Goal: Use online tool/utility: Utilize a website feature to perform a specific function

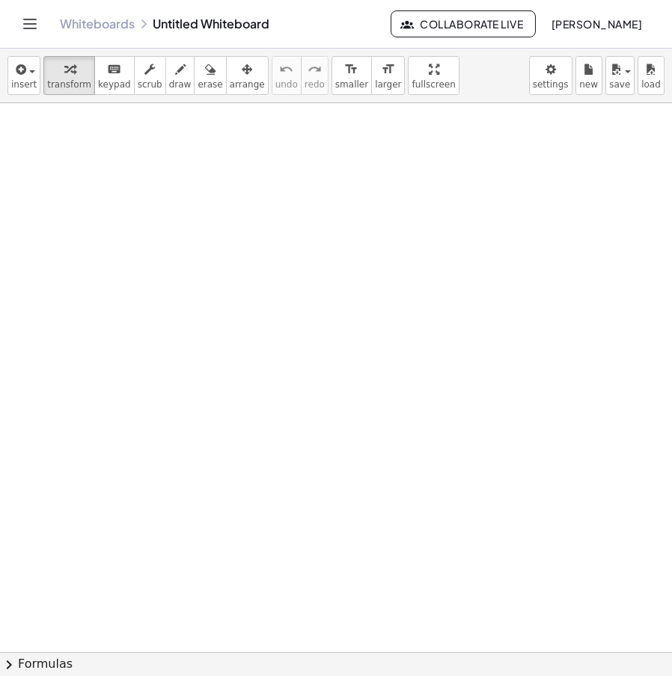
click at [280, 271] on div at bounding box center [336, 658] width 672 height 1111
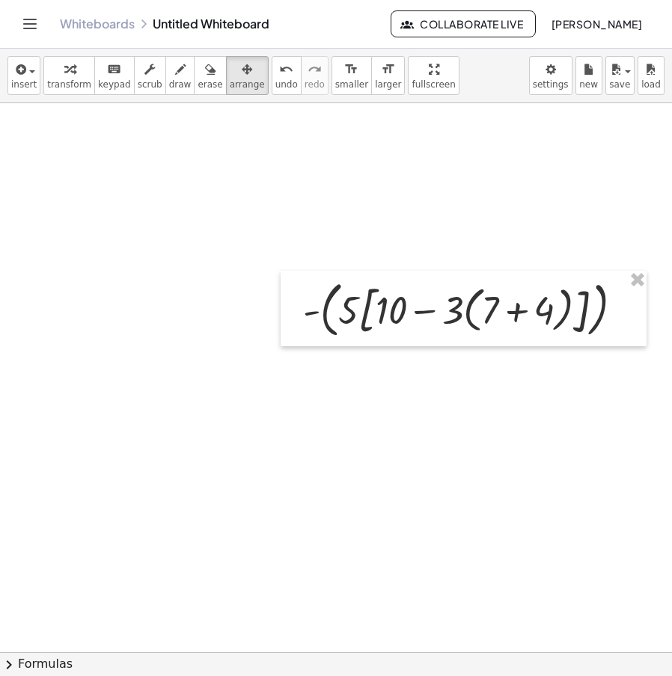
drag, startPoint x: 230, startPoint y: 78, endPoint x: 380, endPoint y: 184, distance: 183.5
click at [230, 78] on button "arrange" at bounding box center [247, 75] width 43 height 39
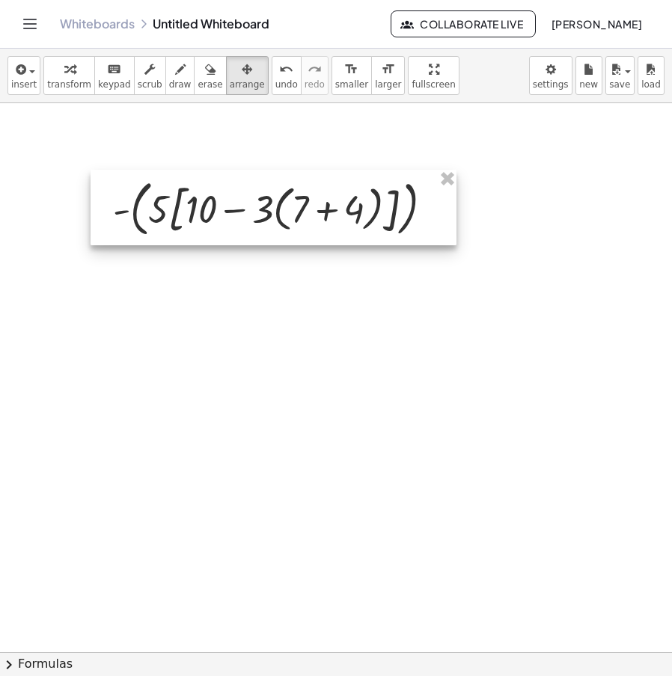
drag, startPoint x: 500, startPoint y: 278, endPoint x: 251, endPoint y: 152, distance: 280.0
click at [311, 177] on div at bounding box center [274, 208] width 366 height 76
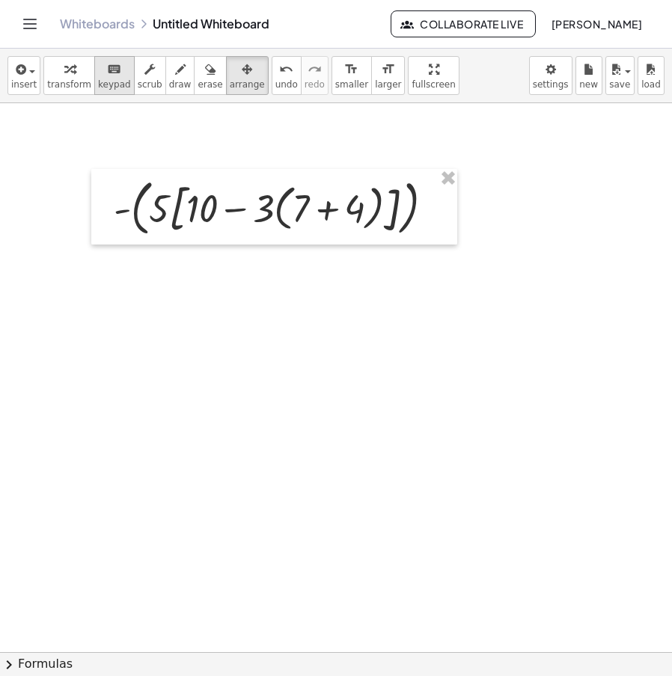
click at [101, 78] on button "keyboard keypad" at bounding box center [114, 75] width 40 height 39
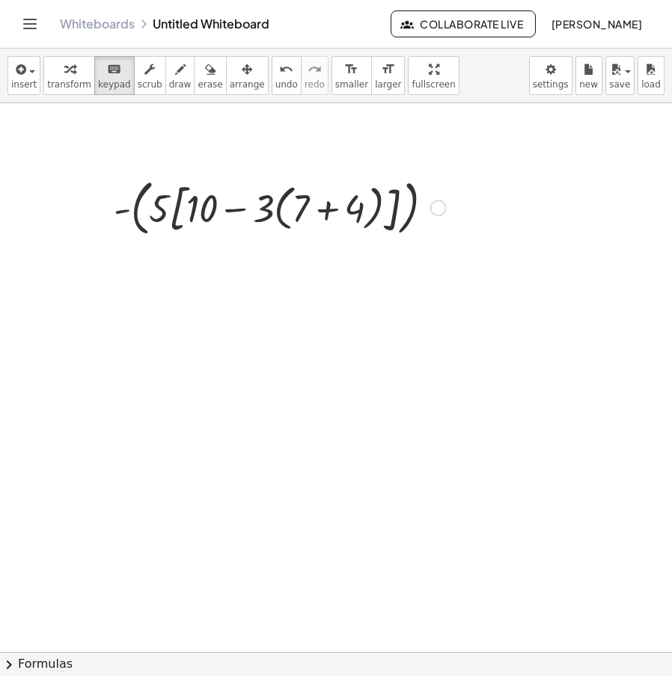
click at [247, 202] on div at bounding box center [279, 207] width 347 height 68
click at [144, 75] on icon "button" at bounding box center [149, 70] width 10 height 18
click at [175, 76] on icon "button" at bounding box center [180, 70] width 10 height 18
drag, startPoint x: 153, startPoint y: 221, endPoint x: 165, endPoint y: 239, distance: 21.6
click at [165, 239] on div at bounding box center [336, 658] width 672 height 1111
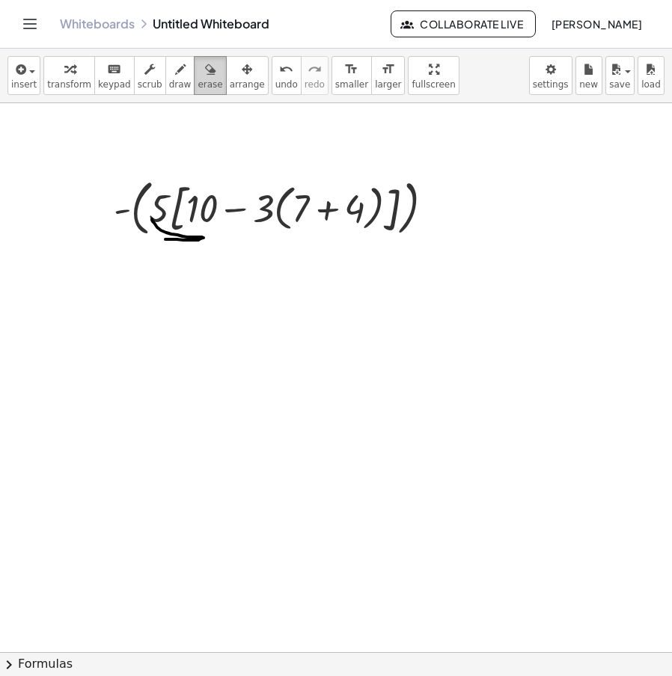
click at [198, 88] on span "erase" at bounding box center [209, 84] width 25 height 10
drag, startPoint x: 180, startPoint y: 186, endPoint x: 179, endPoint y: 241, distance: 54.6
click at [179, 241] on div at bounding box center [336, 658] width 672 height 1111
click at [70, 77] on button "transform" at bounding box center [69, 75] width 52 height 39
click at [150, 216] on div at bounding box center [279, 207] width 347 height 68
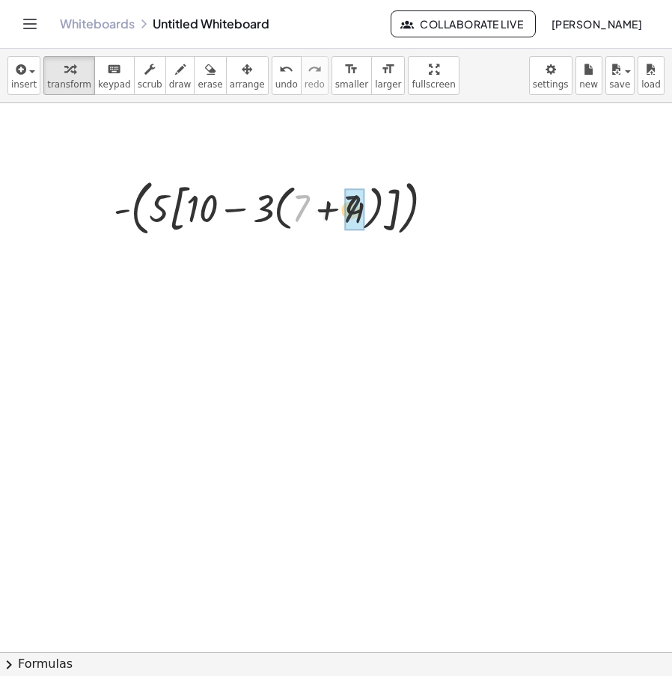
drag, startPoint x: 305, startPoint y: 210, endPoint x: 369, endPoint y: 211, distance: 63.6
click at [368, 211] on div at bounding box center [279, 207] width 347 height 68
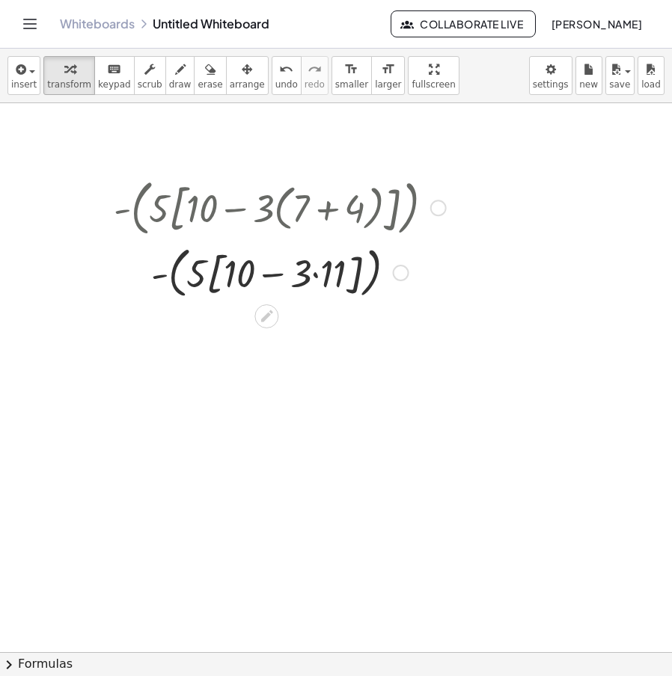
click at [323, 275] on div at bounding box center [279, 272] width 347 height 62
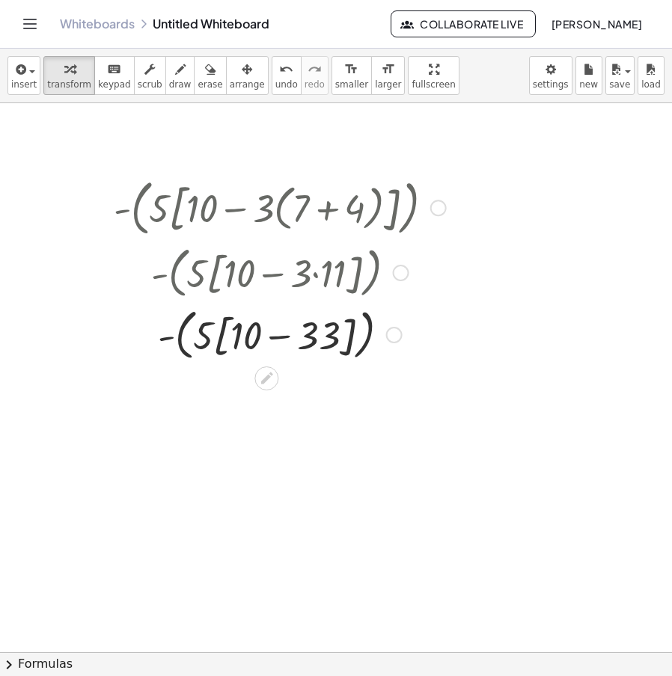
click at [285, 334] on div at bounding box center [279, 334] width 347 height 62
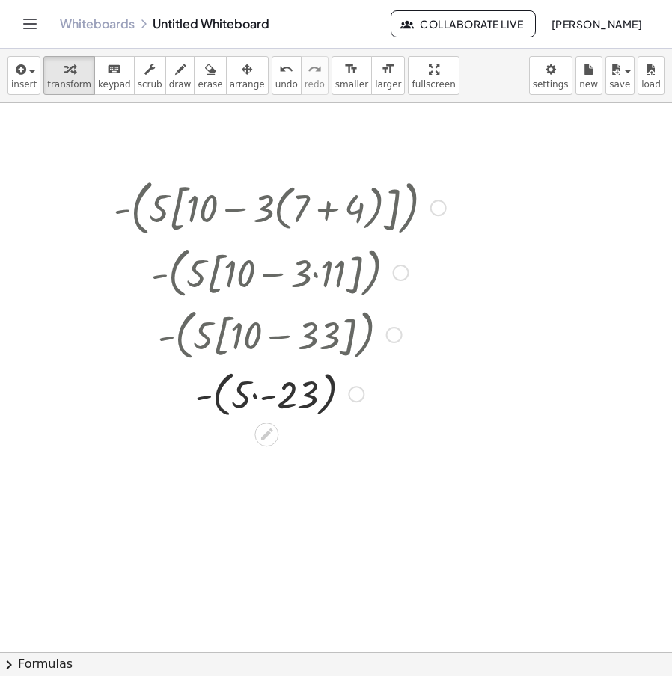
click at [260, 396] on div at bounding box center [279, 393] width 347 height 57
drag, startPoint x: 215, startPoint y: 457, endPoint x: 242, endPoint y: 461, distance: 26.6
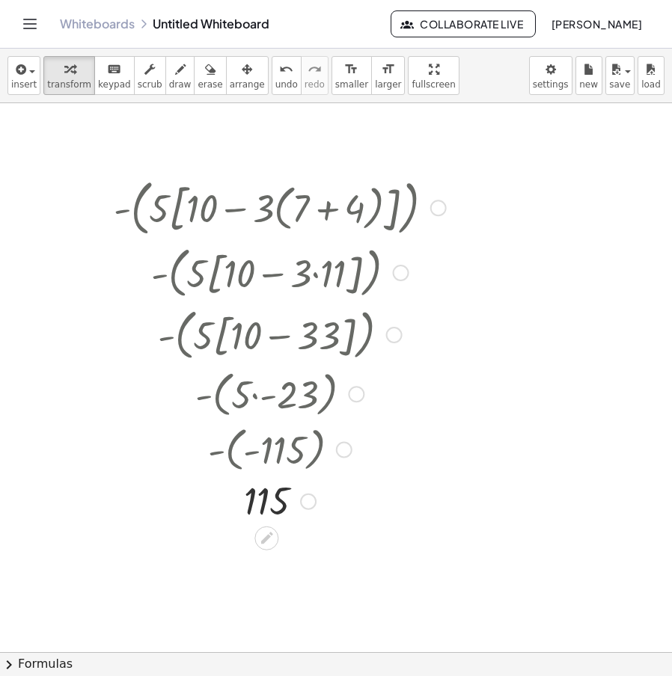
drag, startPoint x: 441, startPoint y: 206, endPoint x: 450, endPoint y: 196, distance: 13.2
click at [441, 206] on div at bounding box center [438, 208] width 16 height 16
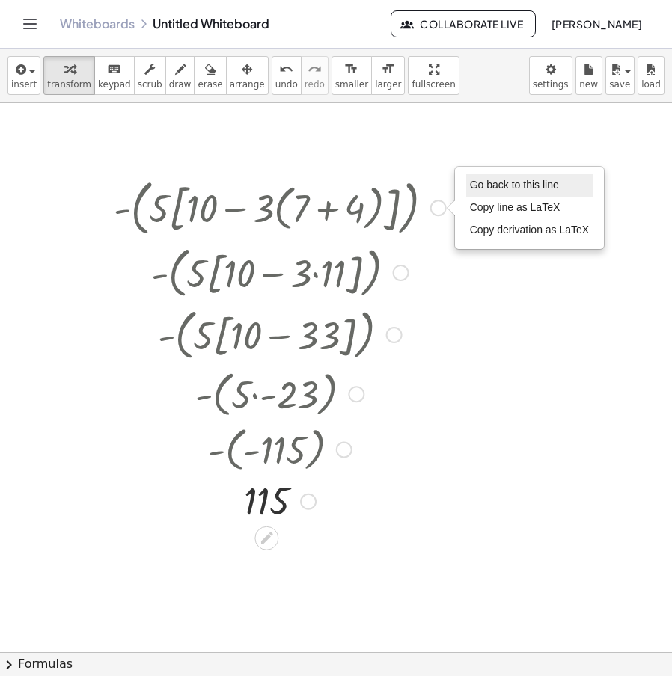
click at [506, 188] on span "Go back to this line" at bounding box center [514, 185] width 89 height 12
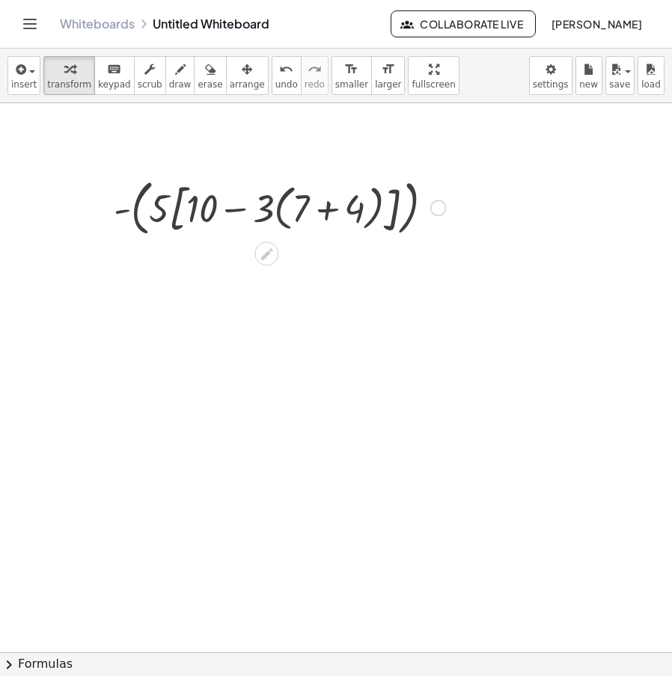
click at [440, 212] on div "Go back to this line Copy line as LaTeX Copy derivation as LaTeX" at bounding box center [438, 208] width 16 height 16
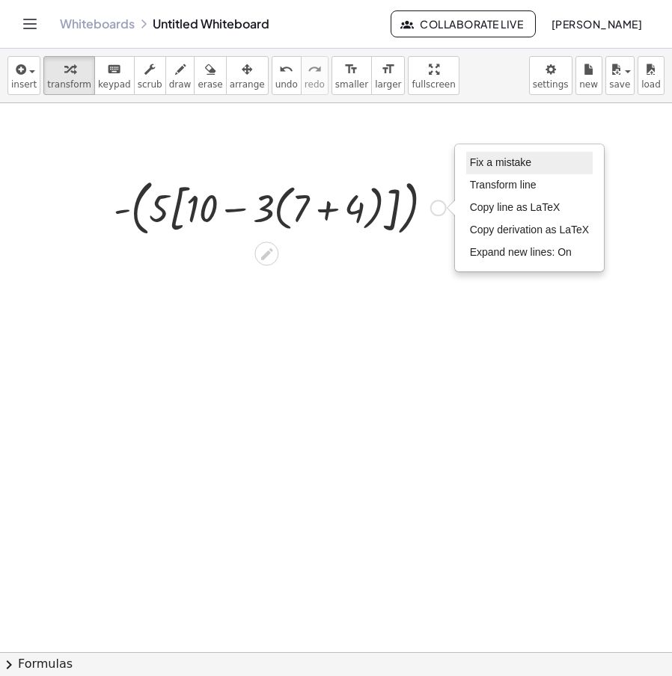
click at [518, 161] on span "Fix a mistake" at bounding box center [500, 162] width 61 height 12
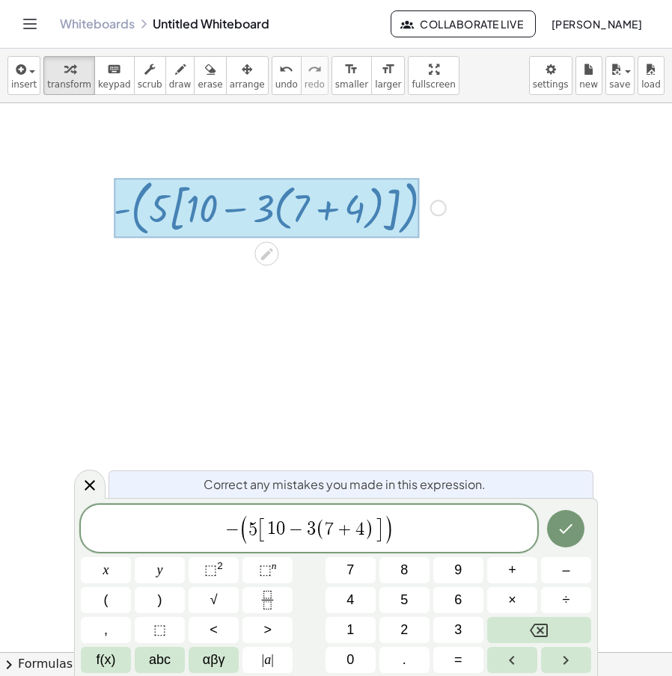
drag, startPoint x: 429, startPoint y: 530, endPoint x: 272, endPoint y: 555, distance: 159.1
click at [257, 554] on div "**********" at bounding box center [336, 589] width 510 height 168
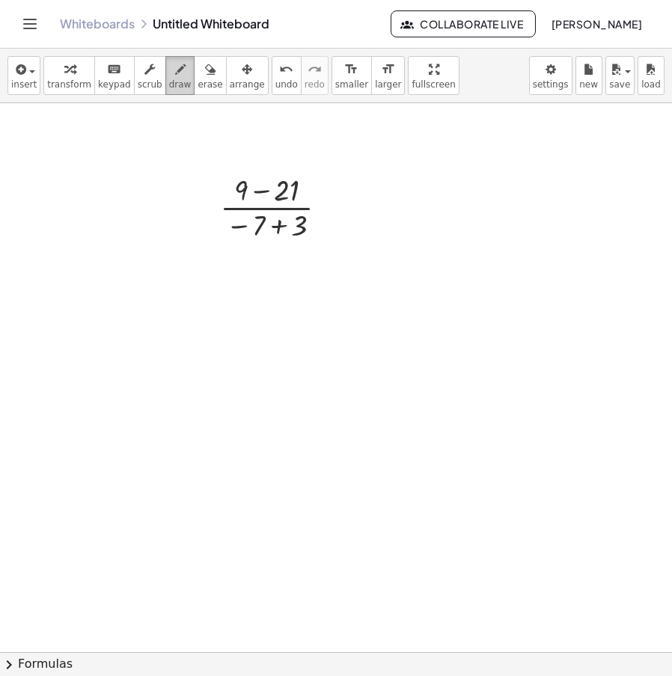
click at [175, 77] on icon "button" at bounding box center [180, 70] width 10 height 18
drag, startPoint x: 254, startPoint y: 244, endPoint x: 297, endPoint y: 248, distance: 42.8
click at [297, 248] on div at bounding box center [336, 658] width 672 height 1111
click at [269, 167] on div at bounding box center [336, 658] width 672 height 1111
click at [197, 79] on span "erase" at bounding box center [209, 84] width 25 height 10
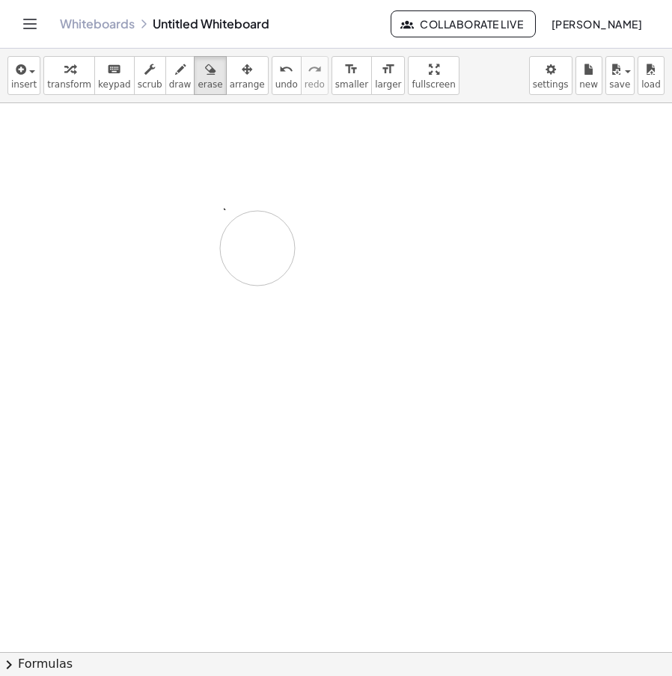
drag, startPoint x: 257, startPoint y: 176, endPoint x: 117, endPoint y: 138, distance: 144.8
click at [257, 232] on div at bounding box center [336, 658] width 672 height 1111
click at [80, 84] on span "transform" at bounding box center [69, 84] width 44 height 10
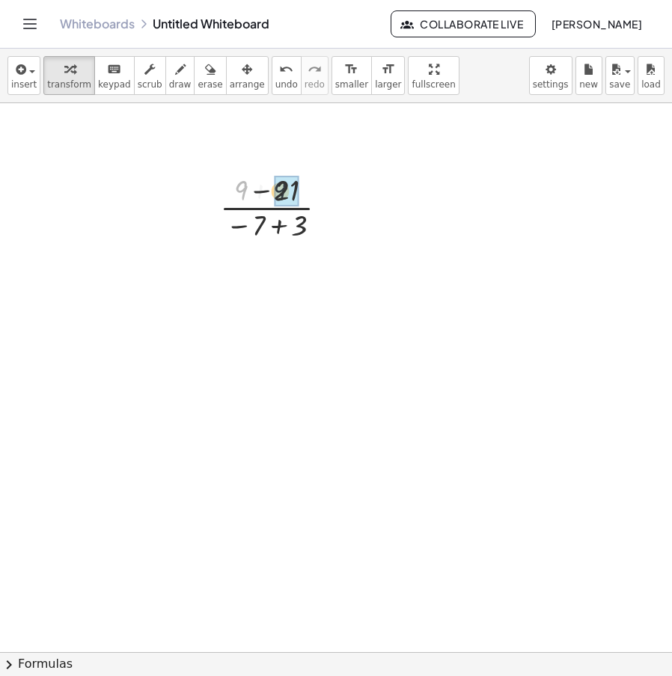
drag, startPoint x: 241, startPoint y: 197, endPoint x: 272, endPoint y: 198, distance: 30.7
click at [266, 283] on div "· · ( − 7 + 3 ) - 12 Fix a mistake Transform line Copy line as LaTeX Copy deriv…" at bounding box center [266, 283] width 0 height 0
drag, startPoint x: 257, startPoint y: 231, endPoint x: 308, endPoint y: 237, distance: 51.2
click at [308, 237] on div at bounding box center [279, 206] width 135 height 75
click at [169, 82] on span "draw" at bounding box center [180, 84] width 22 height 10
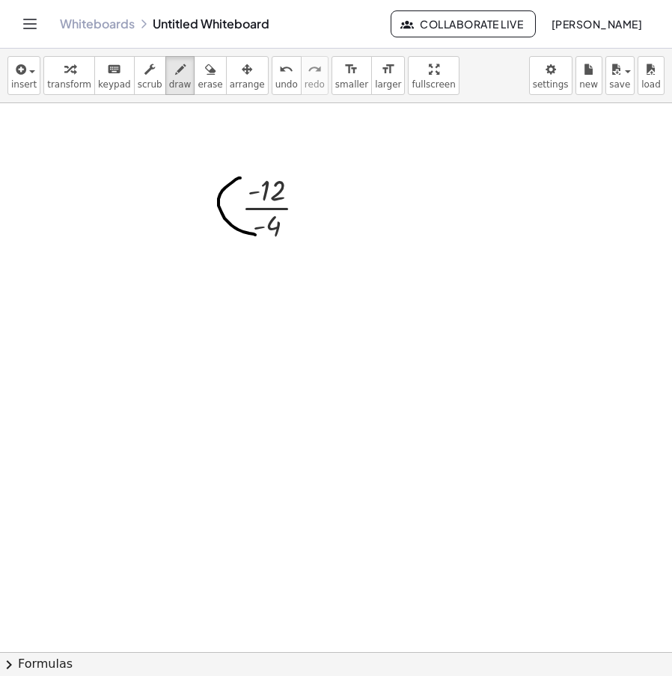
drag, startPoint x: 240, startPoint y: 178, endPoint x: 257, endPoint y: 236, distance: 59.9
click at [257, 236] on div at bounding box center [336, 658] width 672 height 1111
drag, startPoint x: 342, startPoint y: 200, endPoint x: 351, endPoint y: 200, distance: 9.0
click at [351, 200] on div at bounding box center [336, 658] width 672 height 1111
drag, startPoint x: 343, startPoint y: 212, endPoint x: 369, endPoint y: 211, distance: 26.2
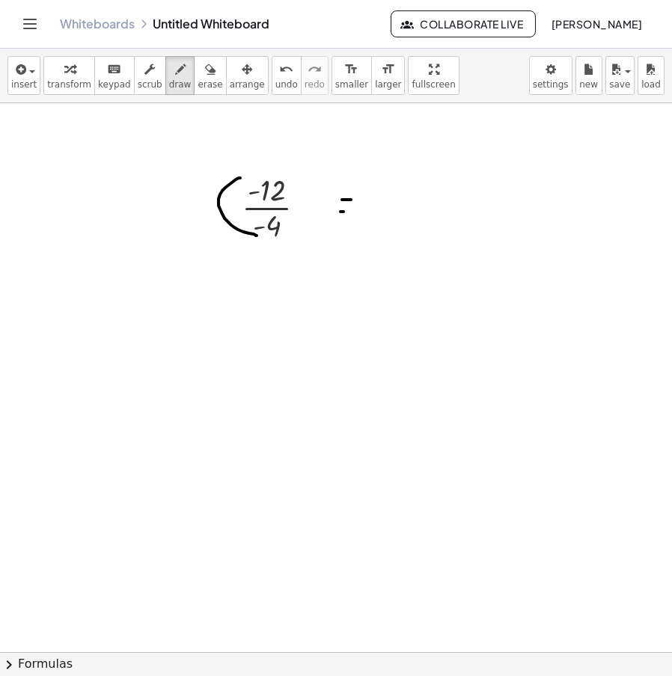
click at [369, 211] on div at bounding box center [336, 658] width 672 height 1111
drag, startPoint x: 343, startPoint y: 210, endPoint x: 310, endPoint y: 212, distance: 32.9
click at [310, 212] on div at bounding box center [336, 658] width 672 height 1111
click at [348, 223] on div at bounding box center [336, 658] width 672 height 1111
drag, startPoint x: 194, startPoint y: 80, endPoint x: 277, endPoint y: 144, distance: 105.2
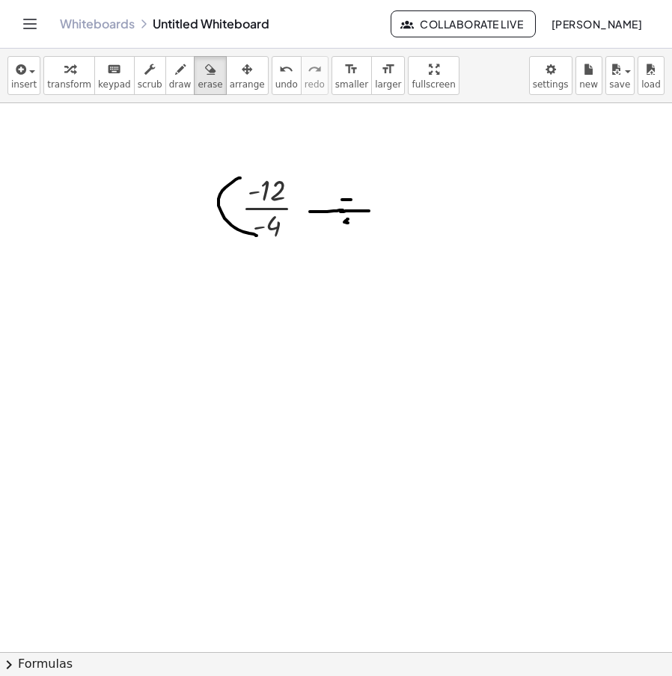
click at [197, 82] on span "erase" at bounding box center [209, 84] width 25 height 10
drag, startPoint x: 335, startPoint y: 150, endPoint x: 226, endPoint y: 150, distance: 109.2
click at [234, 191] on div at bounding box center [336, 658] width 672 height 1111
click at [101, 90] on button "keyboard keypad" at bounding box center [114, 75] width 40 height 39
drag, startPoint x: 78, startPoint y: 87, endPoint x: 163, endPoint y: 120, distance: 91.7
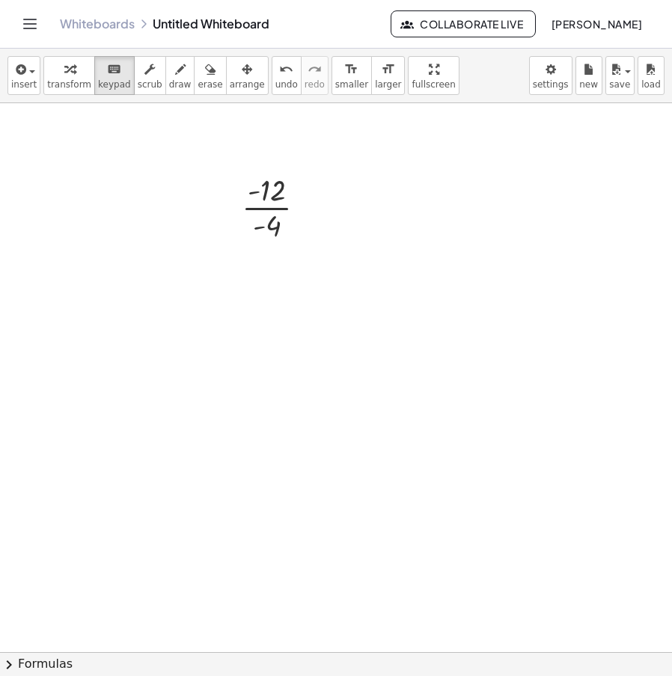
click at [82, 88] on button "transform" at bounding box center [69, 75] width 52 height 39
click at [278, 210] on div at bounding box center [279, 206] width 91 height 75
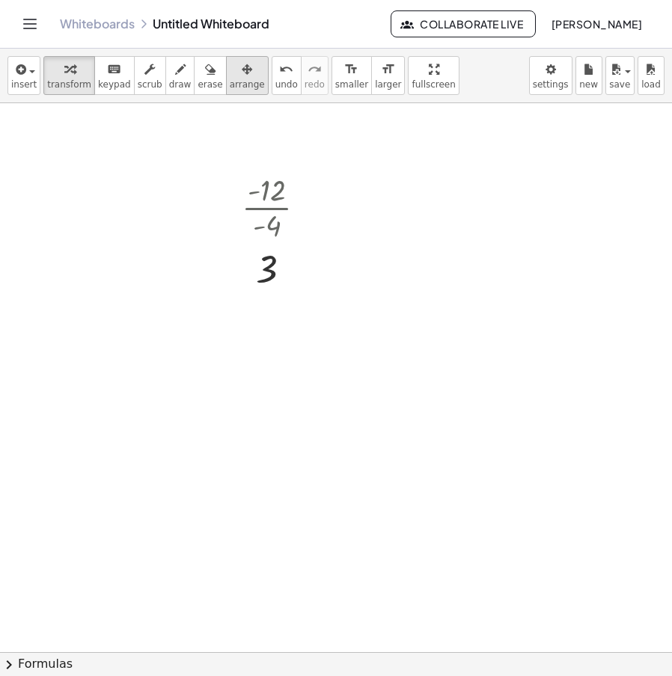
click at [226, 78] on button "arrange" at bounding box center [247, 75] width 43 height 39
click at [61, 85] on span "transform" at bounding box center [69, 84] width 44 height 10
click at [310, 208] on div at bounding box center [306, 208] width 16 height 16
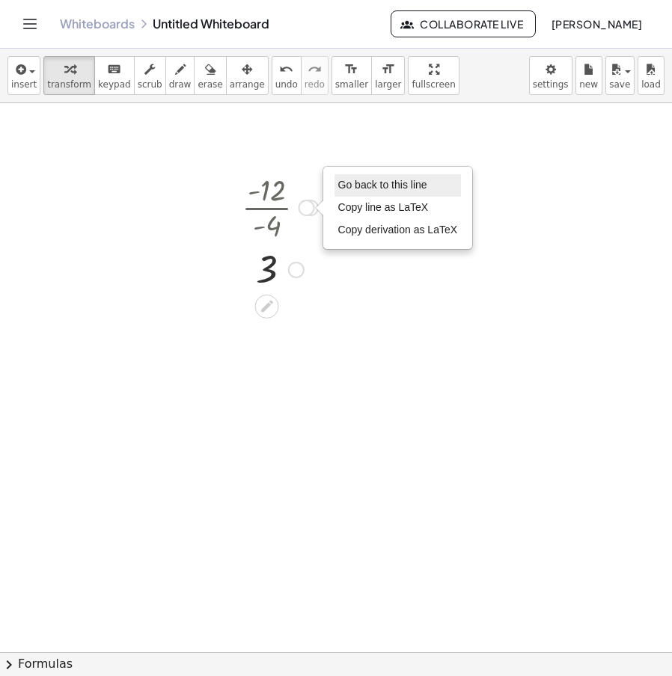
click at [356, 187] on span "Go back to this line" at bounding box center [382, 185] width 89 height 12
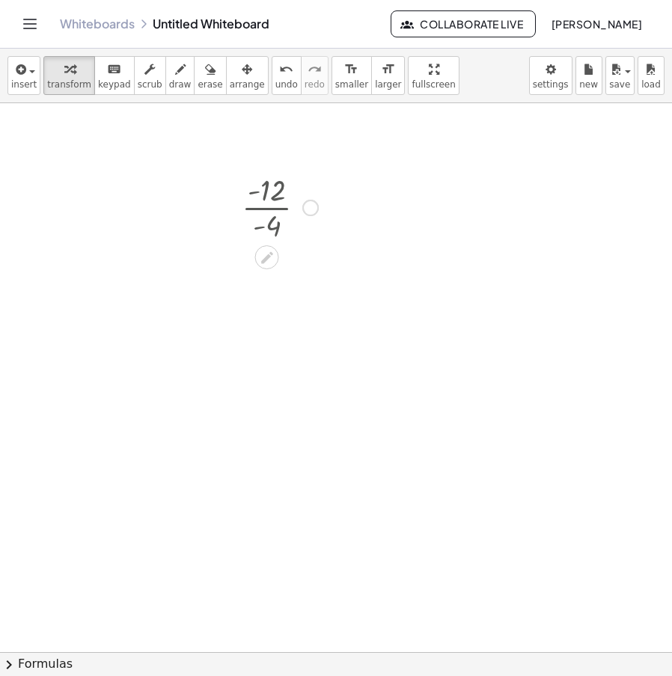
click at [307, 205] on div "Go back to this line Copy line as LaTeX Copy derivation as LaTeX" at bounding box center [310, 208] width 16 height 16
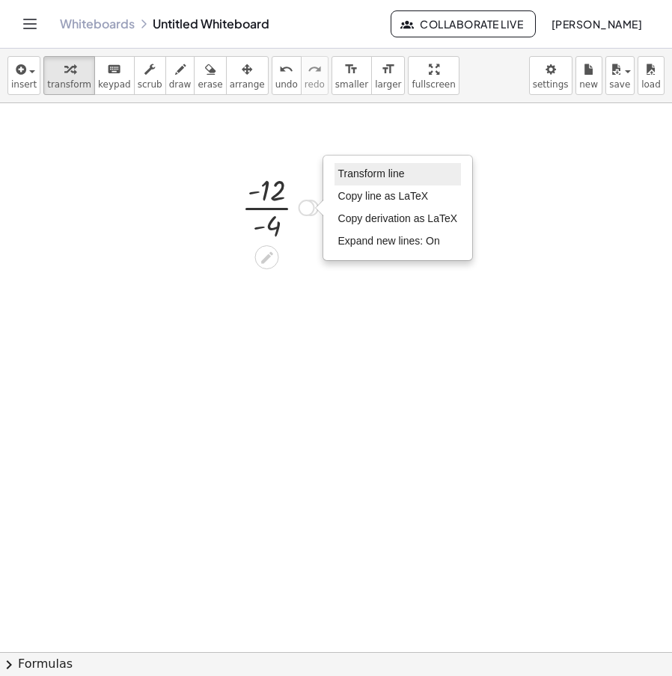
click at [359, 165] on li "Transform line" at bounding box center [397, 174] width 127 height 22
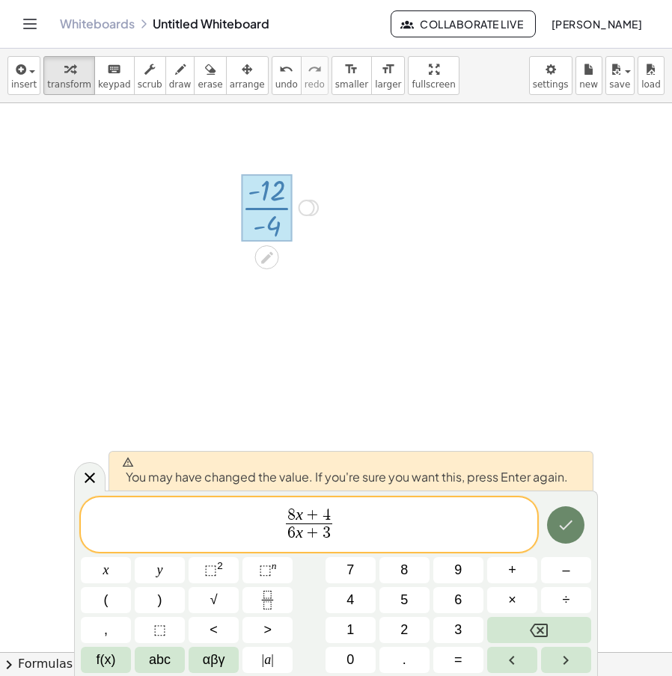
click at [558, 530] on icon "Done" at bounding box center [565, 525] width 18 height 18
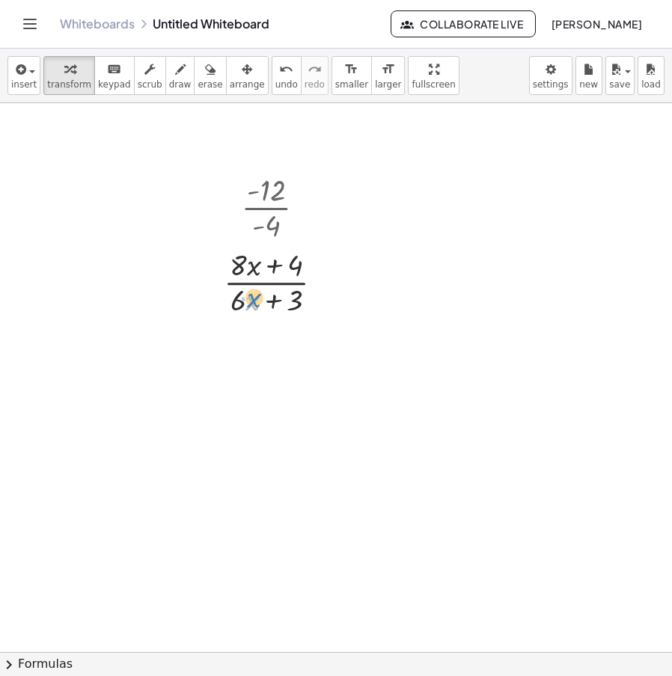
drag, startPoint x: 253, startPoint y: 303, endPoint x: 256, endPoint y: 310, distance: 8.1
click at [256, 310] on div at bounding box center [279, 281] width 126 height 75
drag, startPoint x: 293, startPoint y: 263, endPoint x: 289, endPoint y: 256, distance: 8.4
click at [289, 256] on div at bounding box center [279, 281] width 126 height 75
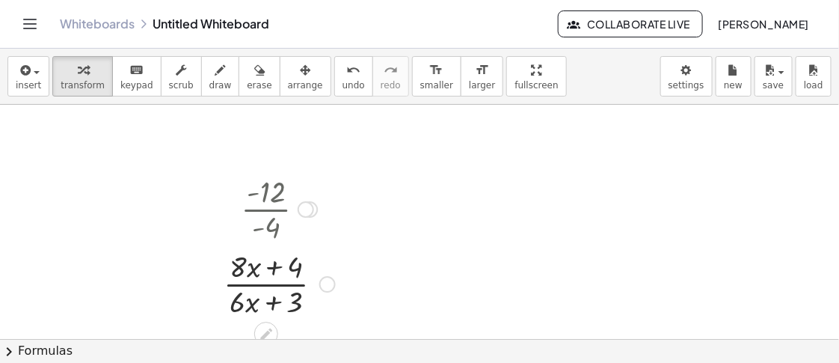
click at [304, 206] on div at bounding box center [306, 209] width 16 height 16
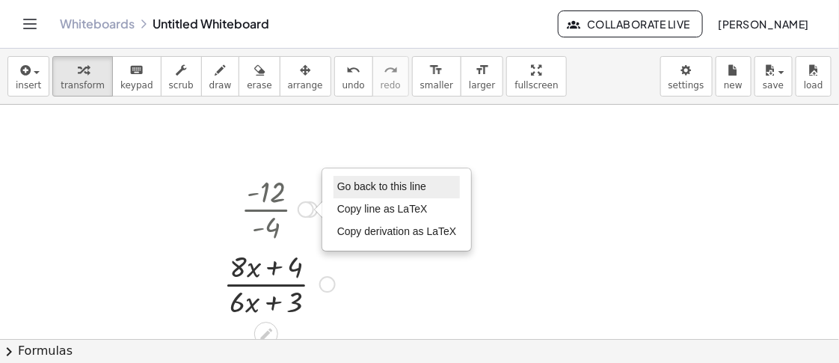
click at [375, 185] on span "Go back to this line" at bounding box center [381, 186] width 89 height 12
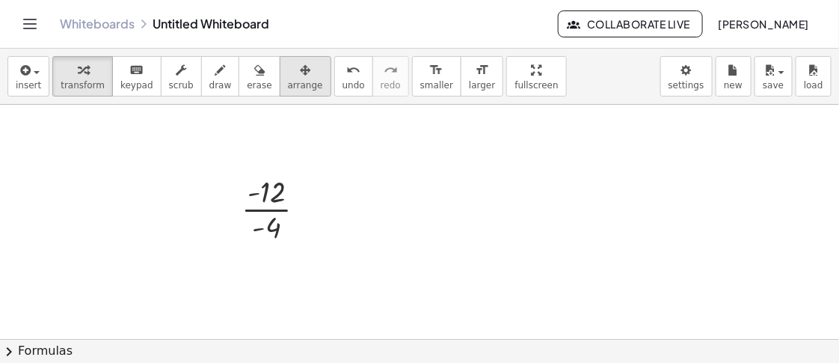
click at [300, 79] on icon "button" at bounding box center [305, 70] width 10 height 18
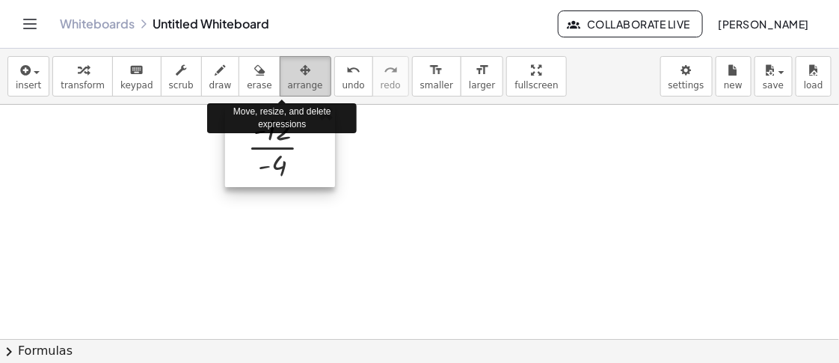
drag, startPoint x: 280, startPoint y: 185, endPoint x: 286, endPoint y: 76, distance: 110.1
click at [286, 76] on div "insert select one: Math Expression Function Text Youtube Video Graphing Geometr…" at bounding box center [419, 206] width 839 height 314
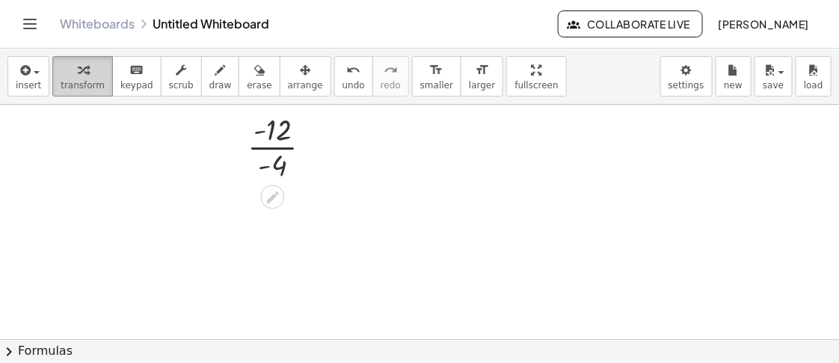
click at [77, 91] on span "transform" at bounding box center [83, 85] width 44 height 10
click at [268, 203] on icon at bounding box center [273, 197] width 12 height 12
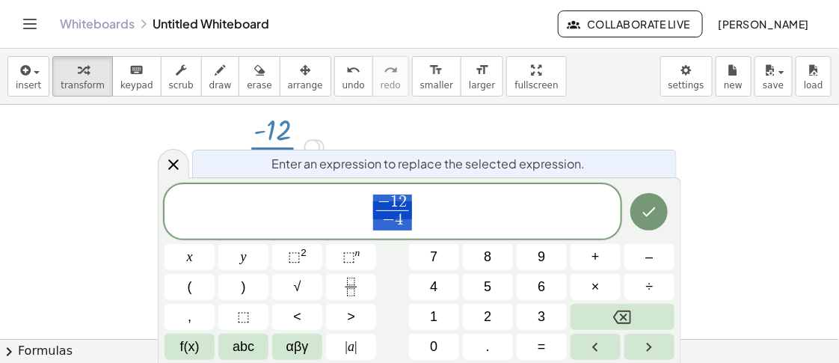
drag, startPoint x: 461, startPoint y: 218, endPoint x: 237, endPoint y: 222, distance: 224.4
click at [237, 222] on span "− 1 2 − 4 ​" at bounding box center [393, 213] width 456 height 40
click at [596, 283] on span "×" at bounding box center [596, 287] width 8 height 20
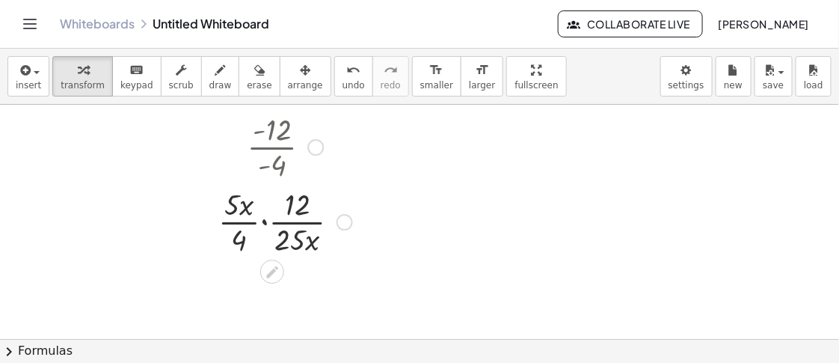
click at [259, 212] on div at bounding box center [285, 220] width 149 height 75
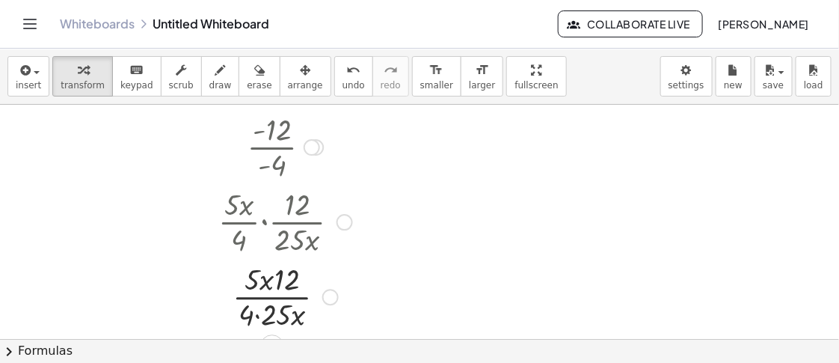
scroll to position [93, 0]
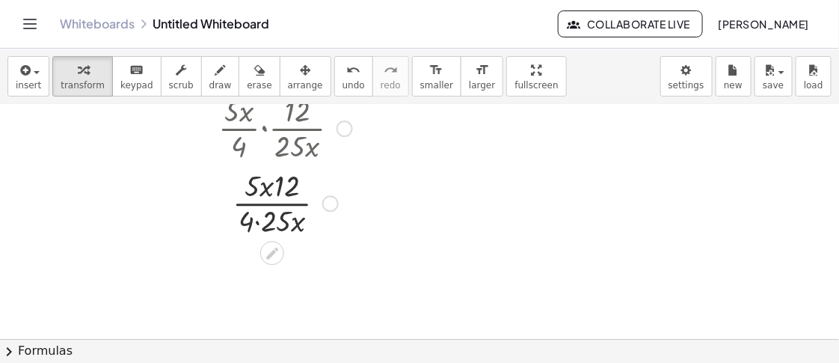
click at [278, 187] on div at bounding box center [285, 202] width 149 height 75
click at [259, 222] on div at bounding box center [285, 202] width 149 height 75
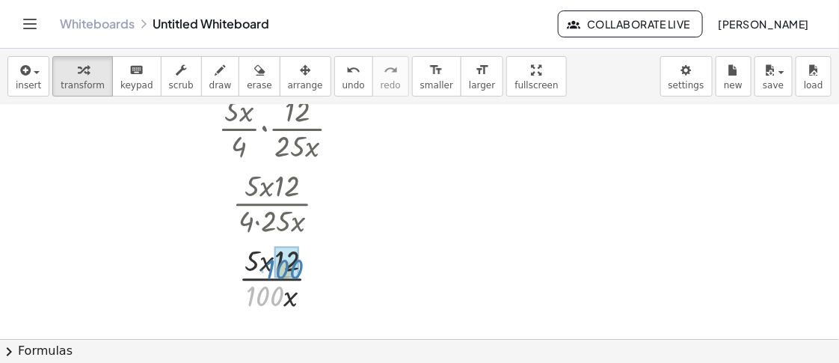
drag, startPoint x: 277, startPoint y: 301, endPoint x: 297, endPoint y: 274, distance: 33.2
drag, startPoint x: 273, startPoint y: 299, endPoint x: 262, endPoint y: 282, distance: 20.5
click at [262, 282] on div at bounding box center [285, 277] width 149 height 75
drag, startPoint x: 283, startPoint y: 300, endPoint x: 260, endPoint y: 271, distance: 36.8
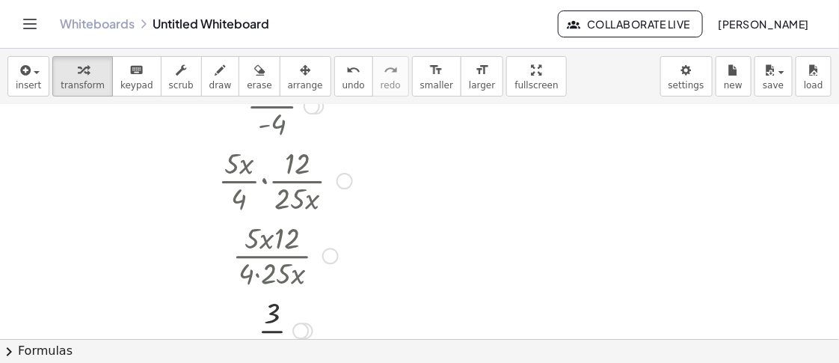
scroll to position [0, 0]
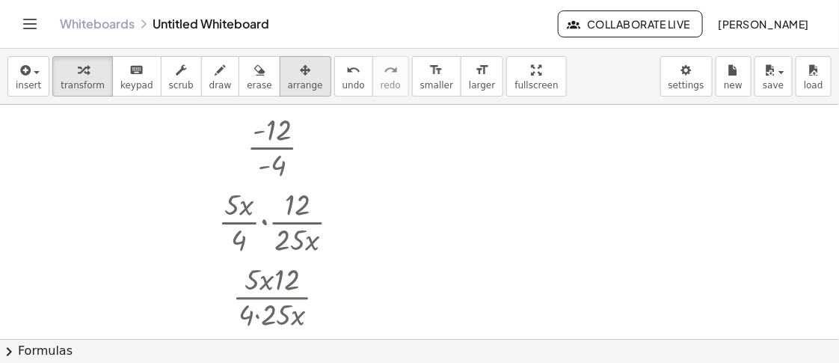
click at [288, 73] on div "button" at bounding box center [305, 70] width 35 height 18
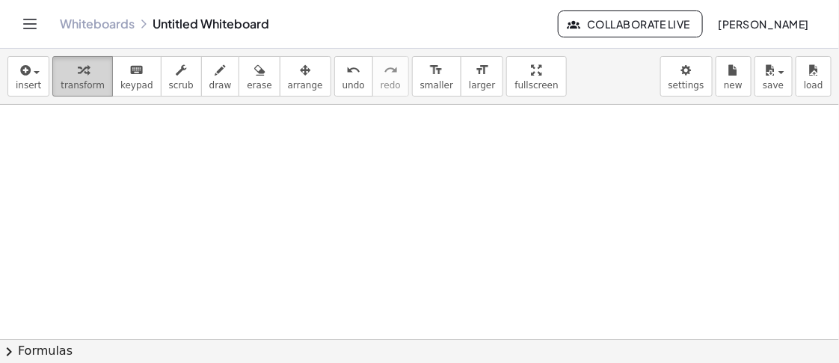
click at [71, 87] on span "transform" at bounding box center [83, 85] width 44 height 10
click at [430, 170] on div at bounding box center [419, 339] width 839 height 468
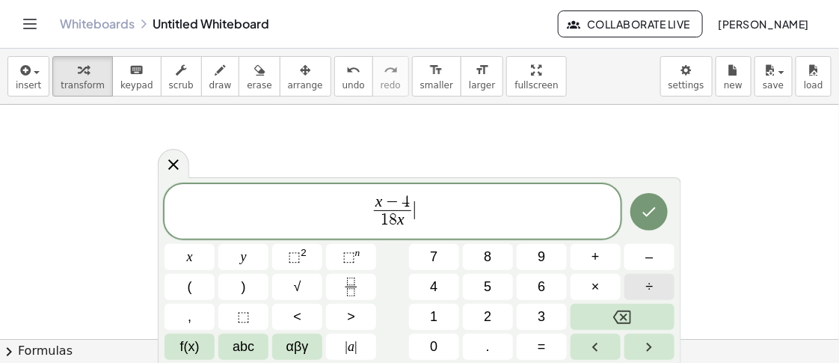
click at [656, 289] on button "÷" at bounding box center [650, 287] width 50 height 26
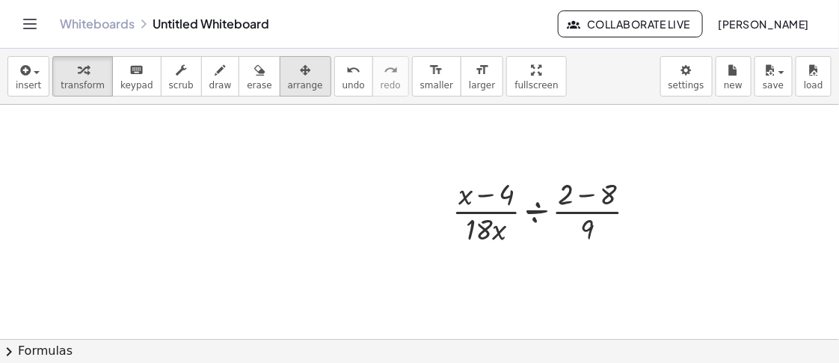
click at [284, 95] on button "arrange" at bounding box center [306, 76] width 52 height 40
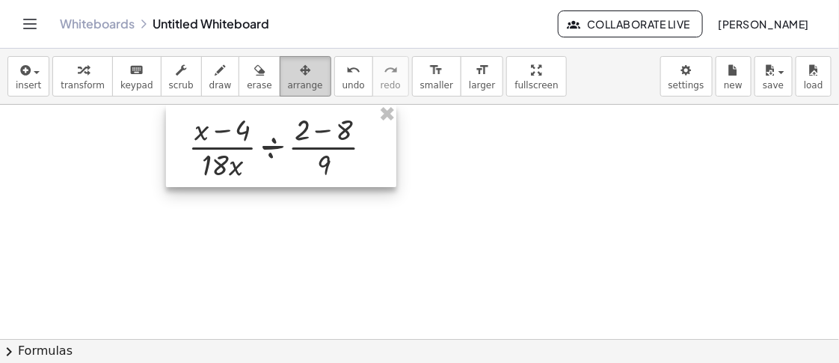
drag, startPoint x: 545, startPoint y: 185, endPoint x: 284, endPoint y: 93, distance: 275.8
click at [284, 93] on div "insert select one: Math Expression Function Text Youtube Video Graphing Geometr…" at bounding box center [419, 206] width 839 height 314
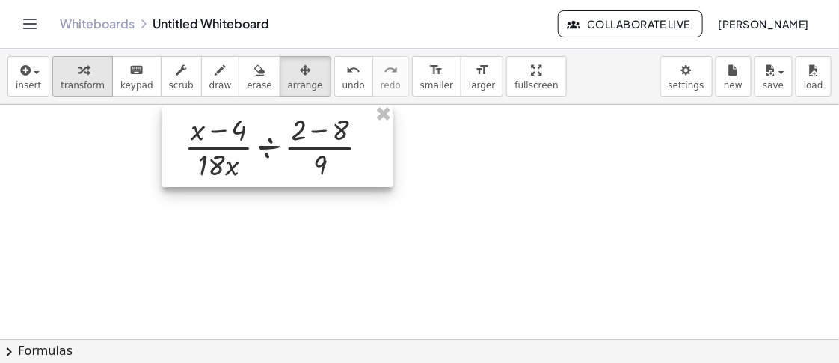
click at [66, 82] on span "transform" at bounding box center [83, 85] width 44 height 10
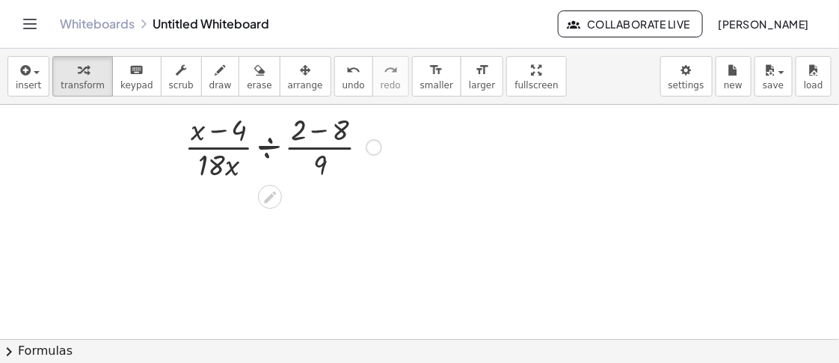
click at [267, 141] on div at bounding box center [283, 145] width 212 height 75
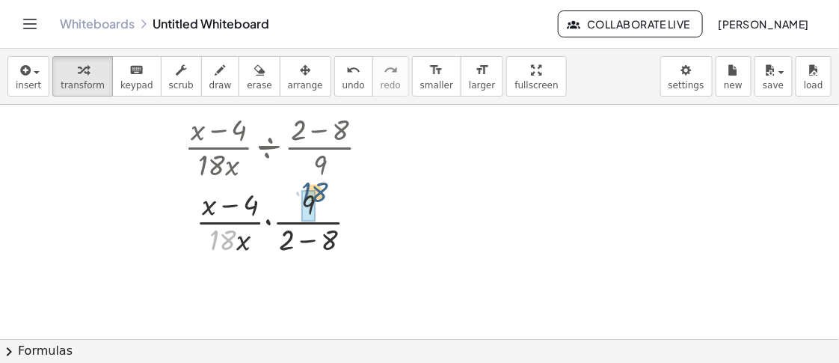
drag, startPoint x: 226, startPoint y: 248, endPoint x: 318, endPoint y: 200, distance: 103.7
click at [318, 200] on div at bounding box center [283, 220] width 212 height 75
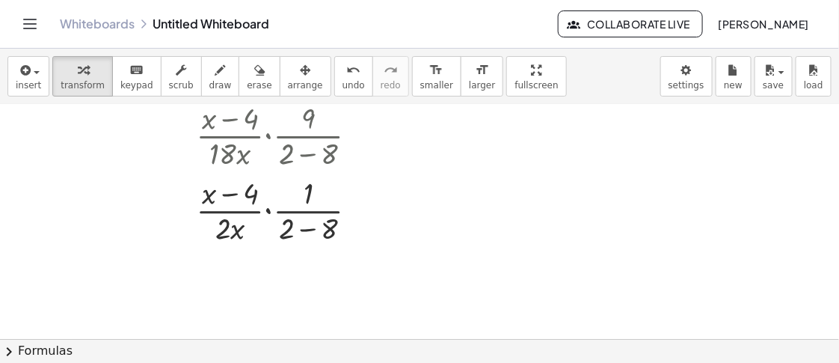
scroll to position [93, 0]
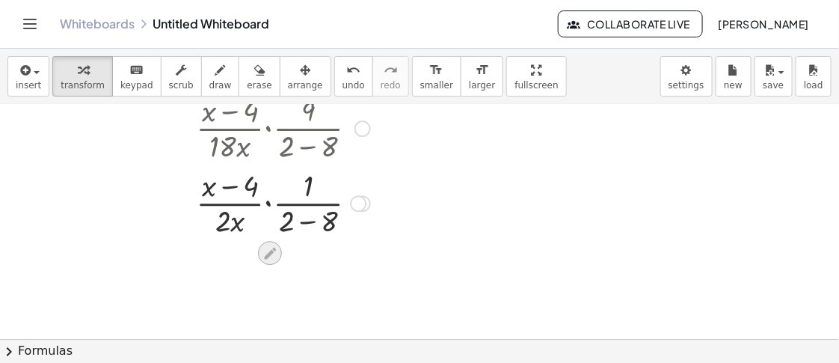
click at [268, 249] on icon at bounding box center [271, 253] width 16 height 16
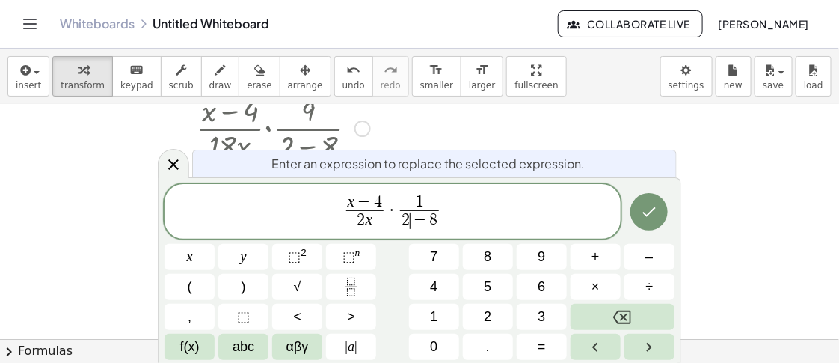
click at [408, 215] on span "2" at bounding box center [406, 220] width 8 height 16
click at [651, 214] on icon "Done" at bounding box center [649, 212] width 18 height 18
click at [644, 213] on icon "Done" at bounding box center [649, 212] width 13 height 10
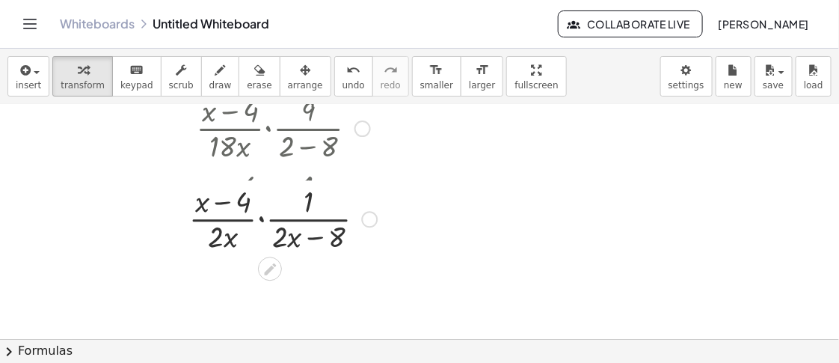
click at [374, 81] on div "insert select one: Math Expression Function Text Youtube Video Graphing Geometr…" at bounding box center [419, 206] width 839 height 314
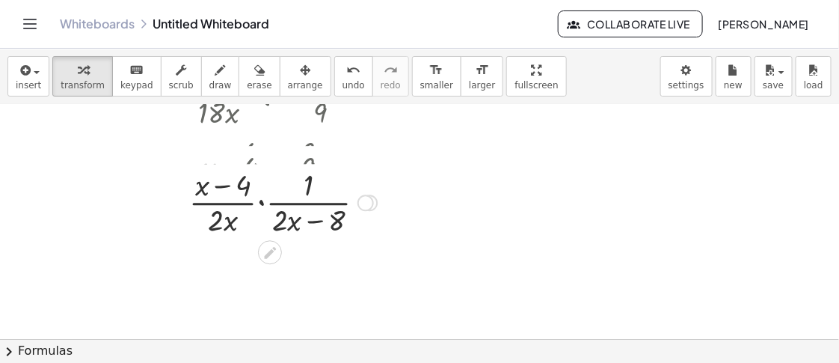
scroll to position [0, 0]
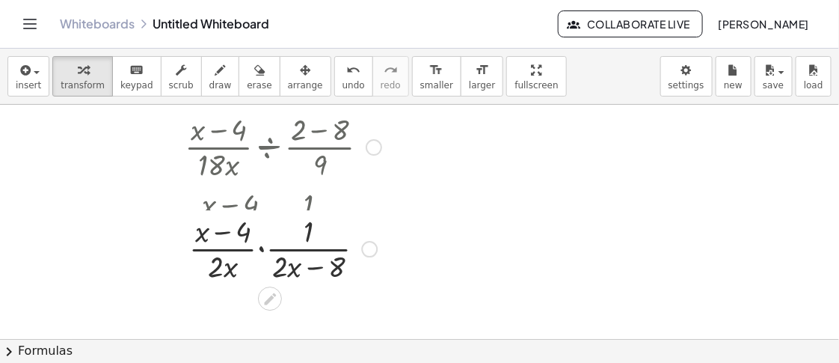
click at [655, 117] on div at bounding box center [419, 339] width 839 height 468
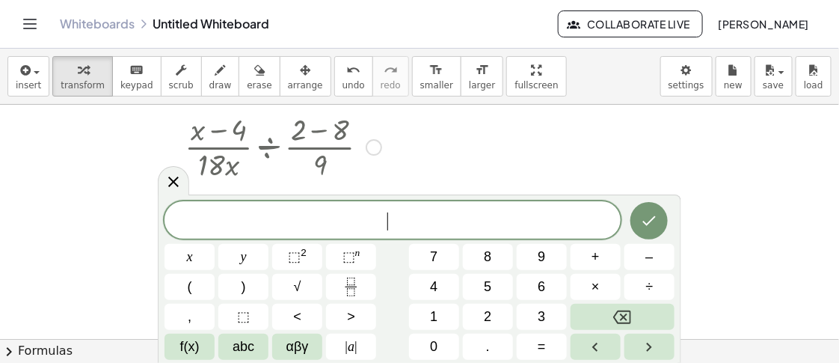
click at [565, 158] on div at bounding box center [419, 339] width 839 height 468
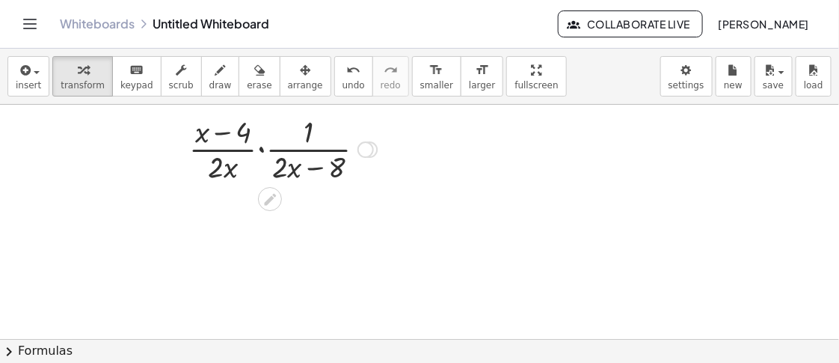
drag, startPoint x: 365, startPoint y: 244, endPoint x: 364, endPoint y: 120, distance: 124.2
click at [270, 150] on div "· · ( + x − 4 ) · 2 · x · · 1 · ( + · 2 · x − 8 )" at bounding box center [270, 150] width 0 height 0
drag, startPoint x: 281, startPoint y: 170, endPoint x: 286, endPoint y: 177, distance: 9.1
click at [286, 177] on div at bounding box center [283, 145] width 203 height 75
click at [271, 209] on div at bounding box center [270, 197] width 24 height 24
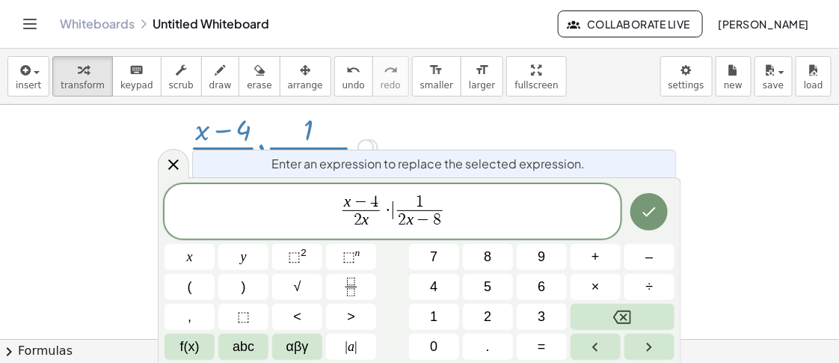
click at [395, 221] on span "1 2 x − 8 ​" at bounding box center [419, 212] width 52 height 37
click at [408, 221] on var "x" at bounding box center [410, 219] width 7 height 18
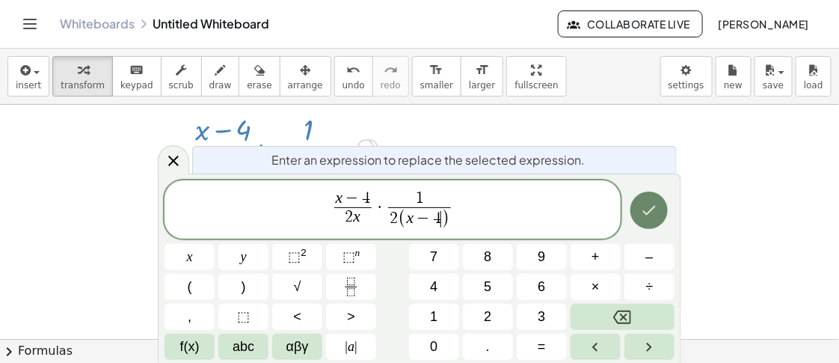
click at [651, 206] on icon "Done" at bounding box center [649, 210] width 18 height 18
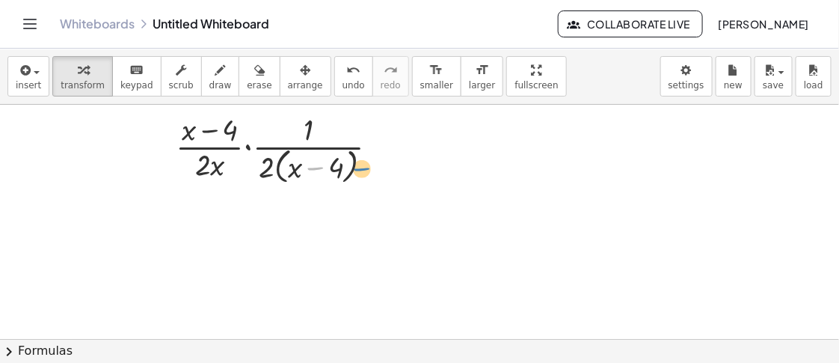
drag, startPoint x: 319, startPoint y: 180, endPoint x: 346, endPoint y: 189, distance: 27.9
click at [346, 189] on div "· · ( + x − 4 ) · 18 · x ÷ · ( + 2 − 8 ) · 9 · · ( + x − 4 ) · 18 · x · · 9 · (…" at bounding box center [277, 148] width 248 height 87
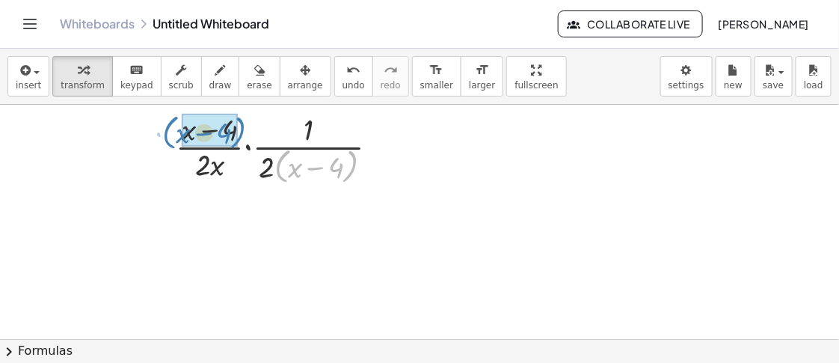
drag, startPoint x: 279, startPoint y: 174, endPoint x: 180, endPoint y: 139, distance: 105.3
click at [180, 139] on div at bounding box center [283, 147] width 230 height 79
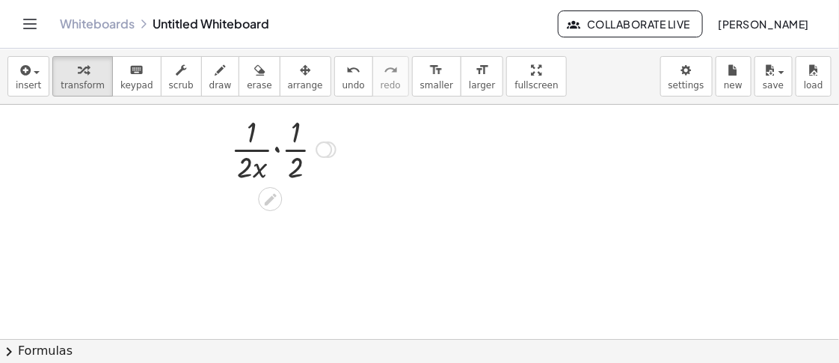
click at [277, 156] on div at bounding box center [284, 148] width 120 height 75
click at [274, 173] on div at bounding box center [283, 148] width 99 height 75
click at [289, 173] on div at bounding box center [283, 148] width 99 height 75
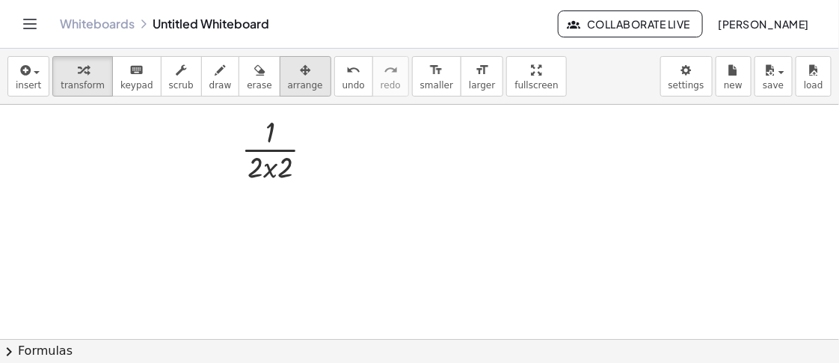
click at [288, 86] on span "arrange" at bounding box center [305, 85] width 35 height 10
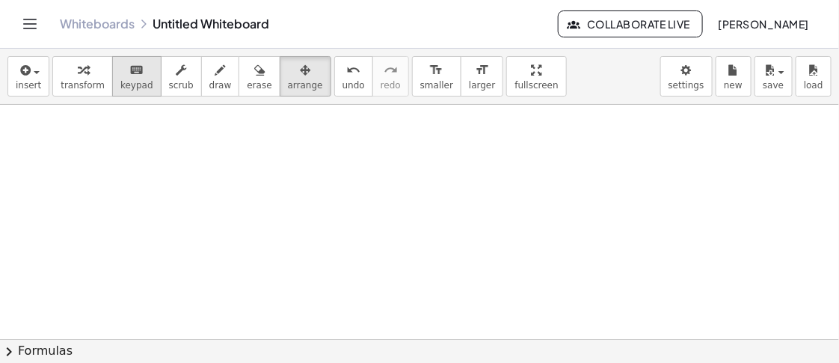
click at [129, 94] on button "keyboard keypad" at bounding box center [136, 76] width 49 height 40
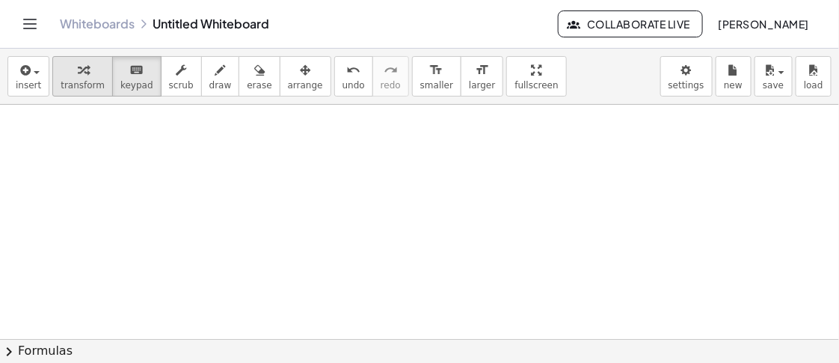
click at [81, 82] on span "transform" at bounding box center [83, 85] width 44 height 10
click at [303, 162] on div at bounding box center [419, 339] width 839 height 468
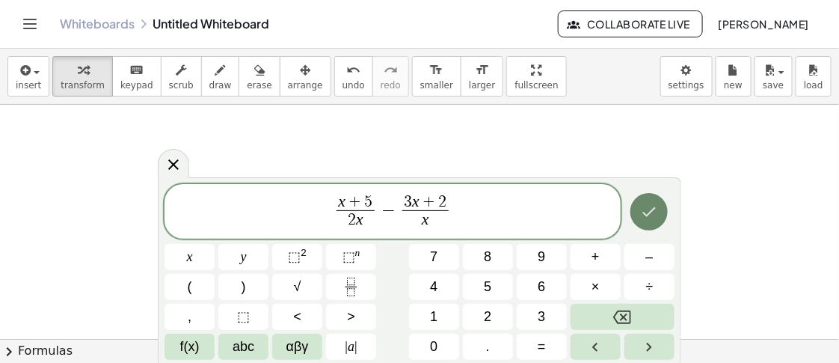
click at [660, 198] on button "Done" at bounding box center [649, 211] width 37 height 37
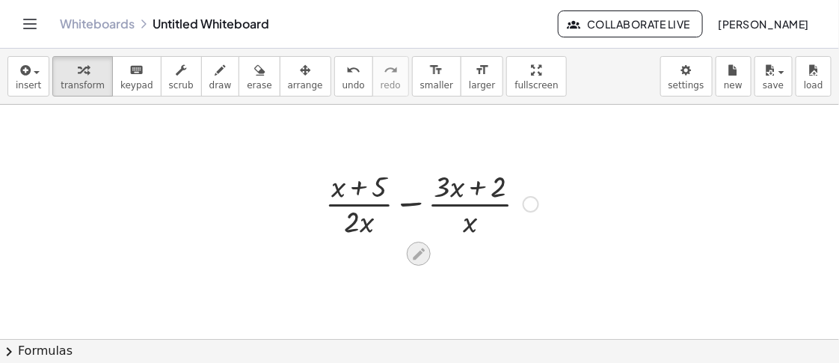
click at [425, 252] on icon at bounding box center [419, 254] width 16 height 16
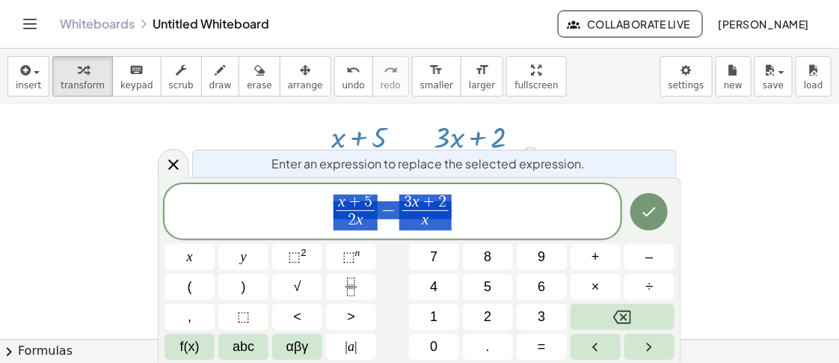
scroll to position [49, 0]
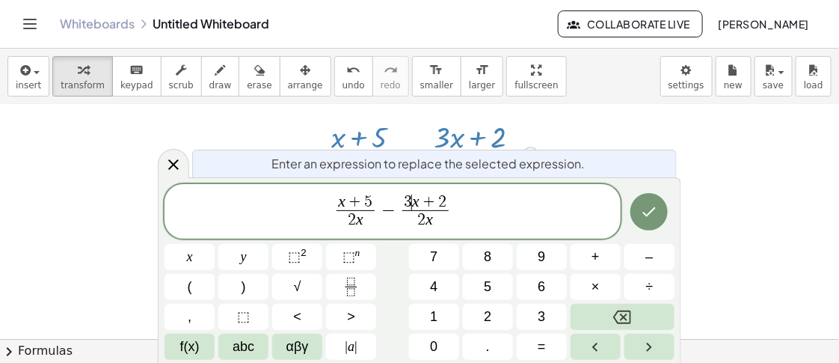
click at [413, 196] on var "x" at bounding box center [415, 201] width 7 height 18
click at [455, 203] on span "x + 5 2 x ​ − 6 ​ x + 2 2 x ​" at bounding box center [393, 213] width 456 height 40
click at [455, 203] on span "x + 5 2 x ​ − 6 x + 2 2 x ​ ​" at bounding box center [393, 213] width 456 height 40
click at [453, 199] on span "x + 5 2 x ​ − 6 x + 2 2 x ​ ​" at bounding box center [393, 213] width 456 height 40
click at [659, 213] on button "Done" at bounding box center [649, 211] width 37 height 37
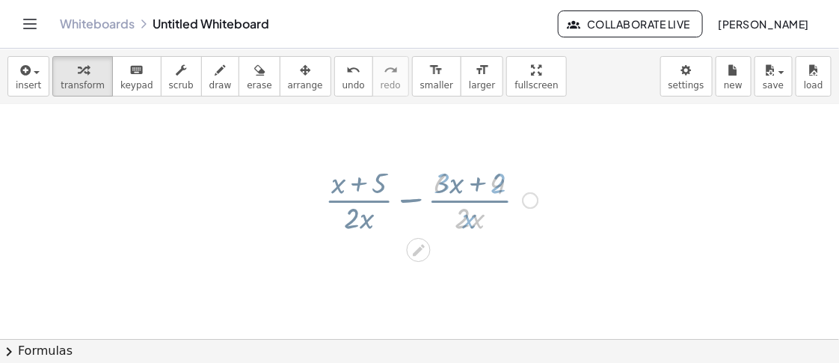
scroll to position [0, 0]
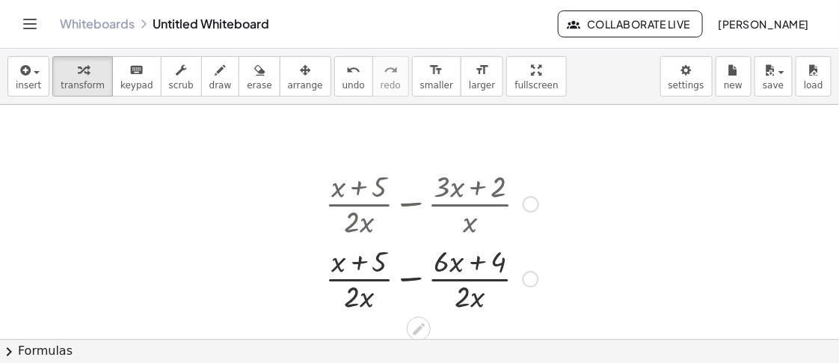
click at [417, 282] on div at bounding box center [432, 277] width 228 height 75
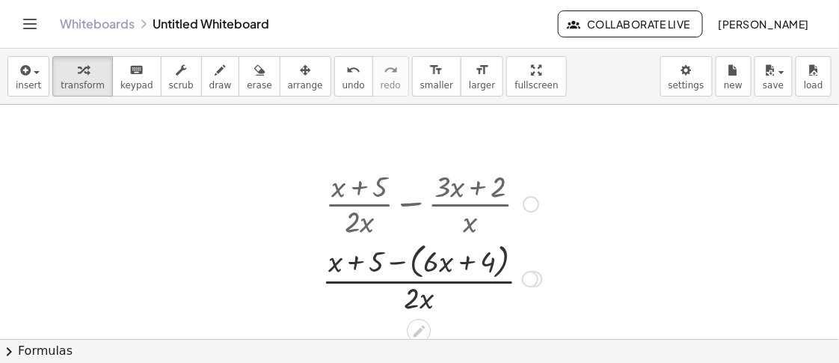
click at [399, 266] on div at bounding box center [432, 278] width 235 height 79
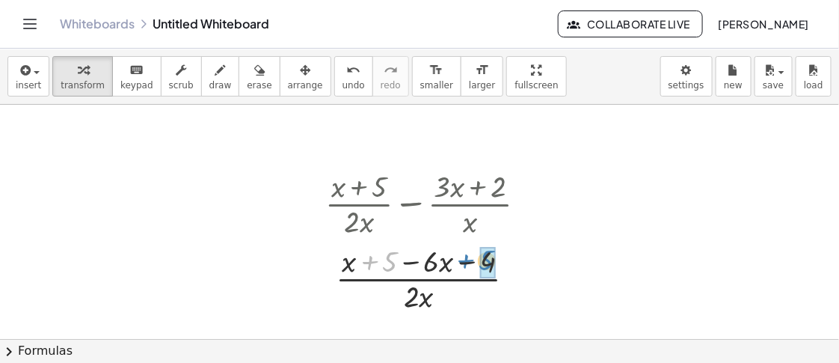
drag, startPoint x: 383, startPoint y: 264, endPoint x: 484, endPoint y: 263, distance: 101.0
click at [396, 263] on div at bounding box center [432, 277] width 228 height 75
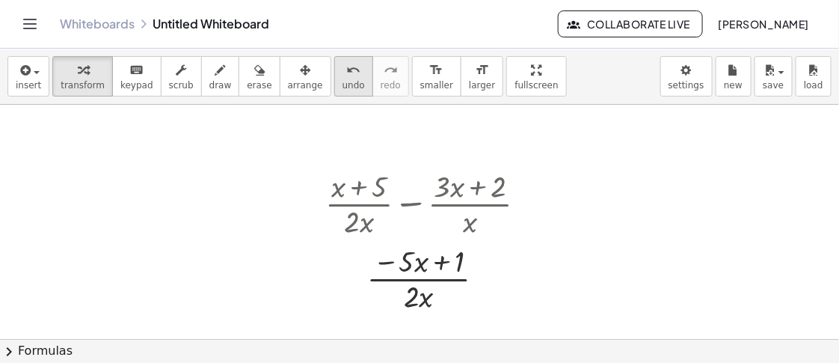
drag, startPoint x: 289, startPoint y: 82, endPoint x: 314, endPoint y: 85, distance: 25.5
click at [289, 82] on span "arrange" at bounding box center [305, 85] width 35 height 10
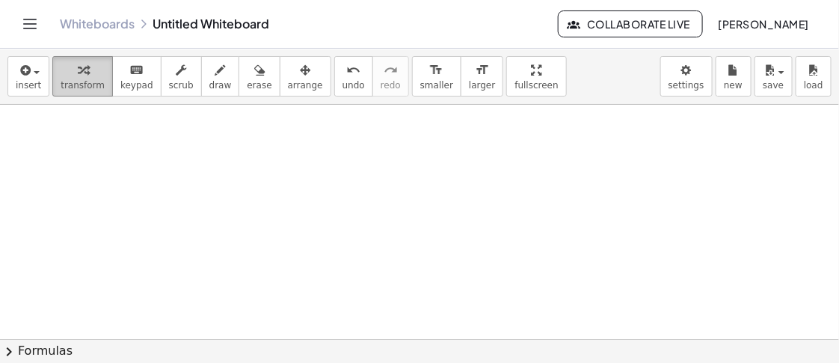
click at [90, 80] on span "transform" at bounding box center [83, 85] width 44 height 10
click at [349, 165] on div at bounding box center [419, 339] width 839 height 468
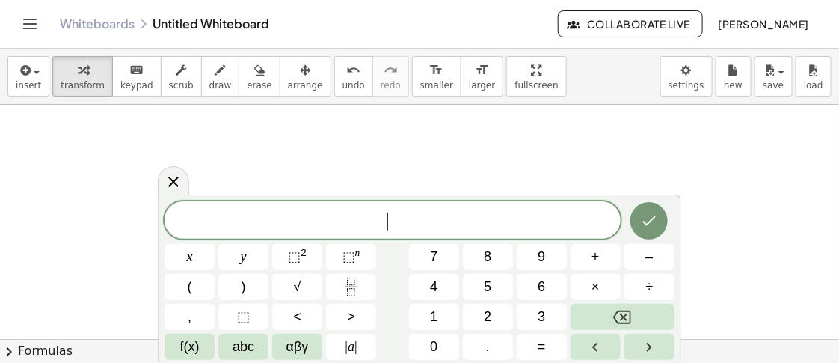
click at [378, 233] on div "​" at bounding box center [393, 219] width 456 height 37
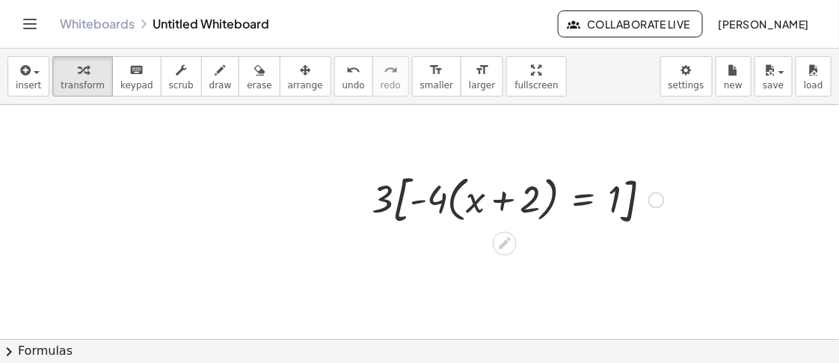
click at [593, 197] on div at bounding box center [517, 199] width 307 height 62
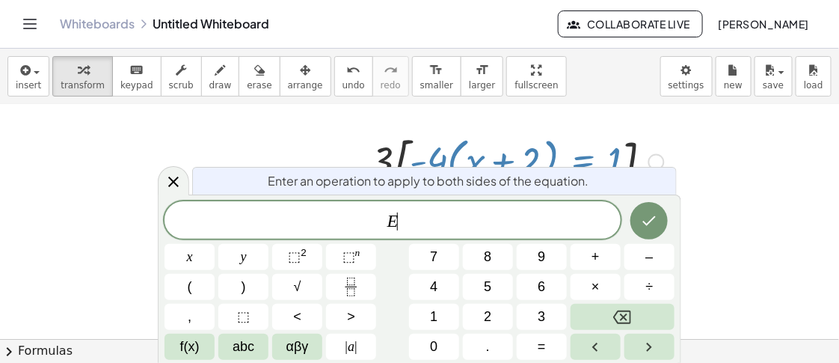
scroll to position [51, 0]
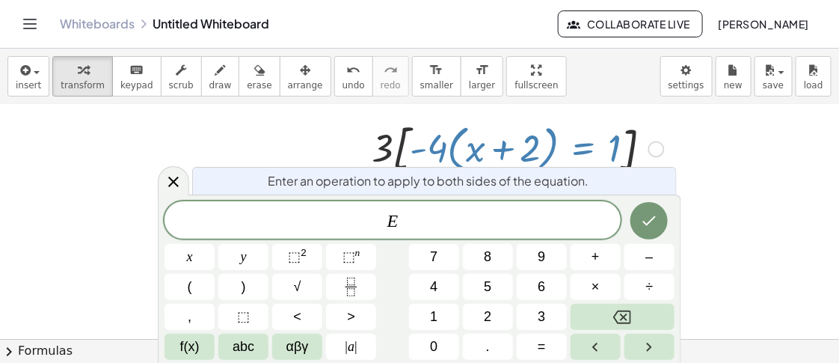
click at [671, 185] on div at bounding box center [419, 288] width 839 height 468
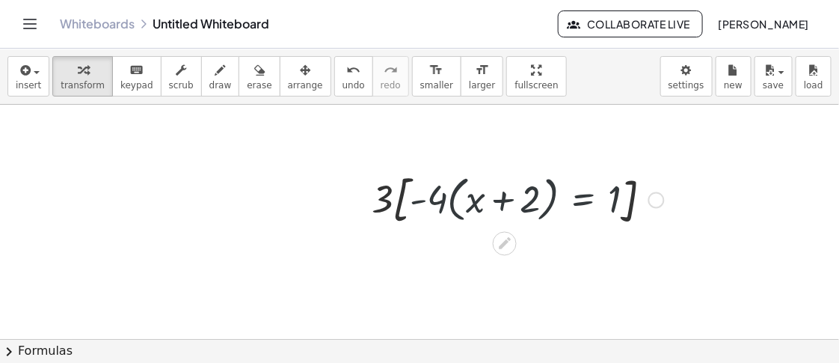
scroll to position [0, 0]
click at [659, 202] on div at bounding box center [656, 200] width 16 height 16
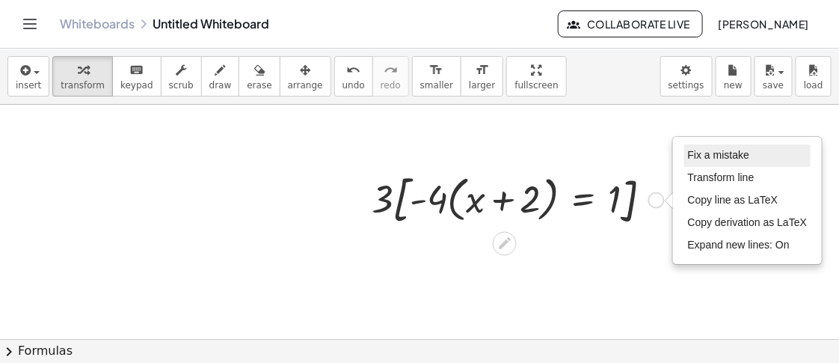
click at [671, 154] on span "Fix a mistake" at bounding box center [718, 155] width 61 height 12
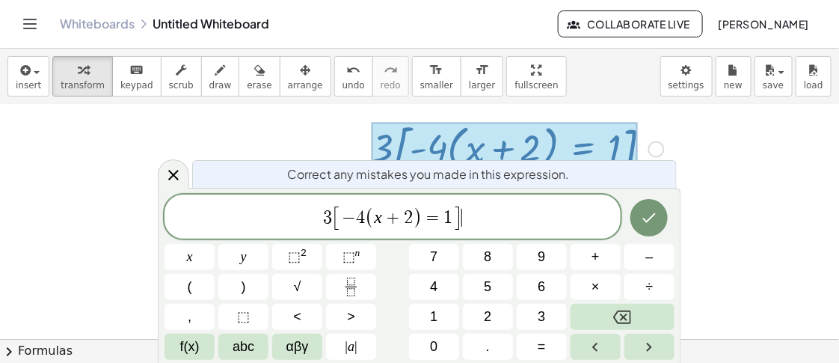
scroll to position [51, 0]
click at [472, 218] on span "3 [ − 4 ( x + 2 ) = 1 ] ​" at bounding box center [393, 217] width 456 height 28
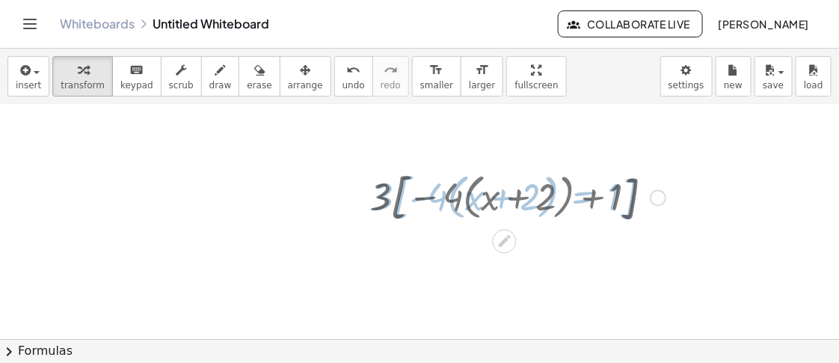
scroll to position [0, 0]
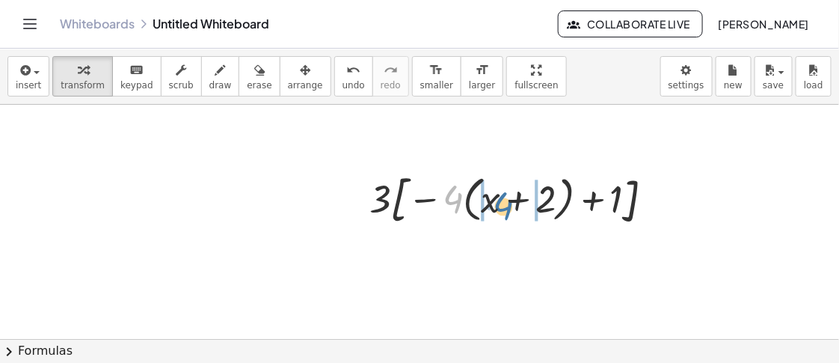
drag, startPoint x: 461, startPoint y: 202, endPoint x: 506, endPoint y: 206, distance: 45.0
click at [506, 206] on div at bounding box center [517, 199] width 311 height 62
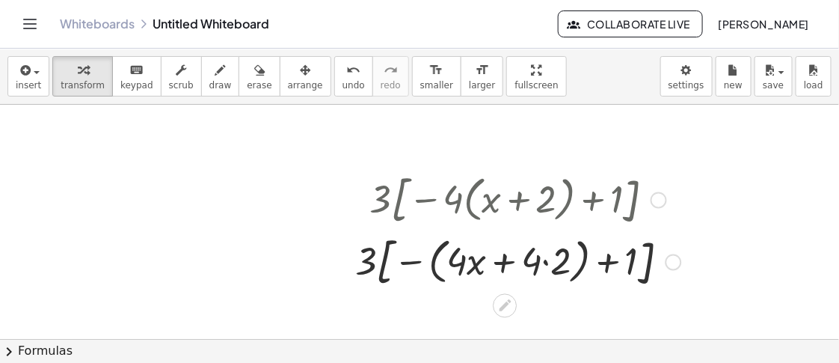
drag, startPoint x: 402, startPoint y: 204, endPoint x: 409, endPoint y: 209, distance: 9.1
click at [409, 209] on div at bounding box center [518, 199] width 341 height 62
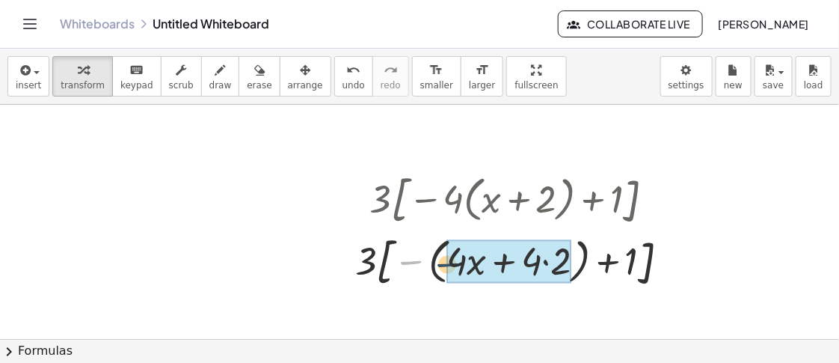
drag, startPoint x: 411, startPoint y: 263, endPoint x: 453, endPoint y: 266, distance: 41.2
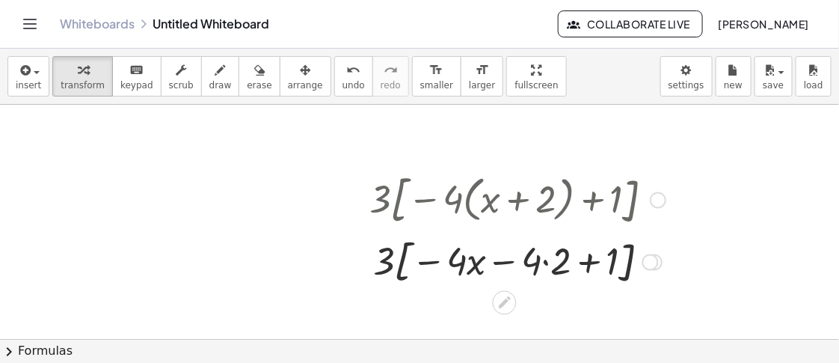
click at [553, 268] on div at bounding box center [517, 261] width 311 height 57
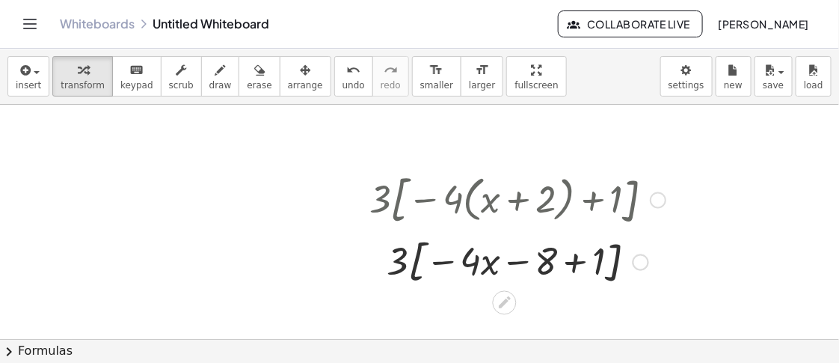
click at [571, 268] on div at bounding box center [517, 261] width 311 height 57
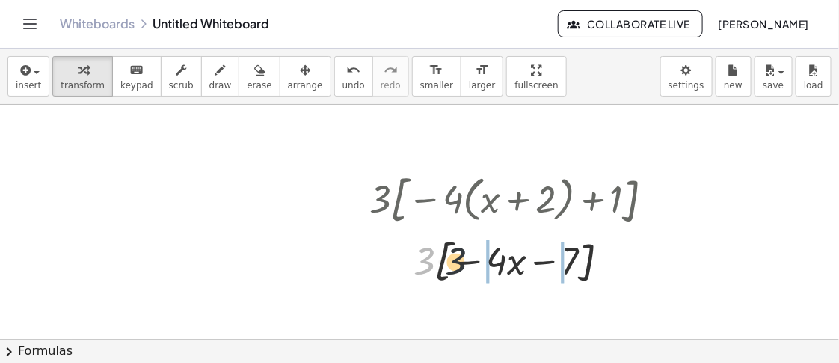
drag, startPoint x: 425, startPoint y: 271, endPoint x: 462, endPoint y: 271, distance: 37.4
click at [462, 271] on div at bounding box center [517, 261] width 311 height 57
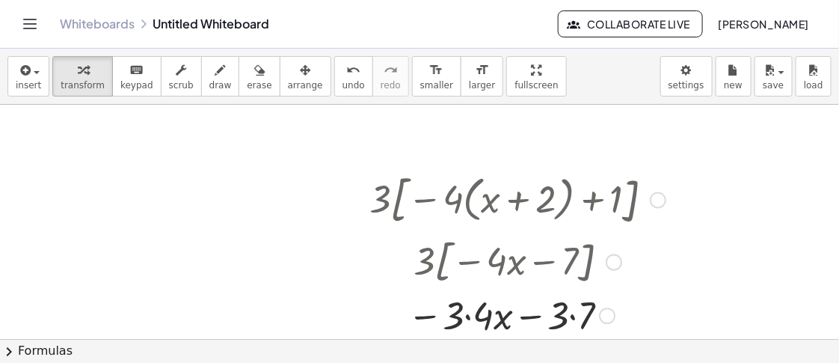
click at [466, 322] on div at bounding box center [517, 314] width 311 height 51
click at [556, 313] on div at bounding box center [517, 314] width 311 height 51
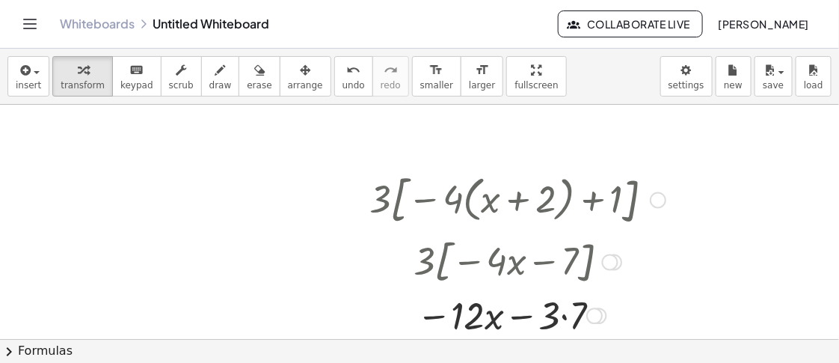
click at [558, 318] on div at bounding box center [517, 314] width 311 height 51
click at [573, 316] on div at bounding box center [517, 314] width 311 height 51
click at [662, 206] on div at bounding box center [658, 200] width 16 height 16
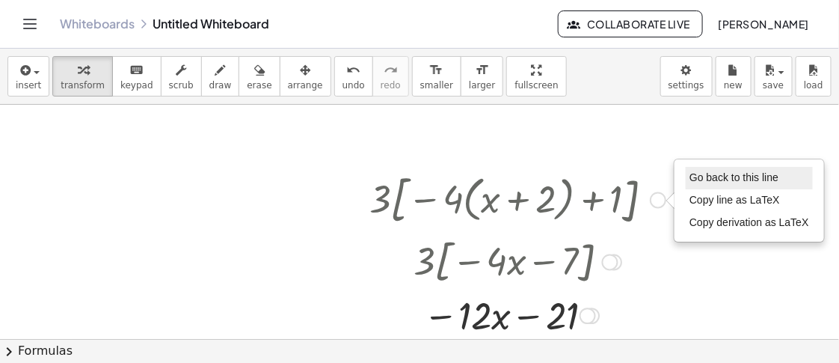
click at [671, 168] on li "Go back to this line" at bounding box center [749, 178] width 127 height 22
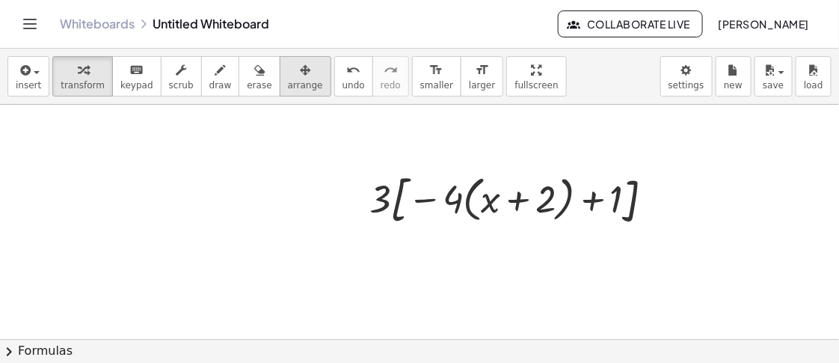
drag, startPoint x: 285, startPoint y: 72, endPoint x: 294, endPoint y: 76, distance: 9.7
click at [300, 72] on icon "button" at bounding box center [305, 70] width 10 height 18
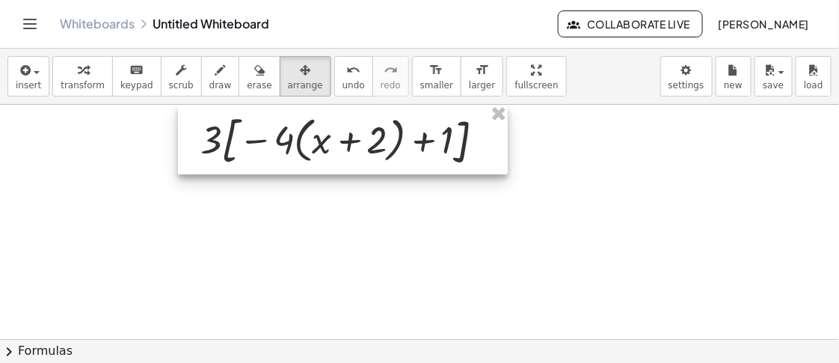
drag, startPoint x: 536, startPoint y: 174, endPoint x: 367, endPoint y: 50, distance: 209.3
click at [367, 50] on div "insert select one: Math Expression Function Text Youtube Video Graphing Geometr…" at bounding box center [419, 206] width 839 height 314
click at [79, 81] on span "transform" at bounding box center [83, 85] width 44 height 10
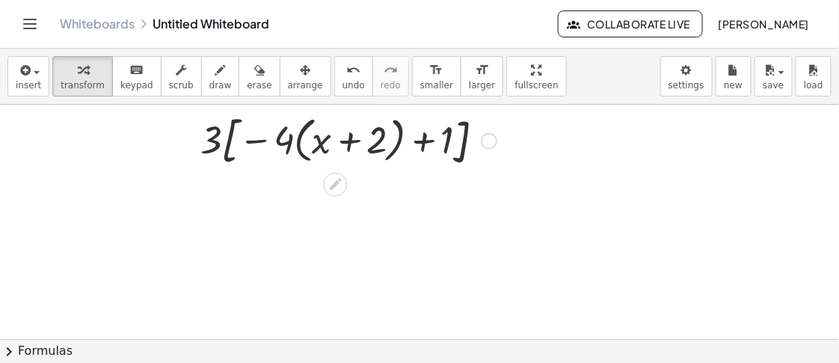
click at [501, 140] on div at bounding box center [348, 139] width 311 height 62
click at [496, 142] on div "Go back to this line Copy line as LaTeX Copy derivation as LaTeX" at bounding box center [489, 141] width 16 height 16
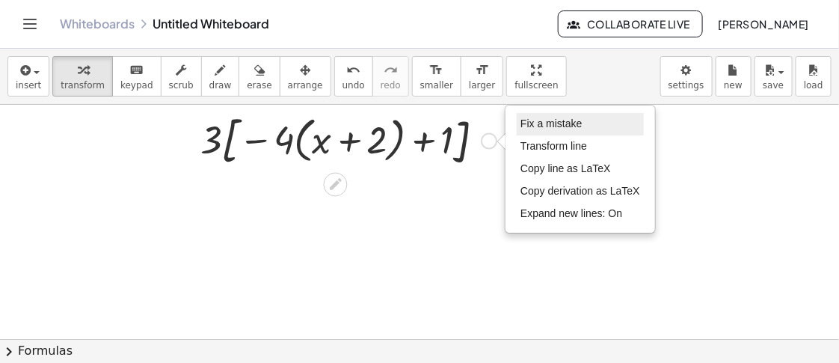
click at [550, 125] on span "Fix a mistake" at bounding box center [551, 123] width 61 height 12
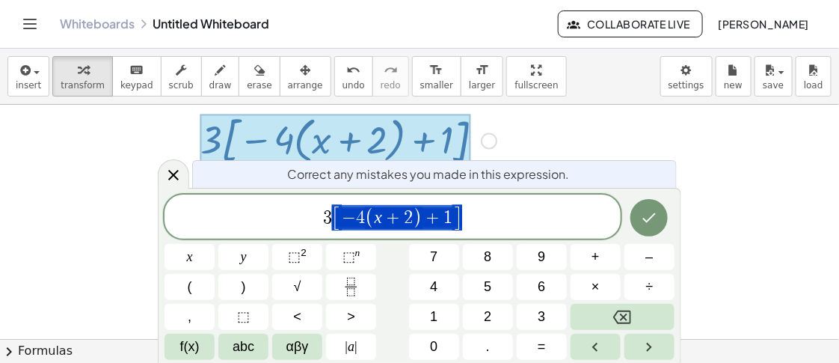
drag, startPoint x: 496, startPoint y: 211, endPoint x: 209, endPoint y: 221, distance: 286.6
click at [210, 221] on span "3 [ − 4 ( x + 2 ) + 1 ]" at bounding box center [393, 217] width 456 height 28
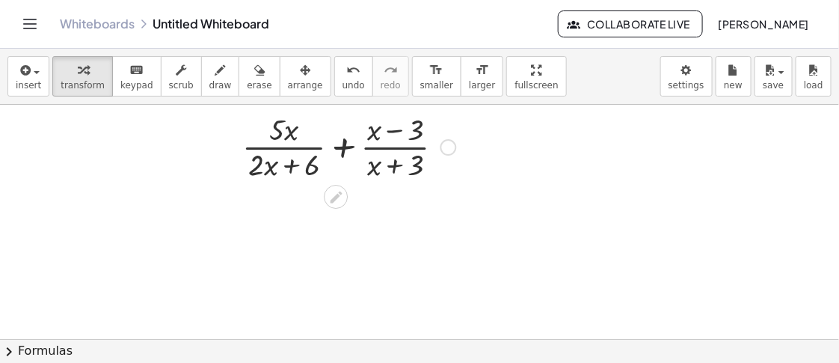
click at [450, 147] on div "Fix a mistake Transform line Copy line as LaTeX Copy derivation as LaTeX Expand…" at bounding box center [449, 147] width 16 height 16
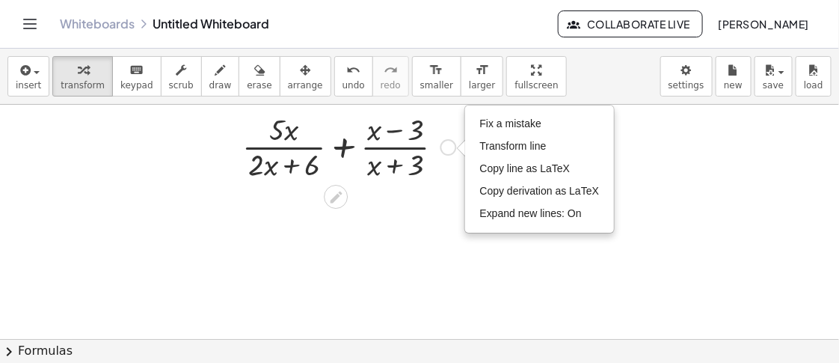
click at [546, 112] on div "Fix a mistake Transform line Copy line as LaTeX Copy derivation as LaTeX Expand…" at bounding box center [540, 169] width 148 height 126
click at [546, 126] on li "Fix a mistake" at bounding box center [539, 124] width 127 height 22
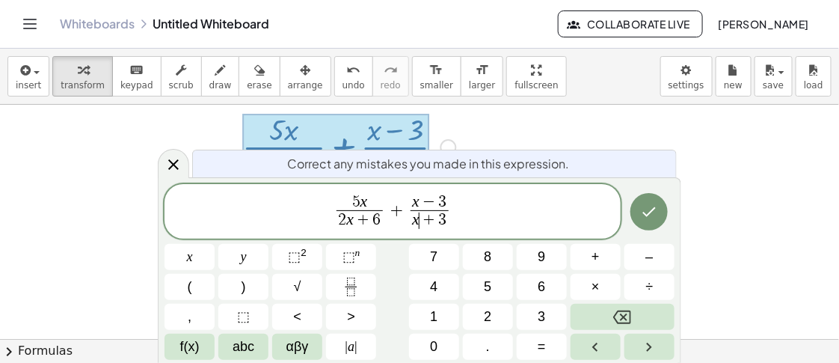
click at [425, 224] on span "+" at bounding box center [429, 220] width 19 height 16
click at [413, 225] on var "x" at bounding box center [415, 219] width 7 height 18
click at [462, 223] on span "5 x 2 x + 6 ​ + x − 3 2 x + 3 ​ ​" at bounding box center [393, 213] width 456 height 40
click at [464, 223] on span "5 x 2 x + 6 ​ + x − 3 2 x + 3 ​ ​" at bounding box center [393, 213] width 456 height 40
click at [455, 227] on span "5 x 2 x + 6 ​ + x − 3 2 x + 3 ​ ​" at bounding box center [393, 213] width 456 height 40
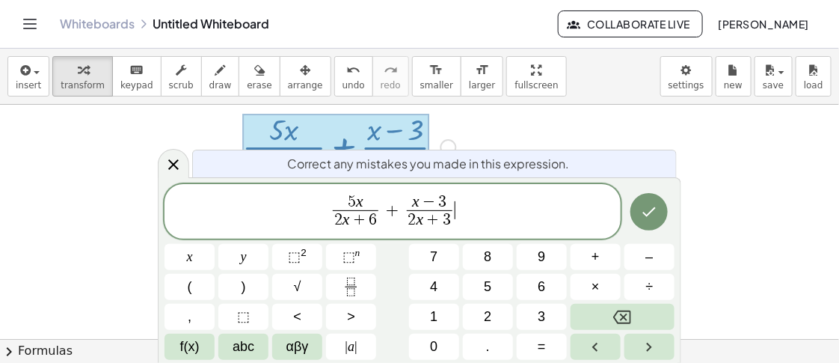
click at [455, 229] on span "x − 3 2 x + 3 ​" at bounding box center [429, 212] width 52 height 37
click at [341, 224] on span "2" at bounding box center [338, 220] width 8 height 16
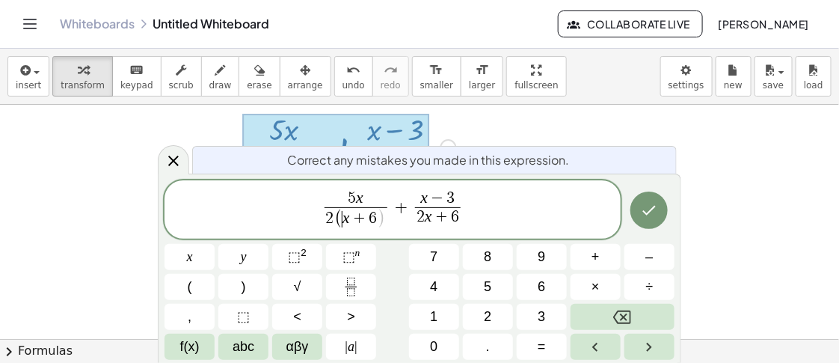
click at [376, 218] on span "( ​ x + 6 )" at bounding box center [360, 218] width 52 height 19
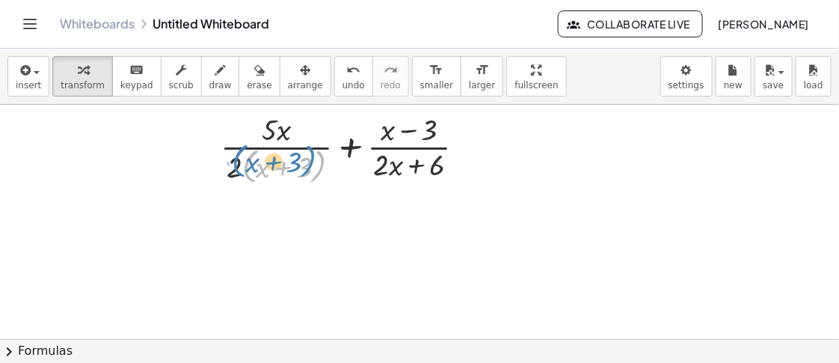
drag, startPoint x: 248, startPoint y: 178, endPoint x: 239, endPoint y: 173, distance: 9.8
click at [239, 173] on div at bounding box center [349, 147] width 272 height 79
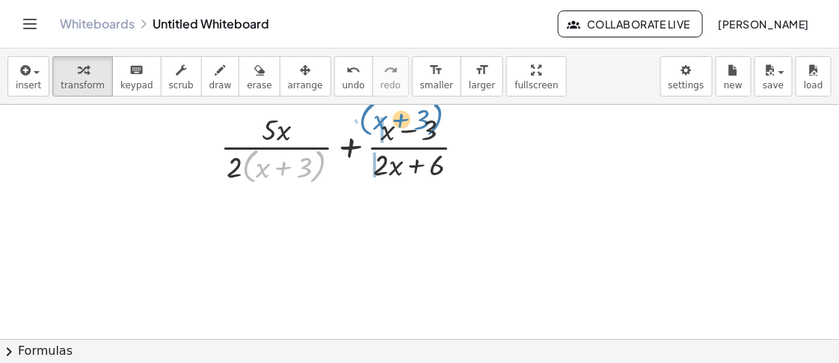
drag, startPoint x: 255, startPoint y: 154, endPoint x: 372, endPoint y: 108, distance: 126.0
click at [372, 108] on div at bounding box center [349, 147] width 272 height 79
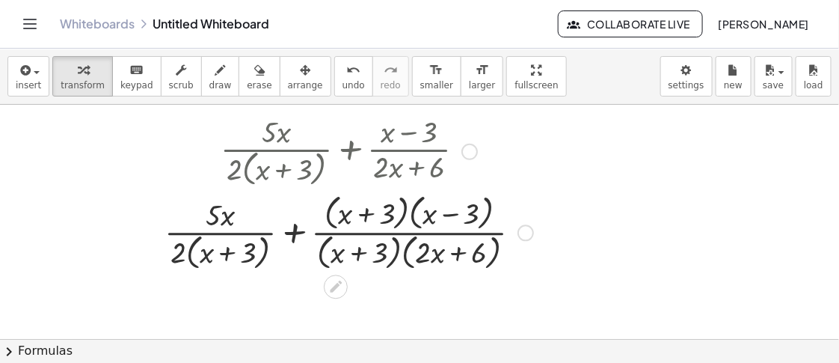
click at [410, 215] on div at bounding box center [349, 231] width 384 height 83
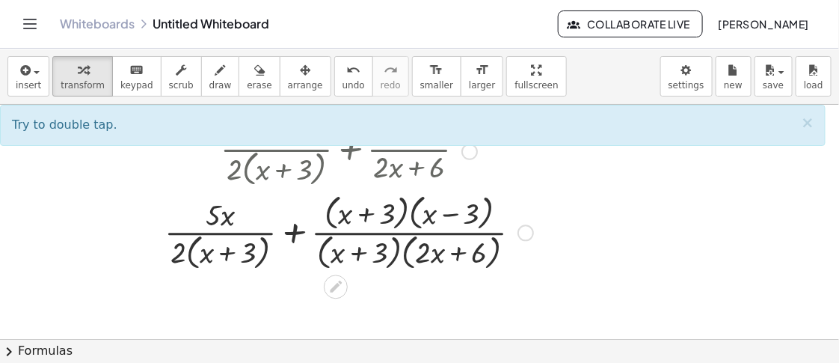
click at [397, 215] on div at bounding box center [349, 231] width 384 height 83
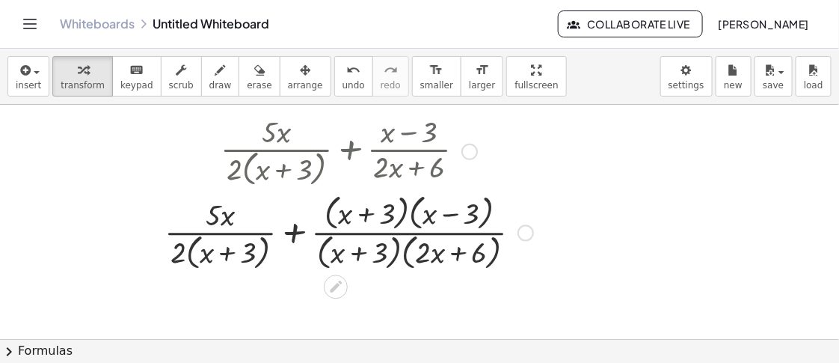
click at [397, 215] on div at bounding box center [349, 231] width 384 height 83
click at [406, 215] on div at bounding box center [349, 231] width 384 height 83
click at [397, 215] on div at bounding box center [349, 231] width 384 height 83
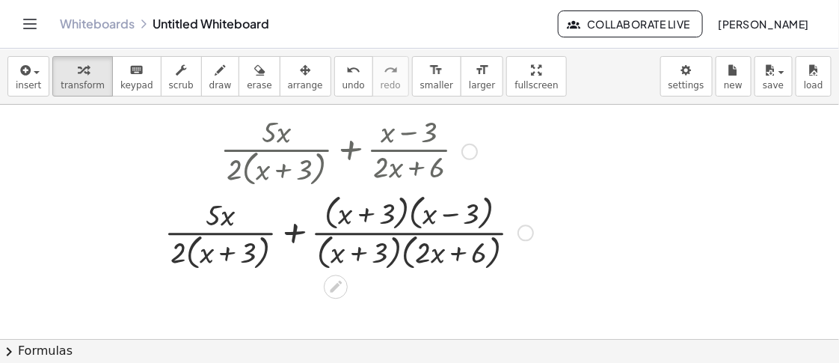
click at [397, 215] on div at bounding box center [349, 231] width 384 height 83
click at [343, 83] on span "undo" at bounding box center [354, 85] width 22 height 10
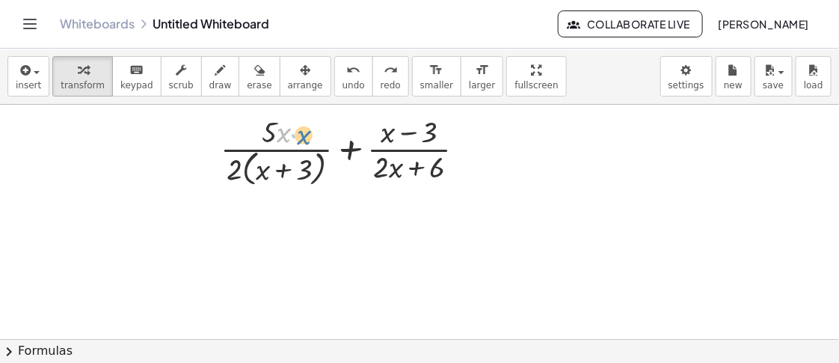
drag, startPoint x: 285, startPoint y: 137, endPoint x: 300, endPoint y: 138, distance: 15.0
click at [301, 138] on div at bounding box center [349, 150] width 272 height 79
click at [352, 154] on div at bounding box center [349, 150] width 272 height 79
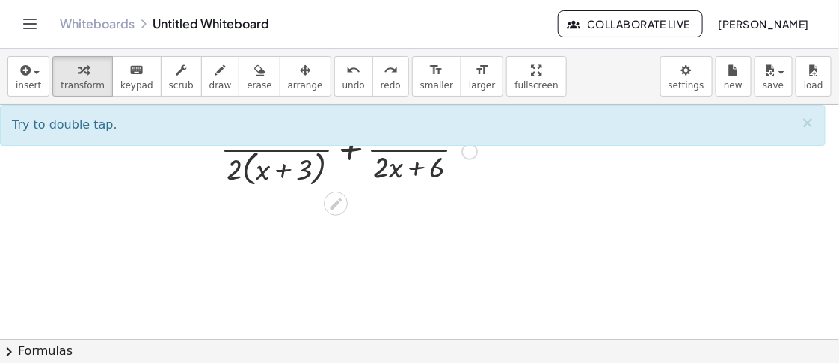
click at [245, 170] on div at bounding box center [349, 150] width 272 height 79
drag, startPoint x: 236, startPoint y: 173, endPoint x: 255, endPoint y: 173, distance: 18.7
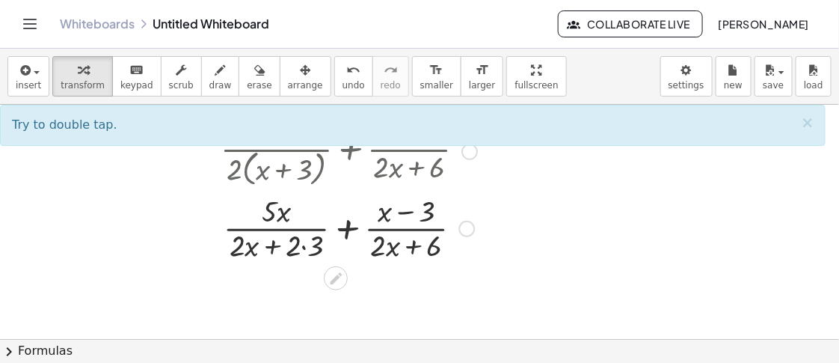
click at [305, 245] on div at bounding box center [349, 227] width 272 height 75
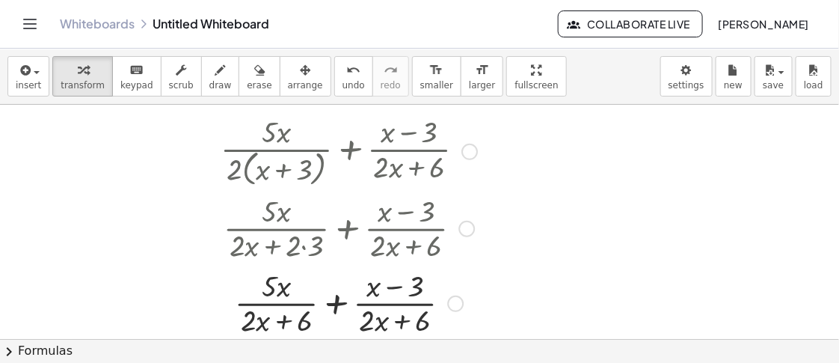
click at [340, 304] on div at bounding box center [349, 302] width 272 height 75
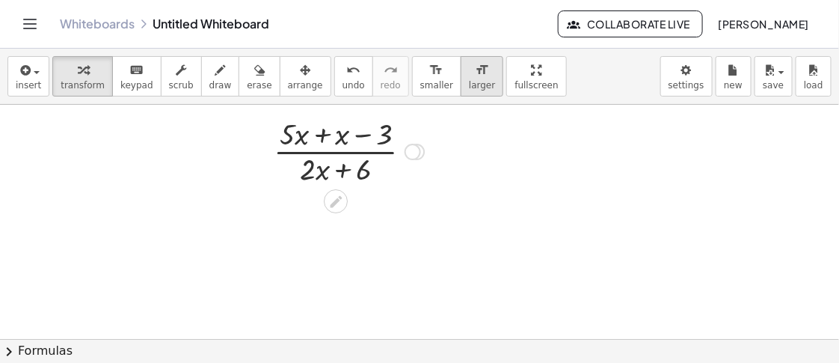
drag, startPoint x: 417, startPoint y: 303, endPoint x: 450, endPoint y: 91, distance: 215.1
click at [450, 91] on div "insert select one: Math Expression Function Text Youtube Video Graphing Geometr…" at bounding box center [419, 206] width 839 height 314
click at [329, 137] on div at bounding box center [348, 150] width 165 height 75
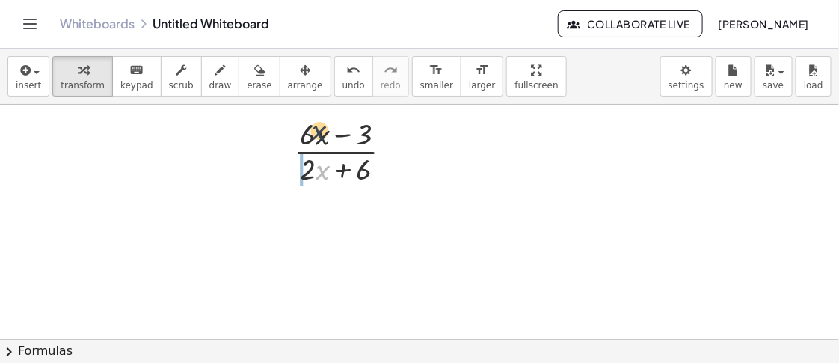
drag, startPoint x: 324, startPoint y: 181, endPoint x: 319, endPoint y: 141, distance: 40.6
click at [319, 141] on div at bounding box center [349, 150] width 126 height 75
drag, startPoint x: 307, startPoint y: 173, endPoint x: 329, endPoint y: 176, distance: 21.9
drag, startPoint x: 303, startPoint y: 174, endPoint x: 308, endPoint y: 188, distance: 15.1
click at [308, 188] on div at bounding box center [349, 150] width 126 height 75
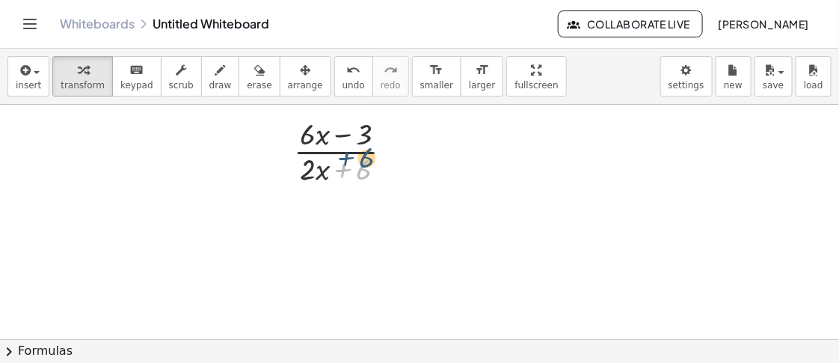
click at [368, 166] on div at bounding box center [349, 150] width 126 height 75
click at [333, 200] on icon at bounding box center [336, 202] width 16 height 16
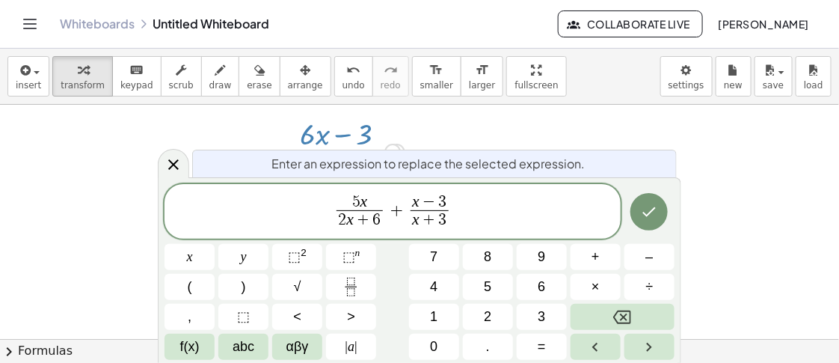
click at [416, 221] on var "x" at bounding box center [415, 219] width 7 height 18
click at [458, 221] on span "5 x 2 x + 6 ​ + x − 3 2 ​ x + 3 ​" at bounding box center [393, 213] width 456 height 40
click at [417, 206] on var "x" at bounding box center [415, 201] width 7 height 18
click at [409, 204] on span "x ​ − 3" at bounding box center [430, 202] width 46 height 16
click at [457, 203] on span "5 x 2 x + 6 ​ + 2 ​ x − 3 2 x + 6 ​" at bounding box center [393, 213] width 456 height 40
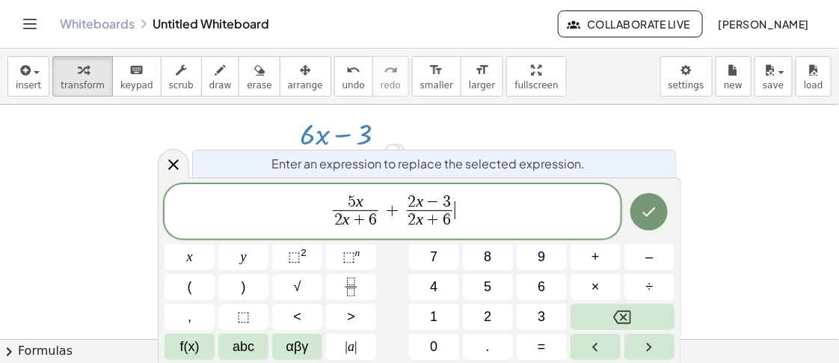
click at [447, 200] on span "3" at bounding box center [447, 202] width 8 height 16
click at [648, 209] on icon "Done" at bounding box center [649, 212] width 18 height 18
click at [654, 209] on icon "Done" at bounding box center [649, 212] width 18 height 18
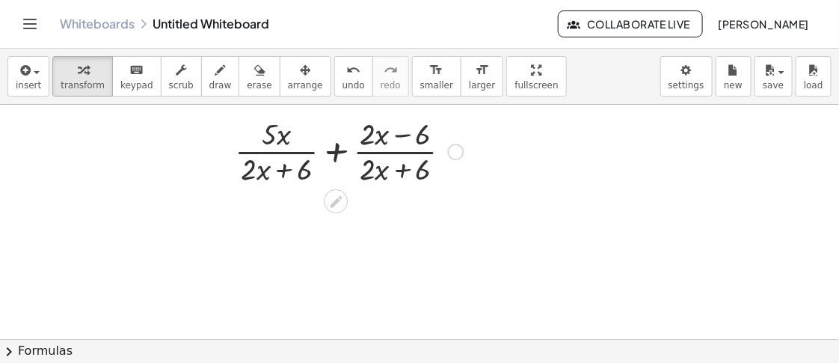
click at [334, 162] on div at bounding box center [349, 150] width 244 height 75
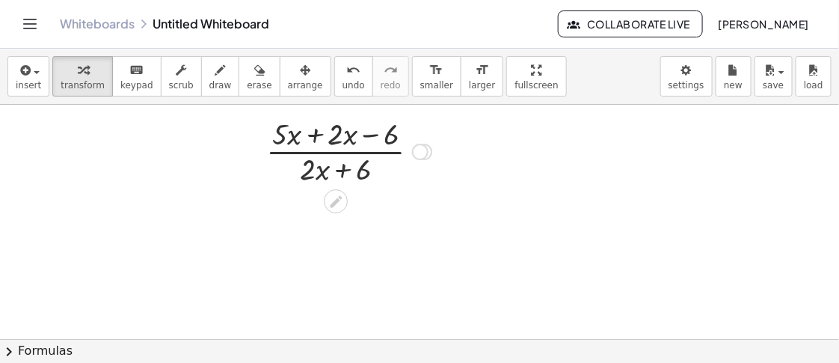
click at [326, 132] on div at bounding box center [349, 150] width 180 height 75
click at [333, 196] on icon at bounding box center [336, 202] width 16 height 16
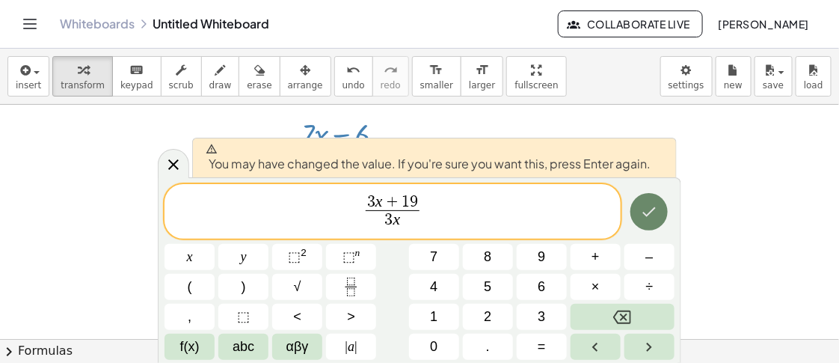
click at [645, 213] on icon "Done" at bounding box center [649, 212] width 13 height 10
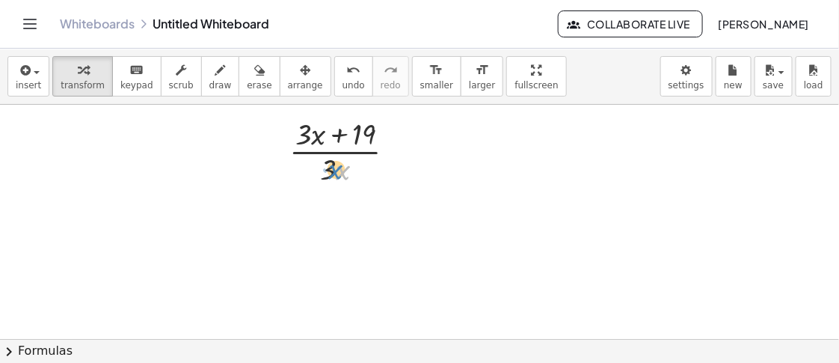
click at [329, 174] on div at bounding box center [348, 150] width 133 height 75
click at [391, 159] on div at bounding box center [396, 152] width 16 height 16
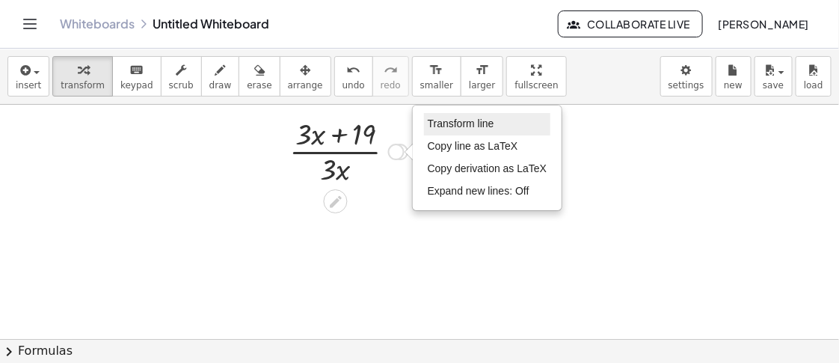
click at [475, 127] on span "Transform line" at bounding box center [461, 123] width 67 height 12
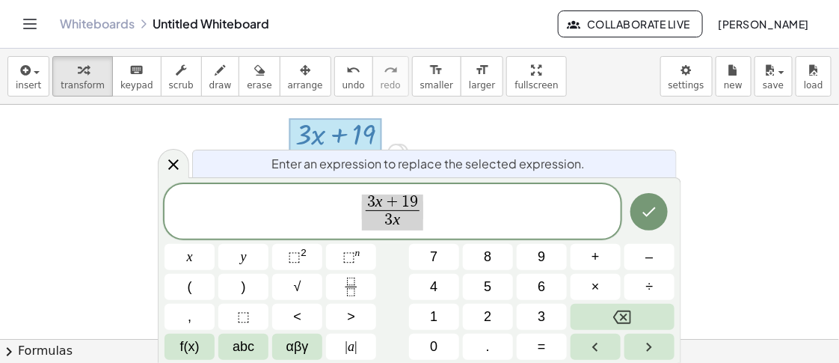
click at [464, 207] on span "3 x + 1 9 3 x ​" at bounding box center [393, 213] width 456 height 40
drag, startPoint x: 464, startPoint y: 206, endPoint x: 192, endPoint y: 207, distance: 271.5
click at [192, 207] on span "3 x + 1 9 3 x ​" at bounding box center [393, 213] width 456 height 40
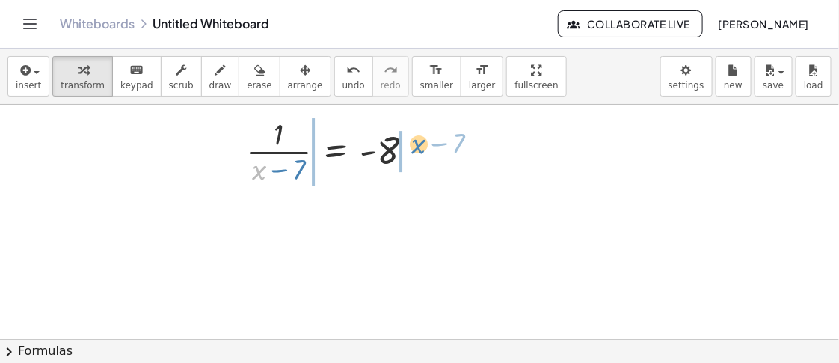
drag, startPoint x: 260, startPoint y: 180, endPoint x: 420, endPoint y: 154, distance: 162.9
click at [420, 154] on div at bounding box center [336, 150] width 195 height 75
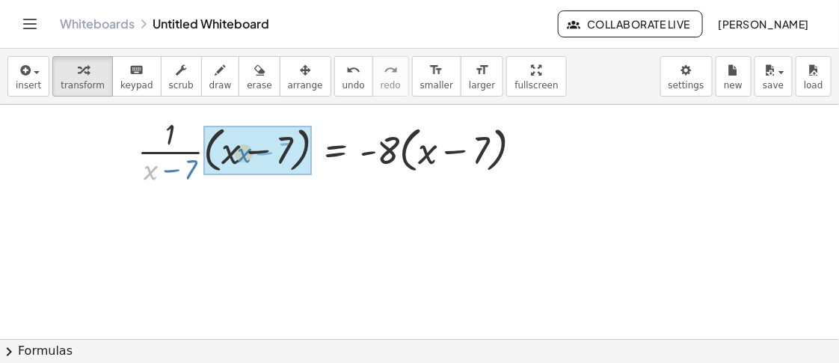
drag, startPoint x: 146, startPoint y: 171, endPoint x: 218, endPoint y: 162, distance: 73.0
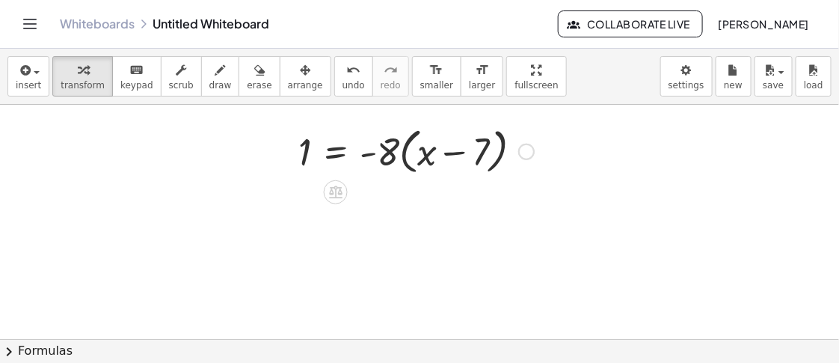
click at [387, 167] on div at bounding box center [416, 150] width 251 height 57
drag, startPoint x: 386, startPoint y: 165, endPoint x: 430, endPoint y: 163, distance: 44.2
click at [430, 163] on div at bounding box center [416, 150] width 251 height 57
click at [506, 156] on div at bounding box center [422, 150] width 263 height 51
click at [444, 153] on div at bounding box center [418, 150] width 254 height 51
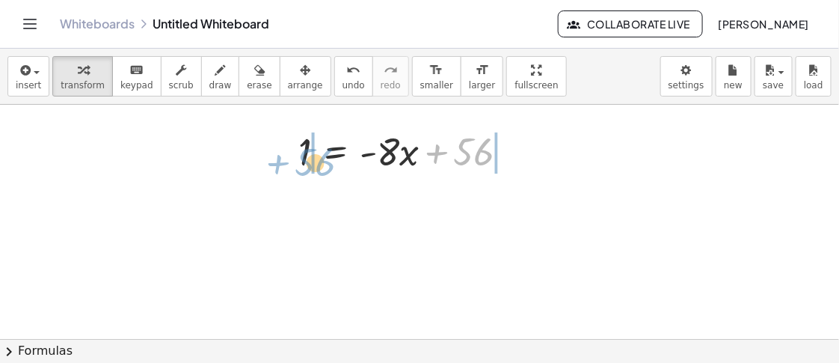
drag, startPoint x: 476, startPoint y: 152, endPoint x: 318, endPoint y: 162, distance: 158.9
click at [318, 162] on div at bounding box center [409, 150] width 237 height 51
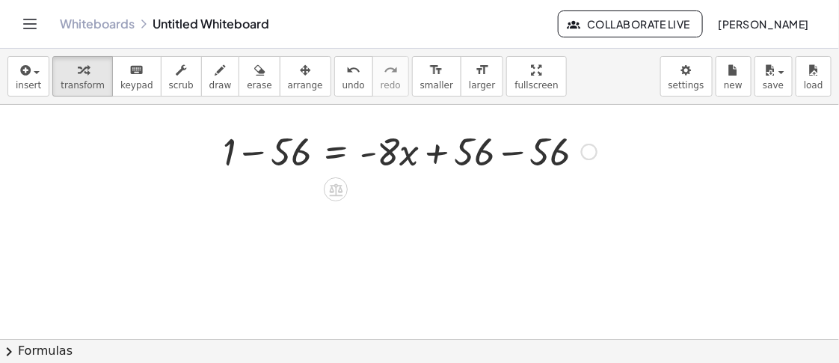
click at [272, 161] on div at bounding box center [409, 150] width 389 height 51
click at [517, 150] on div at bounding box center [426, 150] width 358 height 51
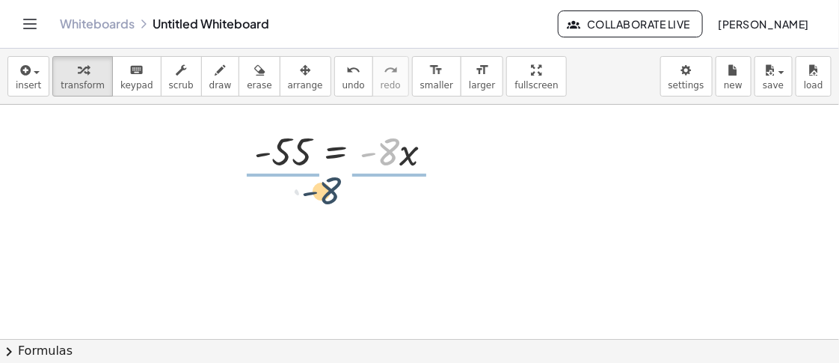
drag, startPoint x: 386, startPoint y: 154, endPoint x: 318, endPoint y: 193, distance: 78.4
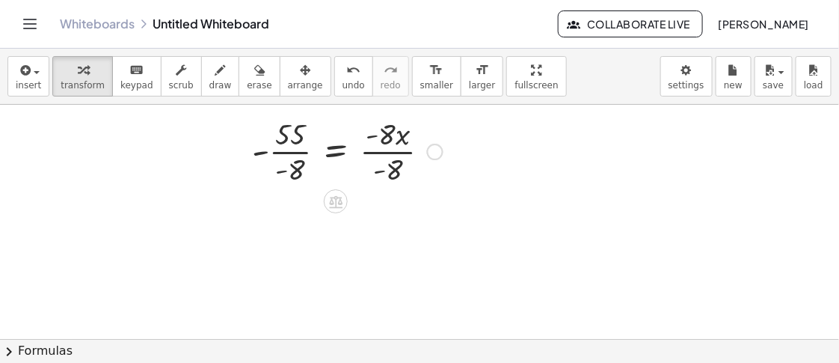
click at [380, 155] on div at bounding box center [348, 150] width 206 height 75
click at [289, 174] on div at bounding box center [329, 150] width 168 height 75
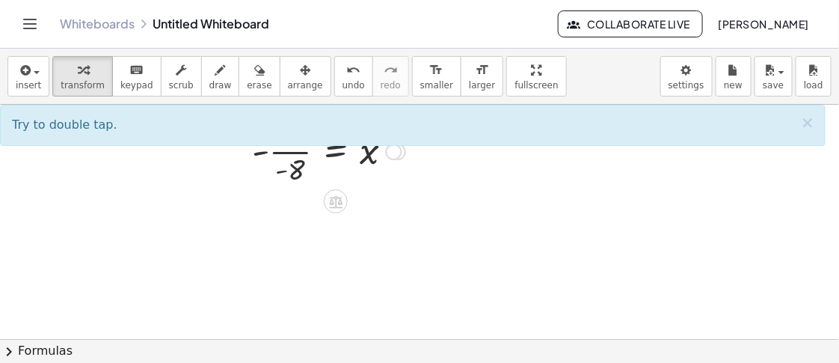
click at [292, 148] on div at bounding box center [329, 150] width 168 height 75
click at [293, 150] on div at bounding box center [329, 150] width 168 height 75
drag, startPoint x: 283, startPoint y: 174, endPoint x: 256, endPoint y: 158, distance: 31.6
click at [297, 153] on div at bounding box center [337, 150] width 151 height 75
click at [671, 126] on span "×" at bounding box center [807, 123] width 13 height 18
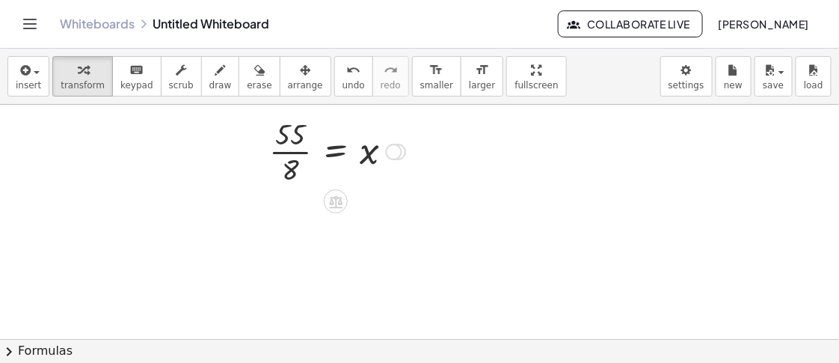
click at [389, 154] on div "Transform line Copy line as LaTeX Copy derivation as LaTeX Expand new lines: Off" at bounding box center [394, 152] width 16 height 16
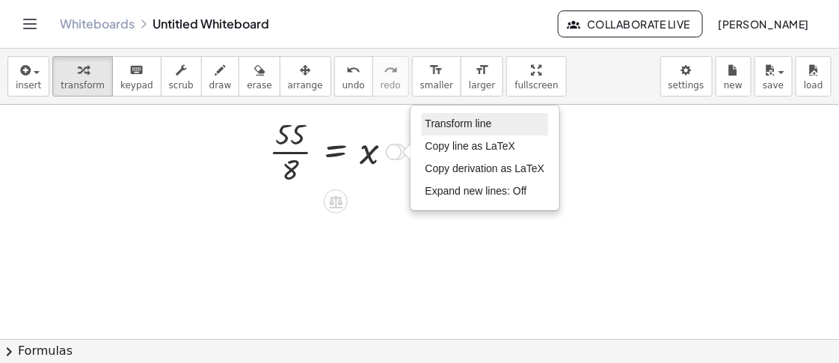
click at [495, 124] on li "Transform line" at bounding box center [485, 124] width 127 height 22
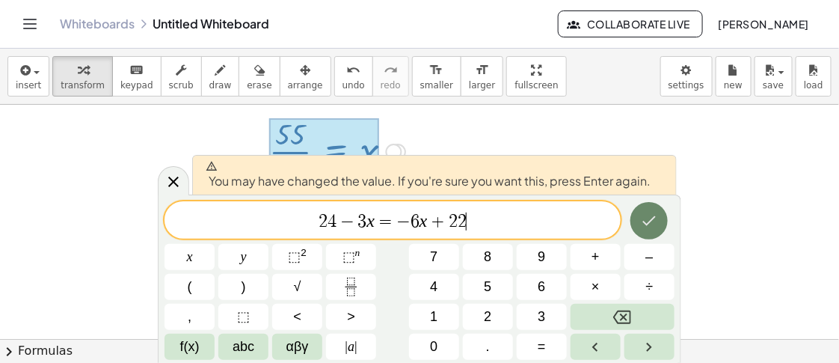
click at [663, 219] on button "Done" at bounding box center [649, 220] width 37 height 37
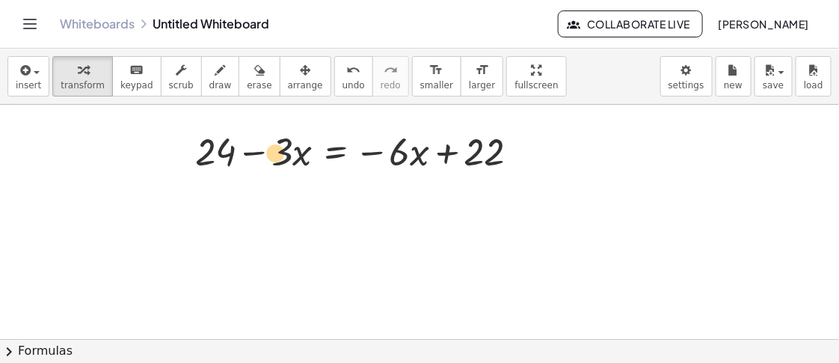
click at [282, 156] on div at bounding box center [363, 150] width 351 height 51
drag, startPoint x: 308, startPoint y: 150, endPoint x: 292, endPoint y: 153, distance: 16.7
click at [292, 153] on div at bounding box center [363, 150] width 351 height 51
drag, startPoint x: 208, startPoint y: 156, endPoint x: 524, endPoint y: 166, distance: 315.8
click at [524, 166] on div at bounding box center [363, 150] width 351 height 51
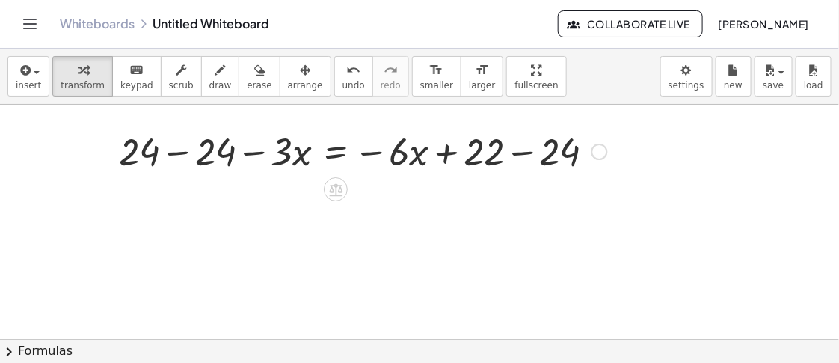
click at [521, 152] on div at bounding box center [362, 150] width 503 height 51
click at [165, 151] on div at bounding box center [314, 150] width 406 height 51
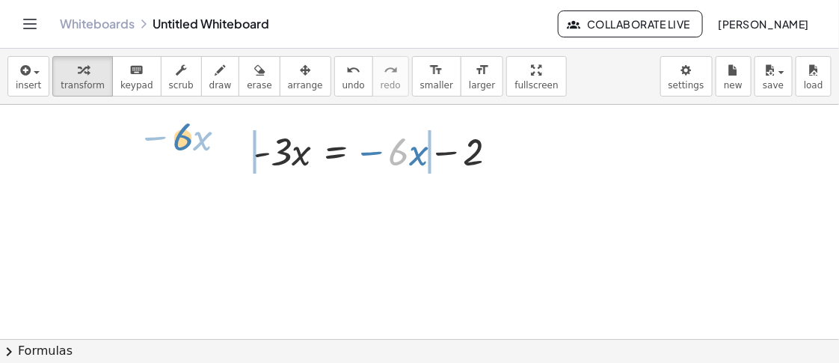
drag, startPoint x: 405, startPoint y: 162, endPoint x: 188, endPoint y: 147, distance: 216.7
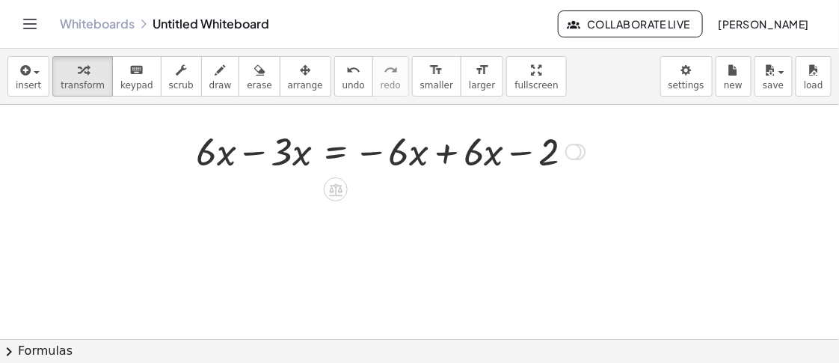
click at [447, 162] on div at bounding box center [390, 150] width 404 height 51
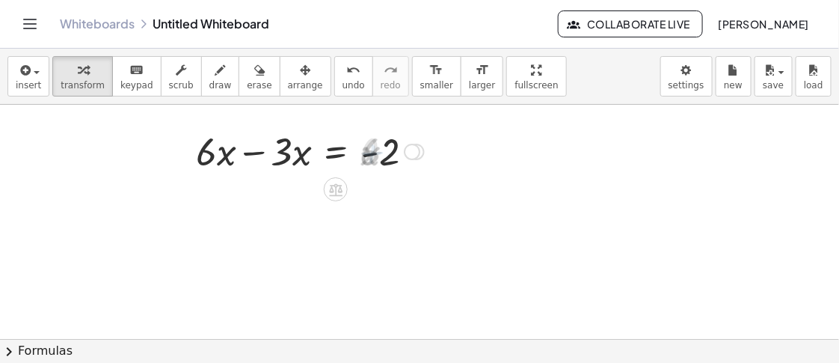
click at [255, 157] on div at bounding box center [309, 150] width 243 height 51
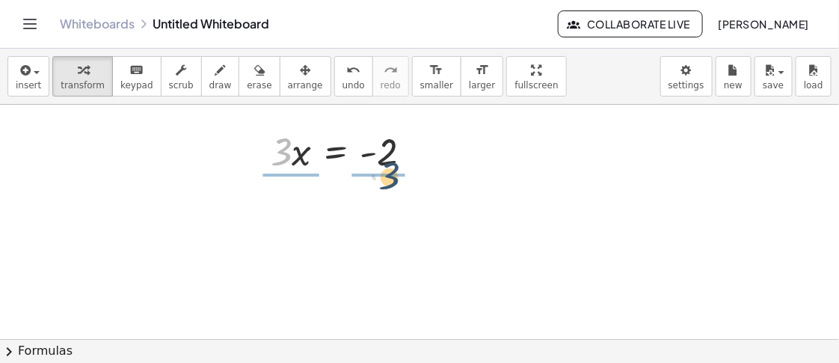
drag, startPoint x: 282, startPoint y: 154, endPoint x: 393, endPoint y: 178, distance: 114.0
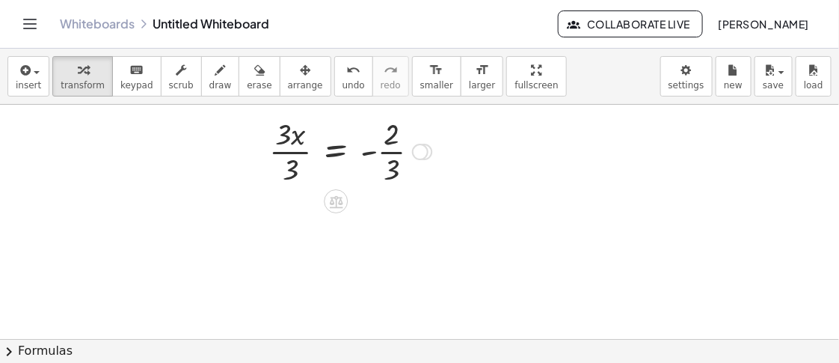
drag, startPoint x: 412, startPoint y: 158, endPoint x: 423, endPoint y: 155, distance: 11.6
click at [412, 158] on div at bounding box center [350, 150] width 177 height 75
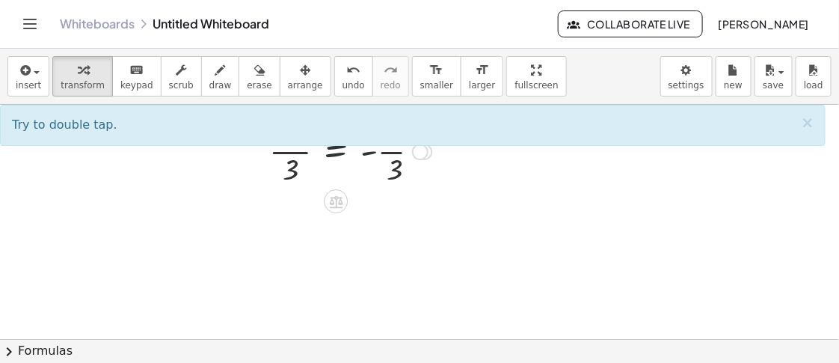
click at [425, 155] on div "Transform line Copy line as LaTeX Copy derivation as LaTeX Expand new lines: Off" at bounding box center [420, 152] width 16 height 16
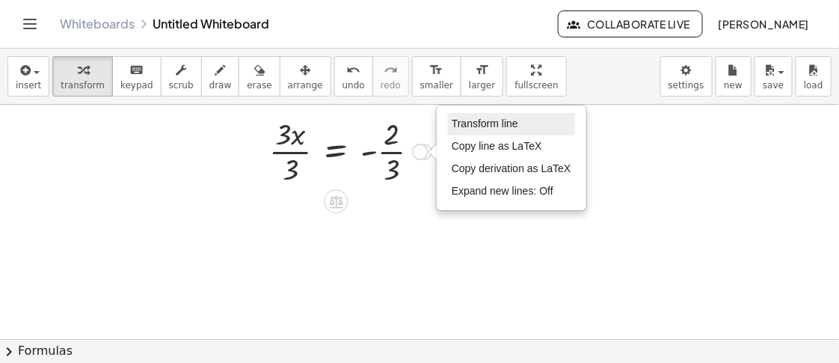
click at [494, 123] on span "Transform line" at bounding box center [485, 123] width 67 height 12
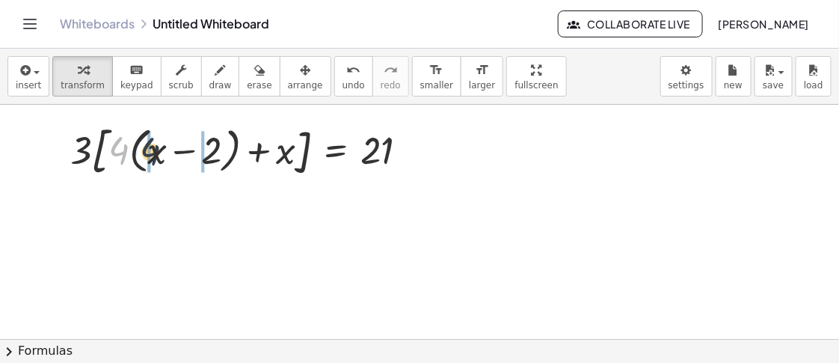
drag, startPoint x: 121, startPoint y: 162, endPoint x: 153, endPoint y: 162, distance: 32.2
click at [153, 162] on div at bounding box center [245, 150] width 365 height 62
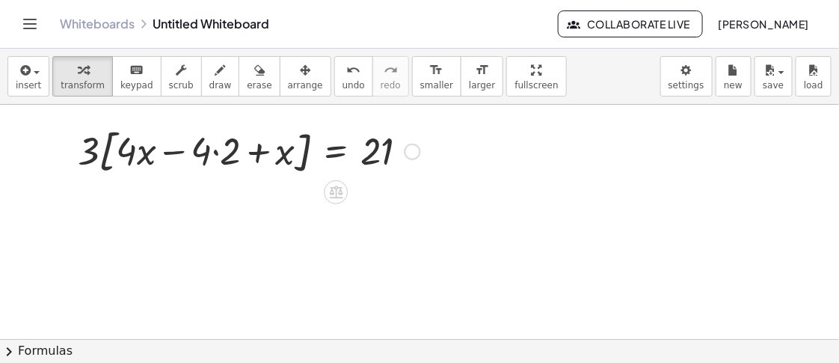
click at [225, 153] on div at bounding box center [248, 150] width 357 height 57
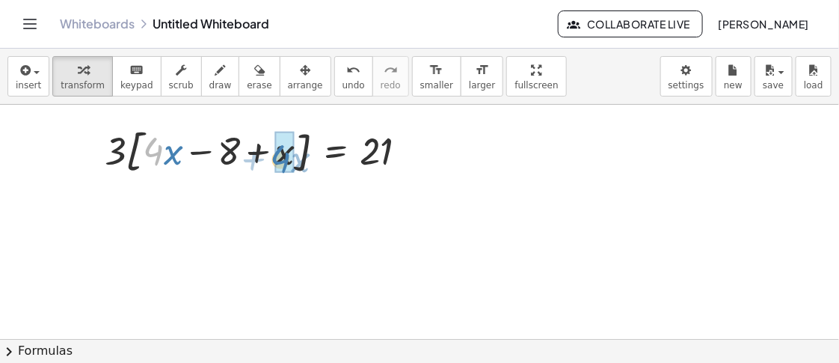
drag, startPoint x: 161, startPoint y: 162, endPoint x: 288, endPoint y: 169, distance: 127.4
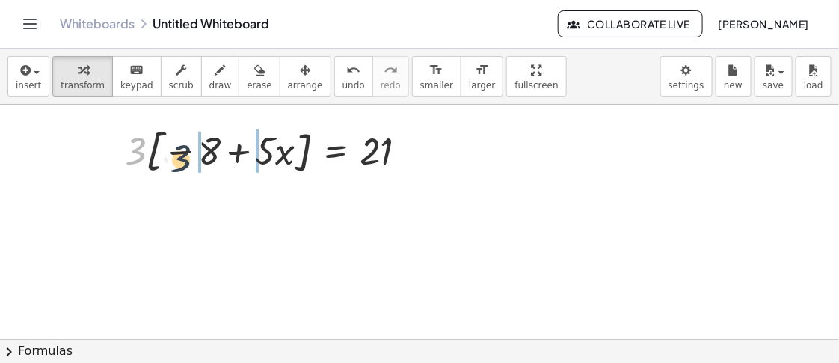
drag, startPoint x: 136, startPoint y: 152, endPoint x: 183, endPoint y: 159, distance: 47.7
click at [183, 159] on div at bounding box center [272, 150] width 310 height 57
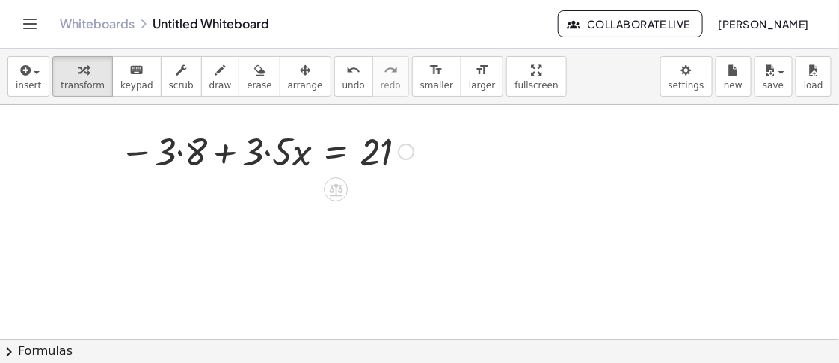
click at [185, 143] on div at bounding box center [266, 150] width 309 height 51
click at [269, 154] on div at bounding box center [272, 150] width 298 height 51
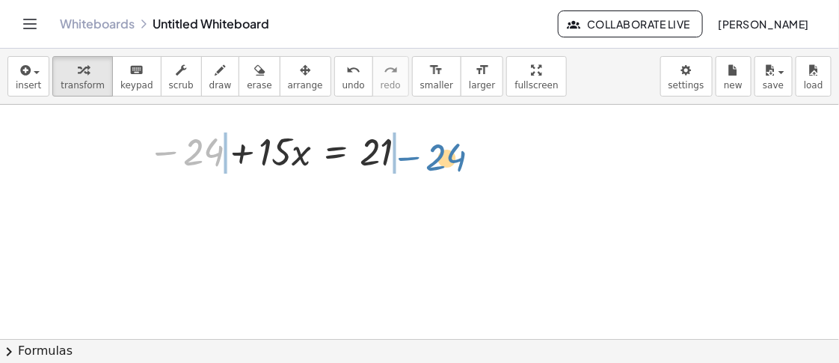
drag, startPoint x: 200, startPoint y: 152, endPoint x: 443, endPoint y: 154, distance: 242.3
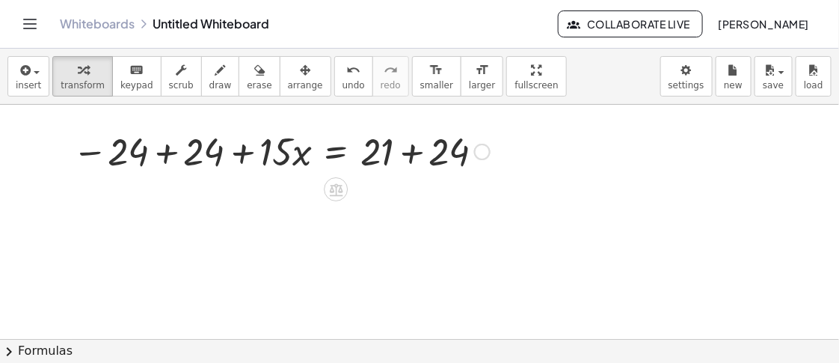
click at [171, 154] on div at bounding box center [281, 150] width 432 height 51
click at [404, 147] on div at bounding box center [377, 150] width 251 height 51
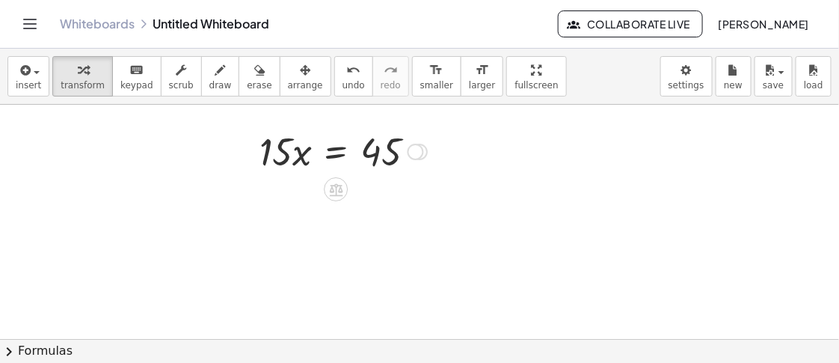
click at [429, 155] on div at bounding box center [343, 150] width 183 height 51
click at [419, 155] on div "Transform line Copy line as LaTeX Copy derivation as LaTeX Expand new lines: Off" at bounding box center [416, 152] width 16 height 16
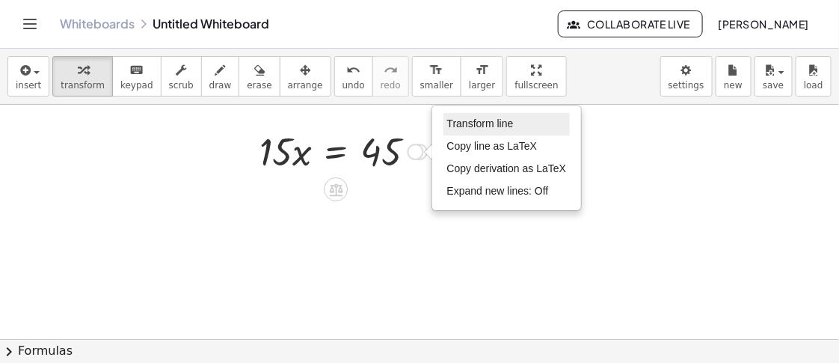
click at [488, 126] on span "Transform line" at bounding box center [480, 123] width 67 height 12
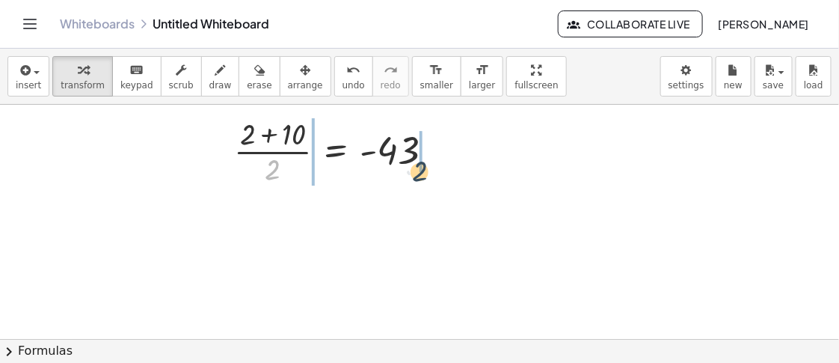
drag, startPoint x: 279, startPoint y: 162, endPoint x: 441, endPoint y: 154, distance: 162.5
click at [441, 154] on div at bounding box center [340, 150] width 227 height 75
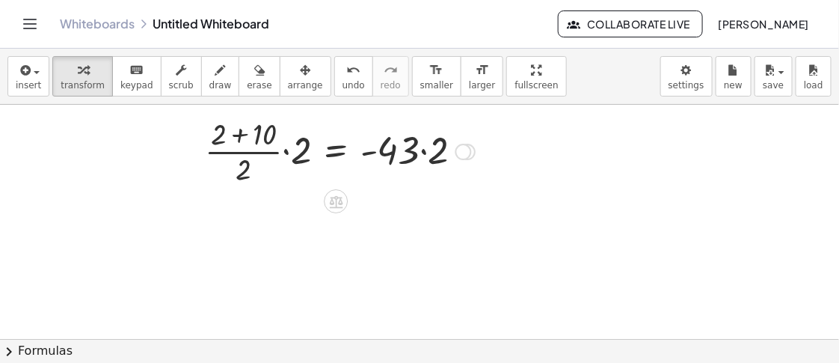
click at [426, 154] on div at bounding box center [339, 150] width 285 height 75
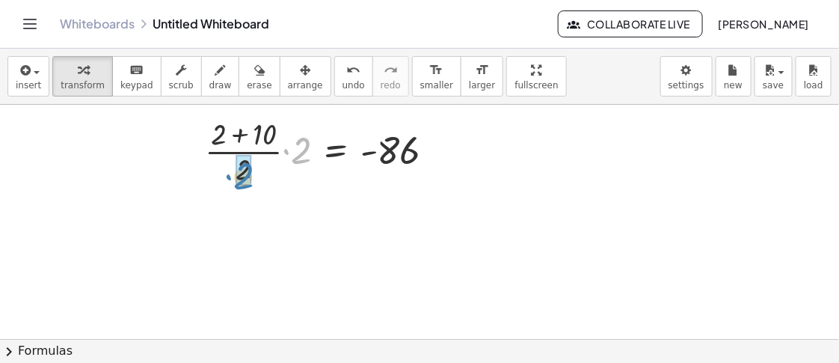
drag, startPoint x: 300, startPoint y: 156, endPoint x: 247, endPoint y: 181, distance: 58.9
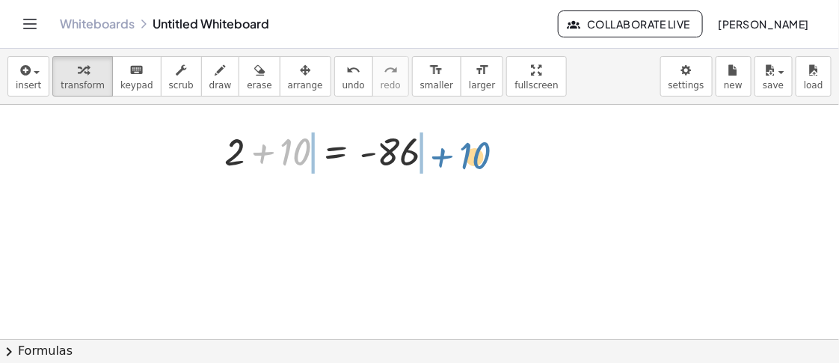
drag, startPoint x: 292, startPoint y: 151, endPoint x: 472, endPoint y: 155, distance: 179.5
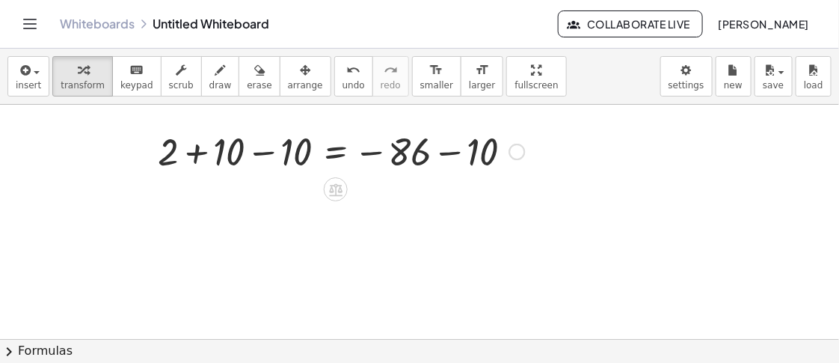
click at [458, 161] on div at bounding box center [340, 150] width 381 height 51
click at [270, 155] on div at bounding box center [299, 150] width 299 height 51
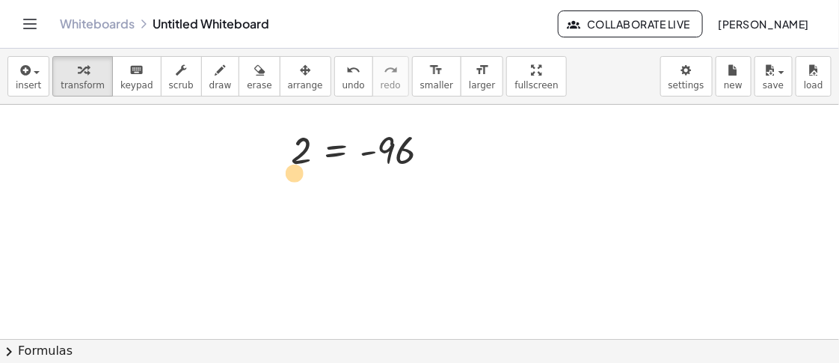
drag, startPoint x: 300, startPoint y: 156, endPoint x: 293, endPoint y: 177, distance: 22.7
click at [432, 153] on div "Transform line Copy line as LaTeX Copy derivation as LaTeX Expand new lines: Off" at bounding box center [431, 152] width 16 height 16
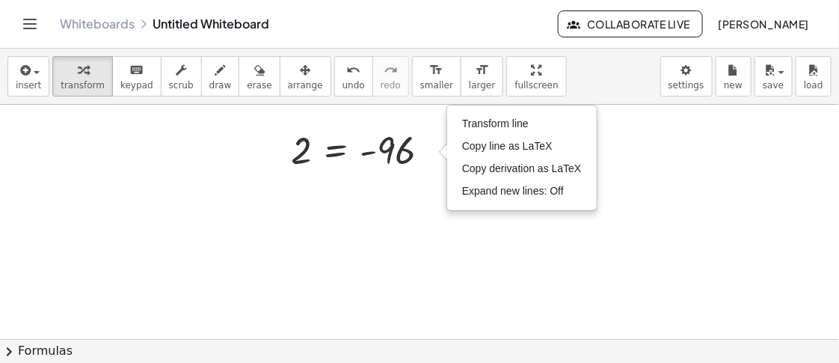
click at [467, 242] on div at bounding box center [419, 339] width 839 height 468
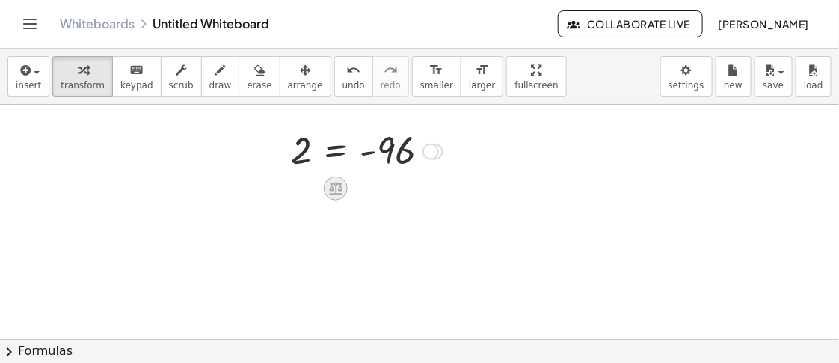
click at [334, 185] on icon at bounding box center [335, 189] width 13 height 13
drag, startPoint x: 541, startPoint y: 244, endPoint x: 420, endPoint y: 195, distance: 129.9
click at [536, 244] on div at bounding box center [419, 339] width 839 height 468
click at [435, 150] on div "Transform line Copy line as LaTeX Copy derivation as LaTeX Expand new lines: Off" at bounding box center [431, 152] width 16 height 16
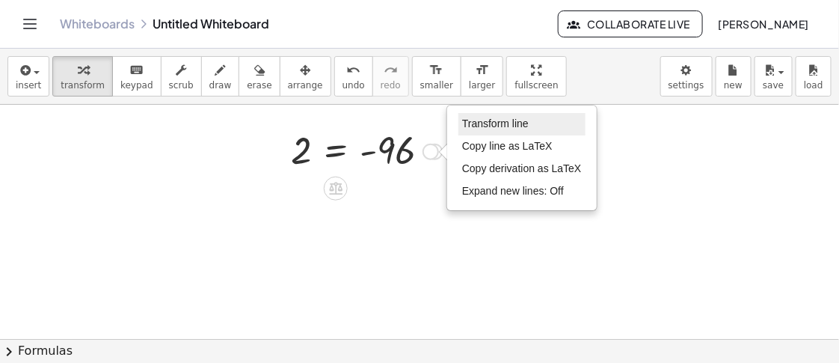
click at [563, 121] on li "Transform line" at bounding box center [521, 124] width 127 height 22
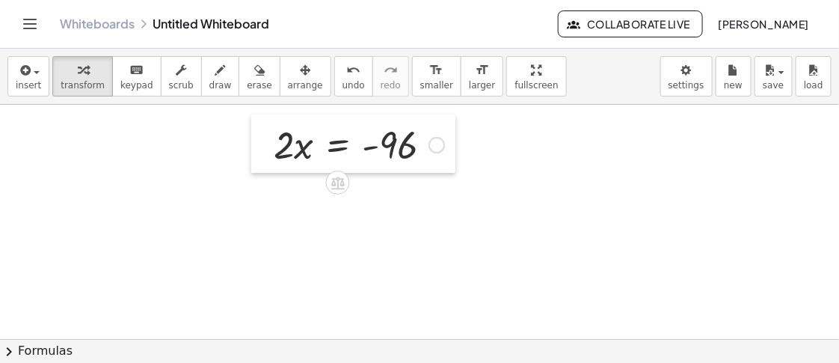
drag, startPoint x: 272, startPoint y: 162, endPoint x: 272, endPoint y: 152, distance: 9.7
click at [272, 152] on div at bounding box center [262, 143] width 22 height 58
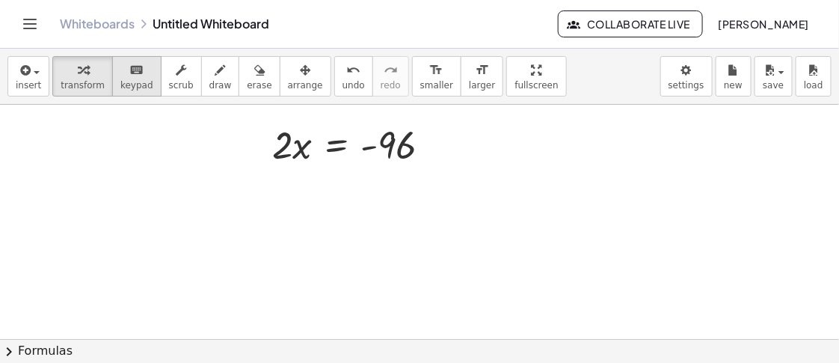
click at [124, 82] on span "keypad" at bounding box center [136, 85] width 33 height 10
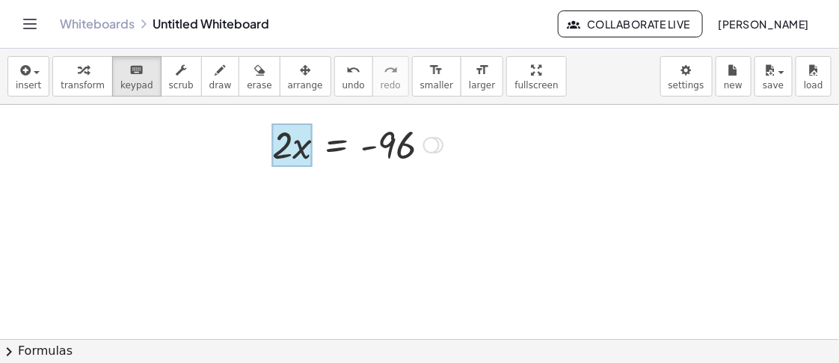
click at [296, 150] on div at bounding box center [292, 144] width 40 height 43
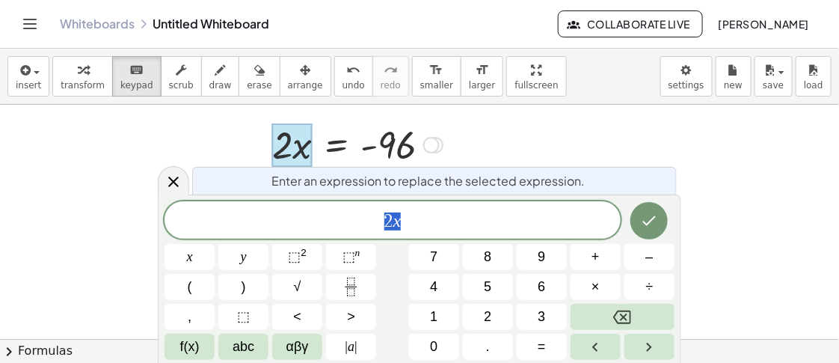
drag, startPoint x: 752, startPoint y: 112, endPoint x: 515, endPoint y: 165, distance: 243.7
click at [671, 112] on div at bounding box center [419, 339] width 839 height 468
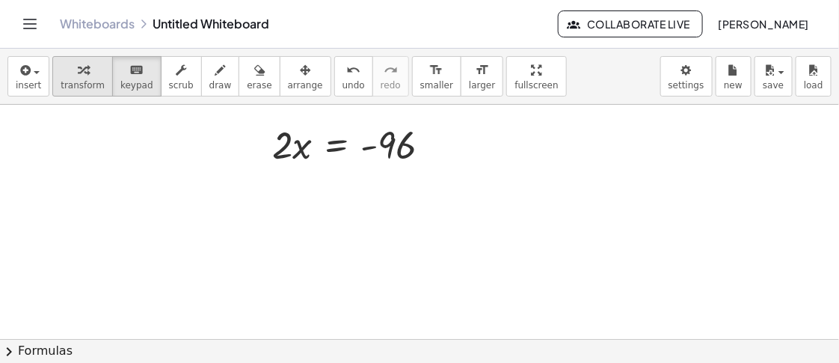
click at [82, 76] on div "button" at bounding box center [83, 70] width 44 height 18
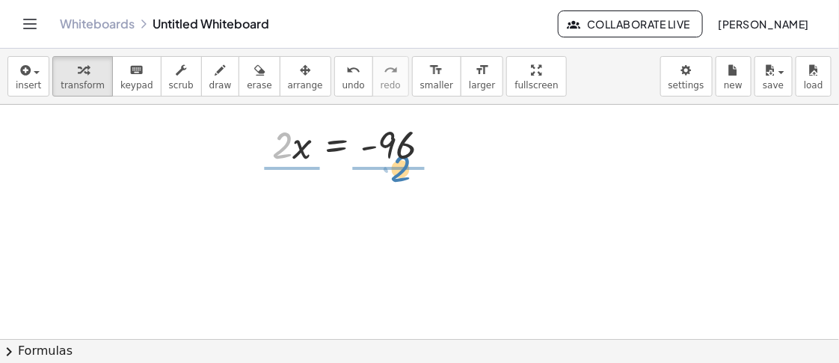
drag, startPoint x: 282, startPoint y: 154, endPoint x: 398, endPoint y: 177, distance: 118.2
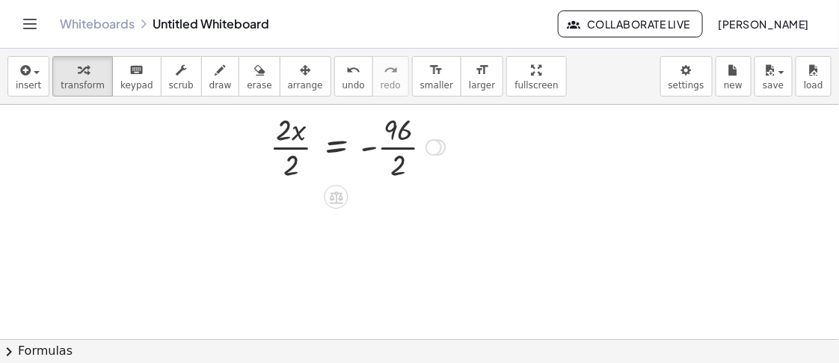
click at [293, 153] on div at bounding box center [358, 145] width 190 height 75
click at [393, 154] on div at bounding box center [370, 145] width 168 height 75
click at [440, 150] on div "Transform line Copy line as LaTeX Copy derivation as LaTeX Expand new lines: Off" at bounding box center [436, 147] width 16 height 16
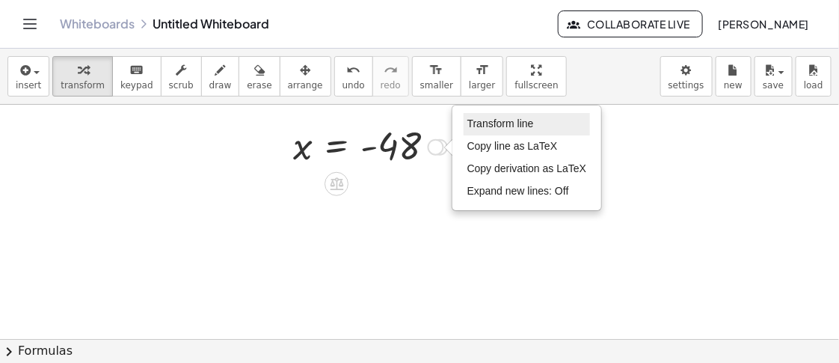
click at [486, 126] on span "Transform line" at bounding box center [500, 123] width 67 height 12
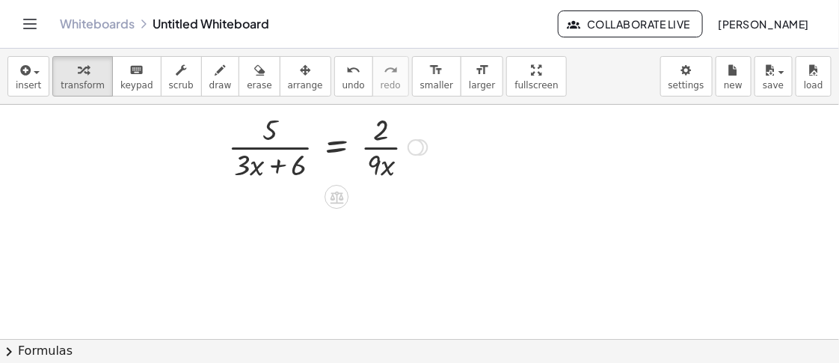
click at [415, 144] on div "Transform line Copy line as LaTeX Copy derivation as LaTeX Expand new lines: Off" at bounding box center [416, 147] width 16 height 16
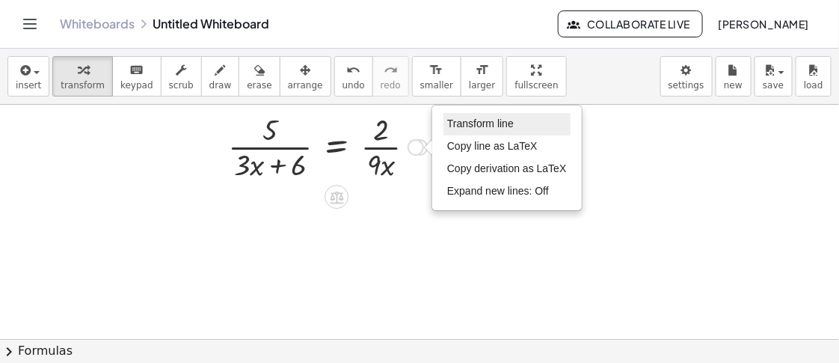
click at [539, 126] on li "Transform line" at bounding box center [507, 124] width 127 height 22
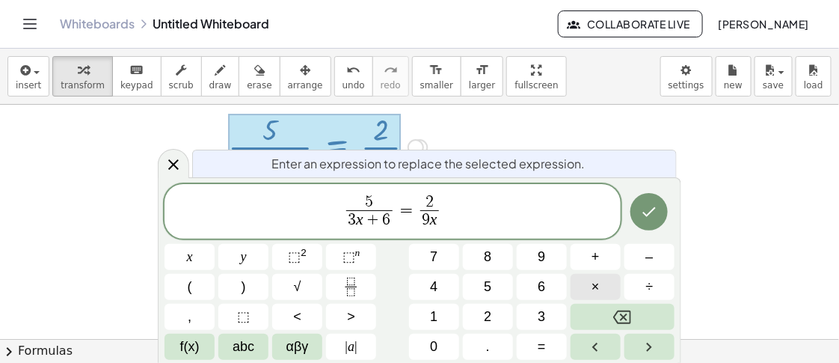
click at [608, 279] on button "×" at bounding box center [596, 287] width 50 height 26
click at [442, 207] on span "5 · 9 x ​ 3 x + 6 ​ = 2 9 x ​" at bounding box center [393, 213] width 456 height 40
click at [440, 196] on span "2 9 x ​ ​" at bounding box center [429, 212] width 25 height 37
click at [445, 194] on span "5 · 9 x 3 x + 6 ​ = 2 9 x ​ ​" at bounding box center [393, 213] width 456 height 40
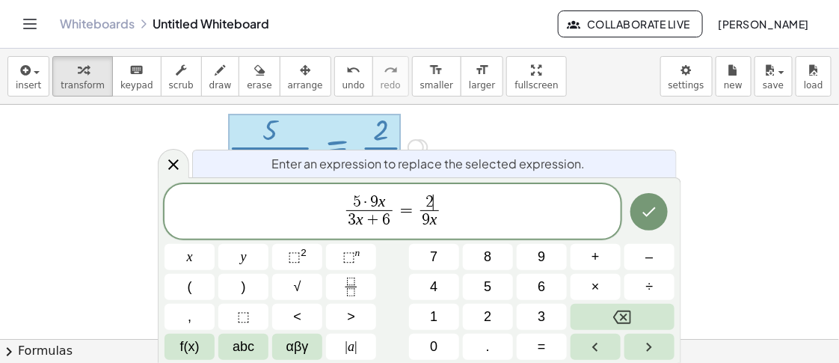
click at [438, 194] on span "2 ​" at bounding box center [429, 202] width 19 height 16
click at [608, 282] on button "×" at bounding box center [596, 287] width 50 height 26
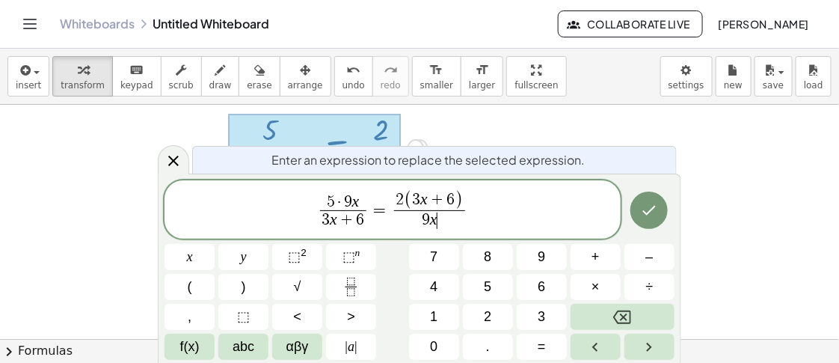
click at [450, 223] on span "9 x ​" at bounding box center [429, 220] width 71 height 20
click at [367, 224] on span "5 · 9 x 3 x + 6 ​ ​" at bounding box center [343, 212] width 52 height 37
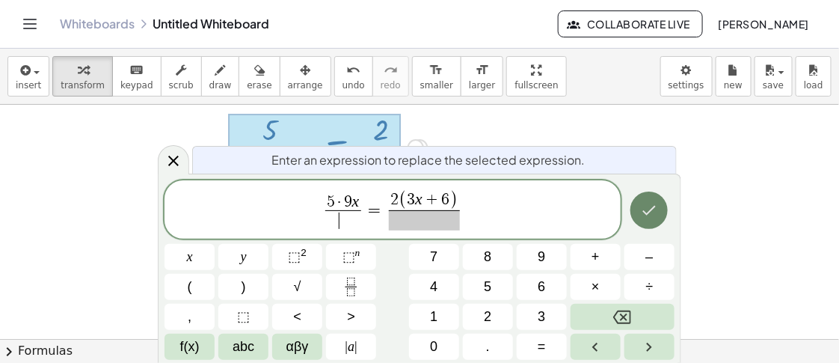
click at [649, 199] on button "Done" at bounding box center [649, 209] width 37 height 37
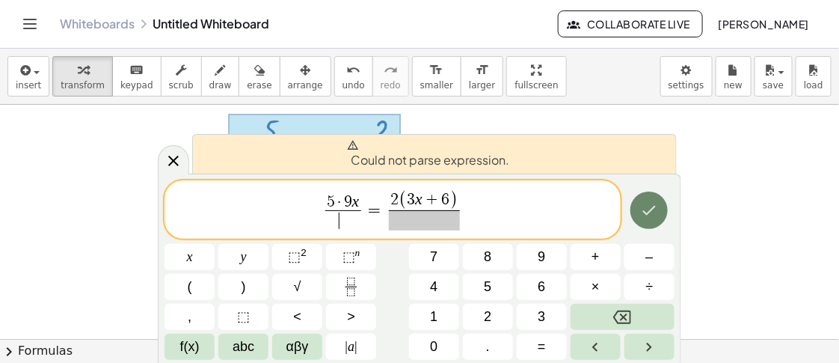
click at [652, 200] on button "Done" at bounding box center [649, 209] width 37 height 37
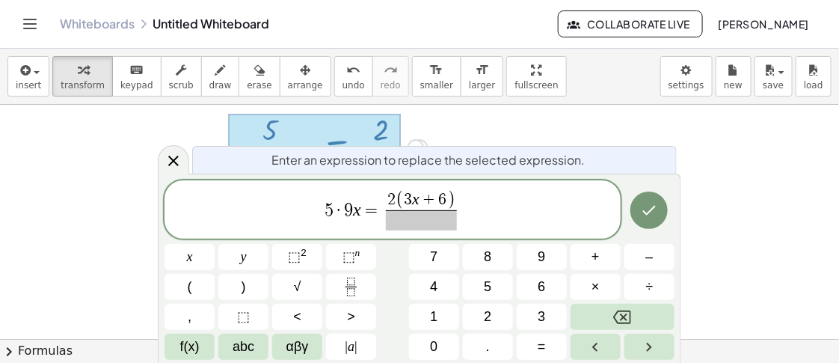
click at [439, 224] on span at bounding box center [421, 220] width 71 height 20
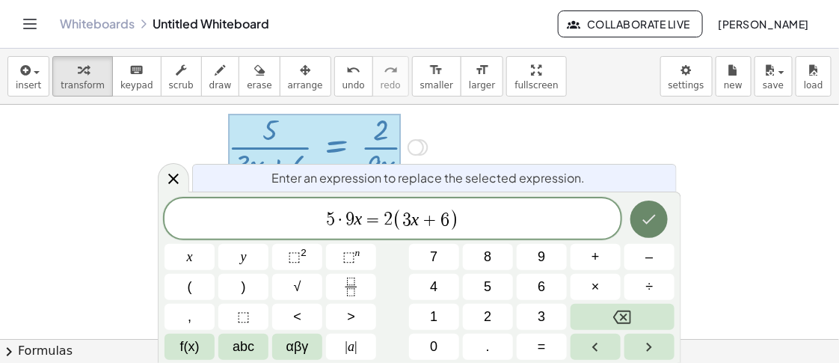
click at [660, 215] on button "Done" at bounding box center [649, 218] width 37 height 37
click at [666, 217] on button "Done" at bounding box center [649, 218] width 37 height 37
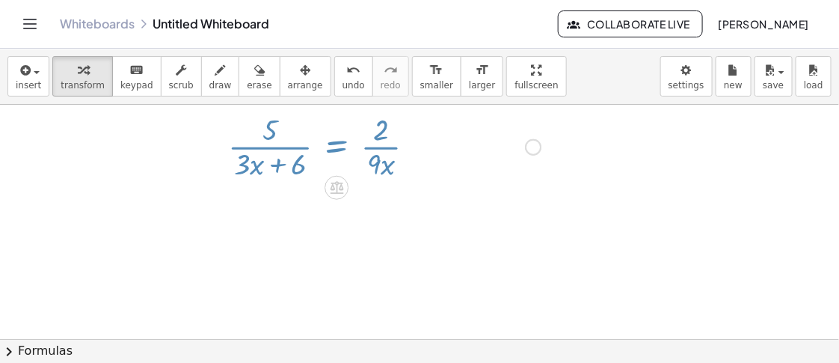
click at [640, 218] on div at bounding box center [419, 339] width 839 height 468
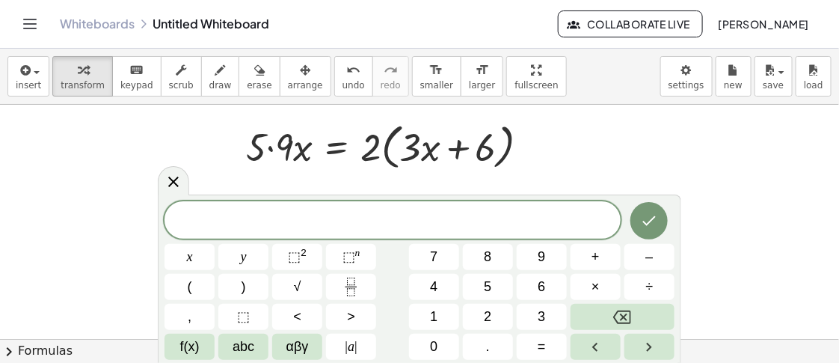
drag, startPoint x: 724, startPoint y: 200, endPoint x: 499, endPoint y: 192, distance: 225.3
click at [671, 200] on div at bounding box center [419, 339] width 839 height 468
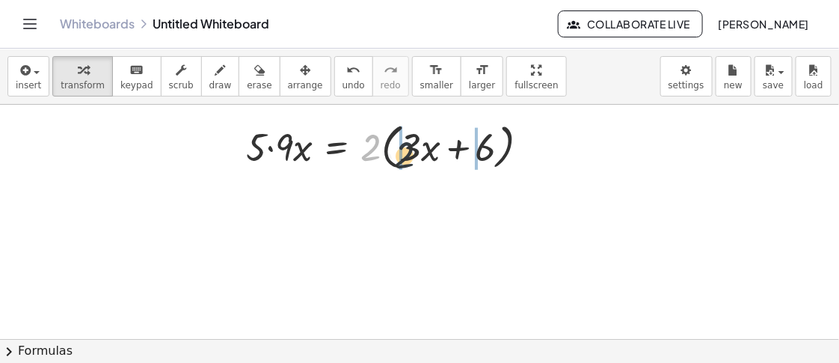
drag, startPoint x: 369, startPoint y: 155, endPoint x: 405, endPoint y: 162, distance: 36.7
click at [405, 162] on div at bounding box center [394, 145] width 310 height 57
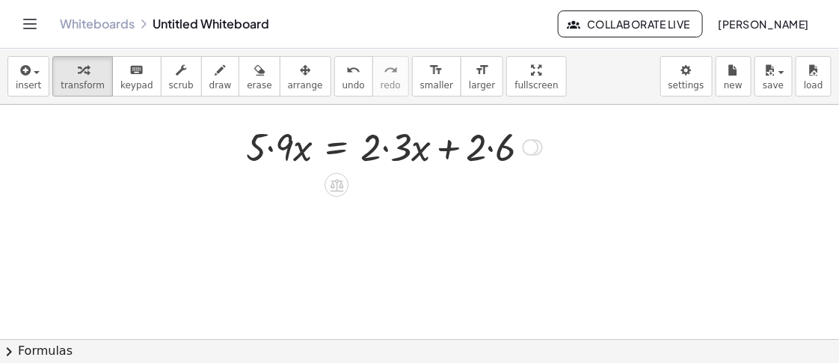
click at [383, 150] on div at bounding box center [394, 145] width 311 height 51
click at [473, 146] on div at bounding box center [379, 145] width 281 height 51
click at [275, 154] on div at bounding box center [371, 145] width 265 height 51
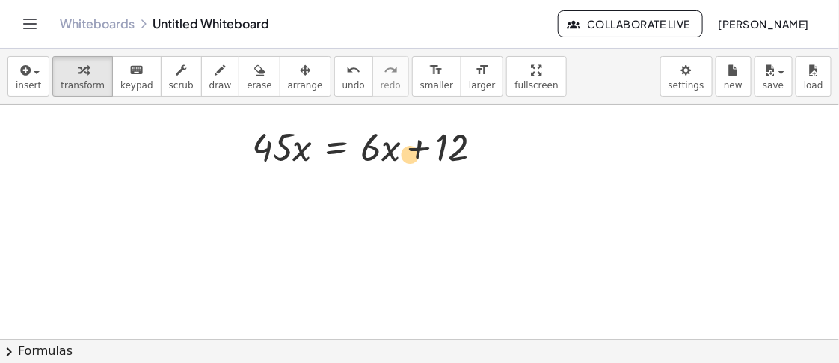
drag, startPoint x: 389, startPoint y: 147, endPoint x: 413, endPoint y: 152, distance: 24.4
click at [413, 152] on div at bounding box center [374, 145] width 258 height 51
drag, startPoint x: 374, startPoint y: 148, endPoint x: 241, endPoint y: 147, distance: 133.1
click at [241, 147] on div "+ · 5 · x · 2 · ( + x + 3 ) + · ( + x − 3 ) · ( + · 2 · x + 6 ) + · 5 · x · ( +…" at bounding box center [368, 146] width 277 height 58
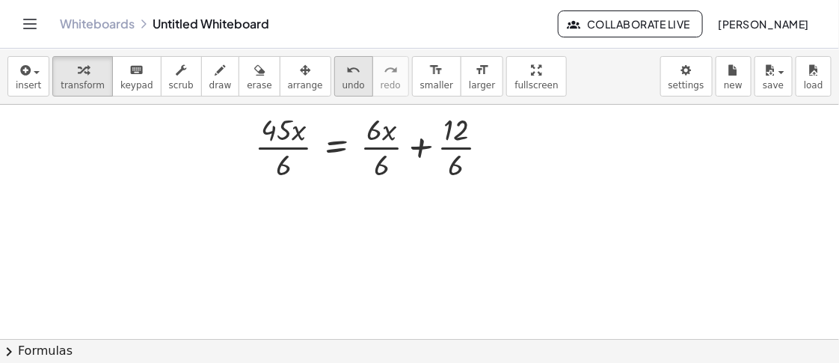
click at [334, 79] on button "undo undo" at bounding box center [353, 76] width 39 height 40
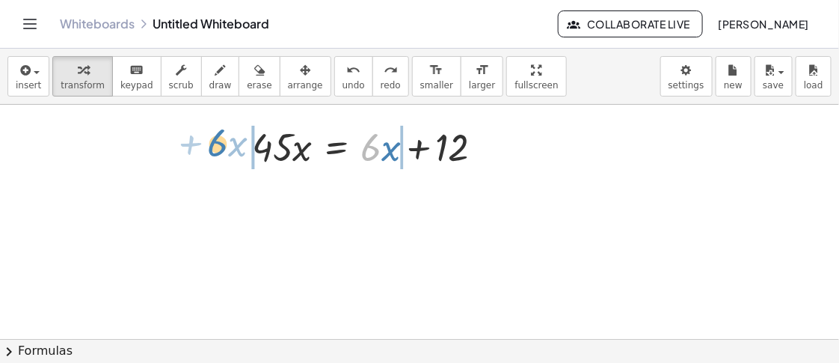
drag, startPoint x: 368, startPoint y: 147, endPoint x: 215, endPoint y: 143, distance: 153.4
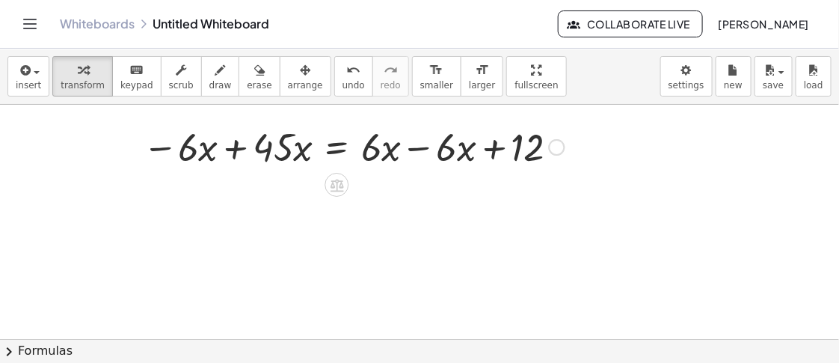
click at [269, 148] on div at bounding box center [353, 145] width 437 height 51
drag, startPoint x: 425, startPoint y: 147, endPoint x: 393, endPoint y: 150, distance: 31.5
click at [427, 147] on div at bounding box center [353, 145] width 437 height 51
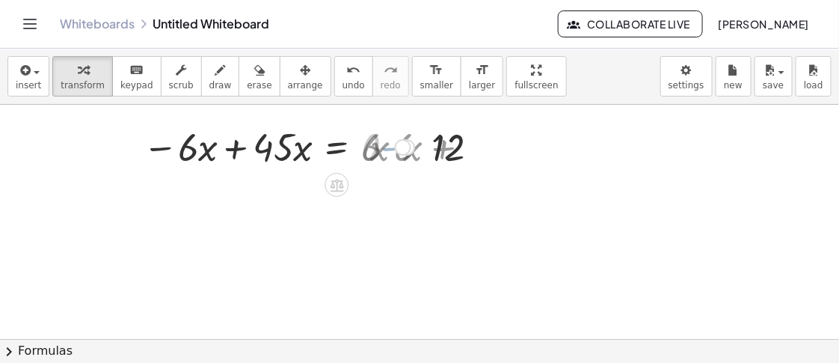
click at [241, 147] on div at bounding box center [278, 145] width 286 height 51
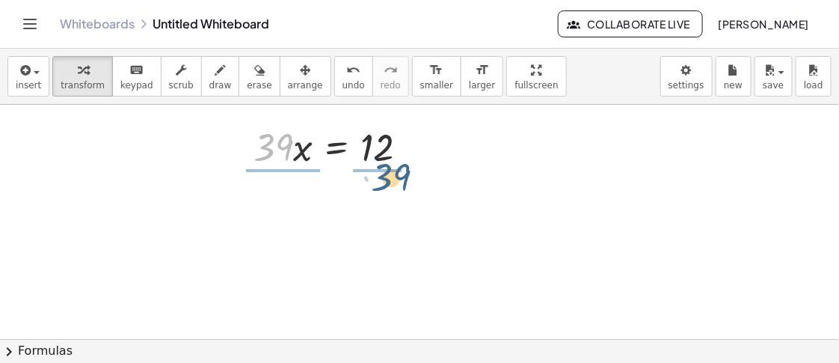
drag, startPoint x: 282, startPoint y: 147, endPoint x: 402, endPoint y: 176, distance: 123.9
click at [402, 176] on div "+ · 5 · x · 2 · ( + x + 3 ) + · ( + x − 3 ) · ( + · 2 · x + 6 ) + · 5 · x · ( +…" at bounding box center [419, 339] width 839 height 468
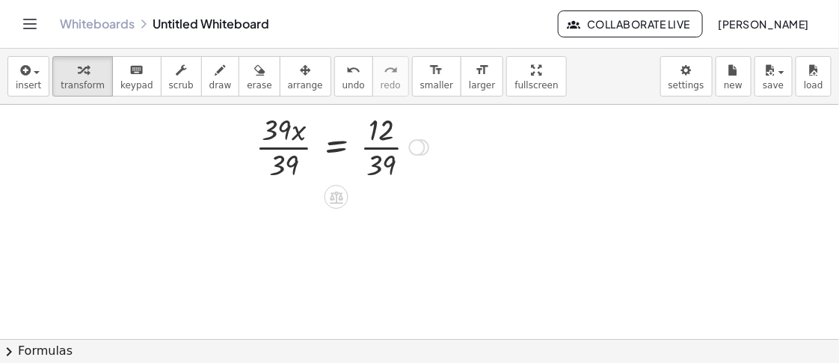
click at [280, 137] on div at bounding box center [342, 145] width 188 height 75
click at [296, 143] on div at bounding box center [342, 145] width 188 height 75
click at [286, 154] on div at bounding box center [342, 145] width 188 height 75
click at [292, 131] on div at bounding box center [282, 146] width 22 height 82
click at [391, 140] on div at bounding box center [361, 145] width 151 height 75
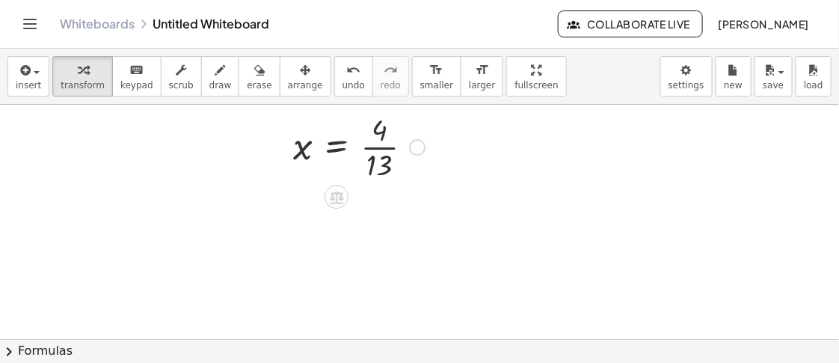
click at [383, 151] on div at bounding box center [359, 145] width 147 height 75
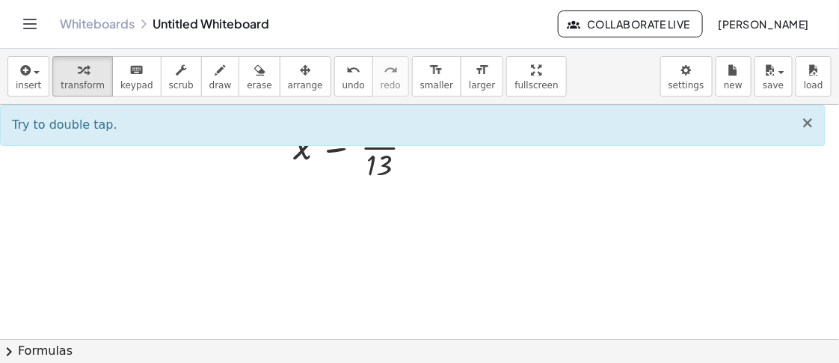
click at [671, 127] on span "×" at bounding box center [807, 123] width 13 height 18
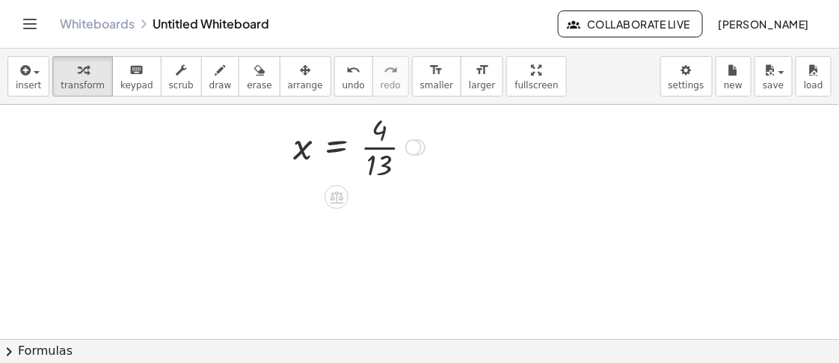
click at [408, 151] on div at bounding box center [413, 147] width 16 height 16
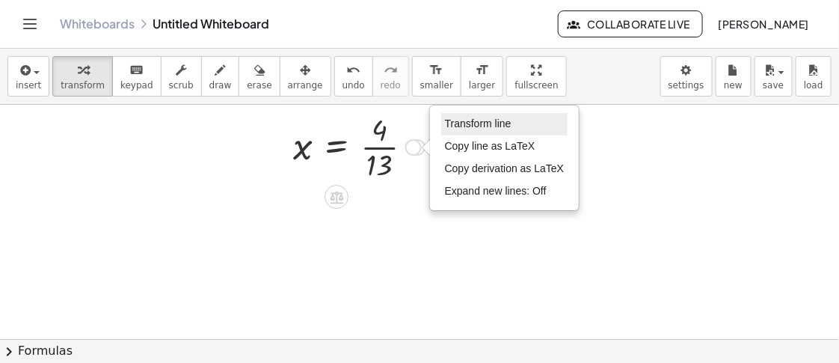
click at [490, 132] on li "Transform line" at bounding box center [504, 124] width 127 height 22
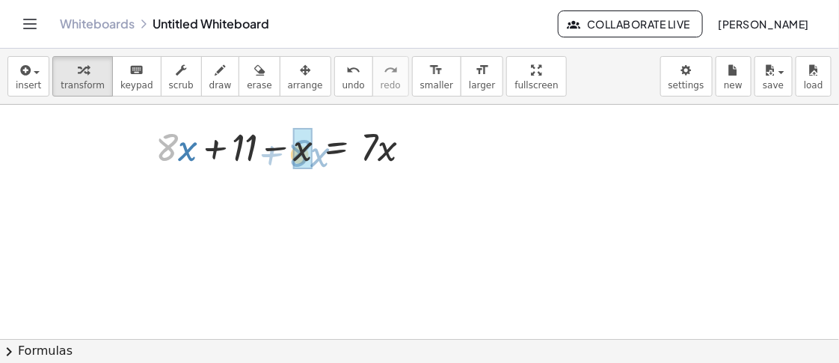
drag, startPoint x: 217, startPoint y: 169, endPoint x: 307, endPoint y: 159, distance: 90.3
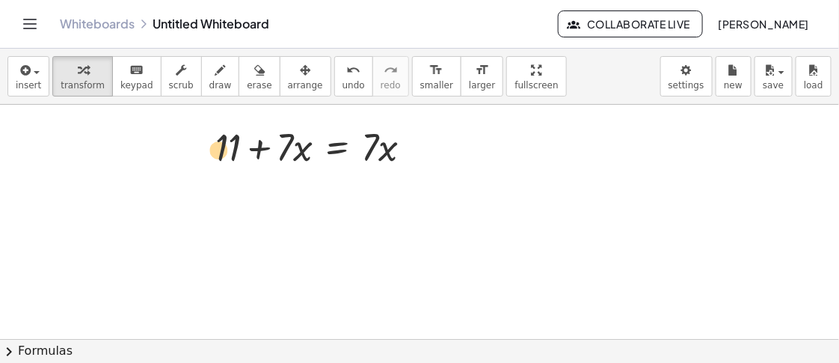
click at [225, 144] on div at bounding box center [320, 145] width 224 height 51
drag, startPoint x: 292, startPoint y: 152, endPoint x: 241, endPoint y: 150, distance: 50.9
click at [241, 150] on div at bounding box center [320, 145] width 224 height 51
click at [337, 147] on div "+ · x + 11 = · 7 · x · 7 Transform line Copy line as LaTeX Copy derivation as L…" at bounding box center [337, 147] width 0 height 0
click at [413, 148] on div "Transform line Copy line as LaTeX Copy derivation as LaTeX Expand new lines: Off" at bounding box center [412, 147] width 16 height 16
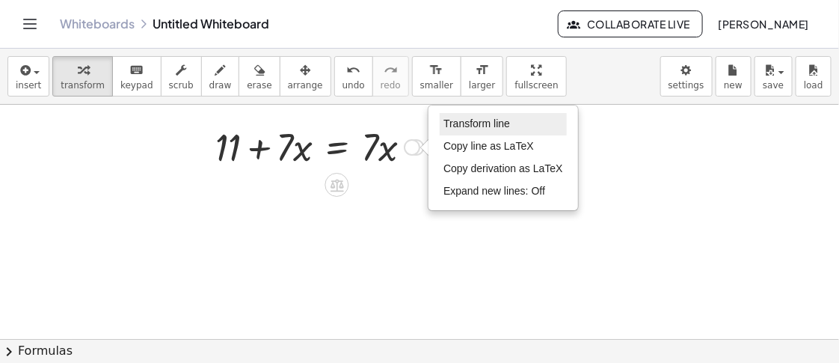
click at [494, 113] on li "Transform line" at bounding box center [503, 124] width 127 height 22
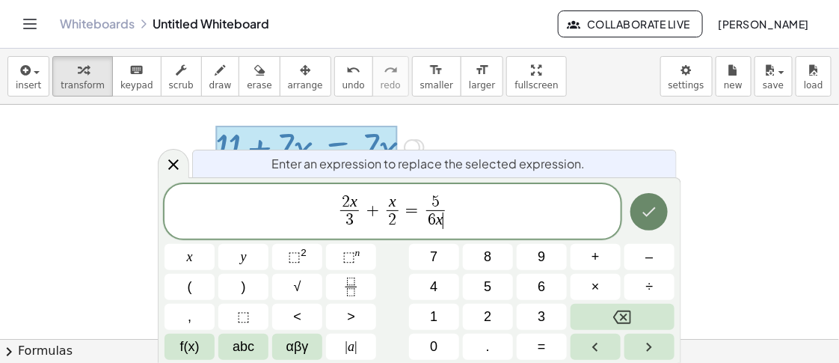
click at [645, 203] on icon "Done" at bounding box center [649, 212] width 18 height 18
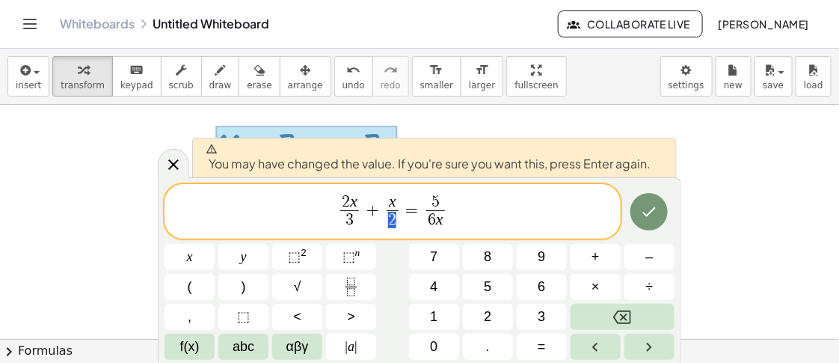
drag, startPoint x: 399, startPoint y: 218, endPoint x: 390, endPoint y: 218, distance: 9.0
click at [390, 218] on span "x 2 ​" at bounding box center [393, 212] width 18 height 37
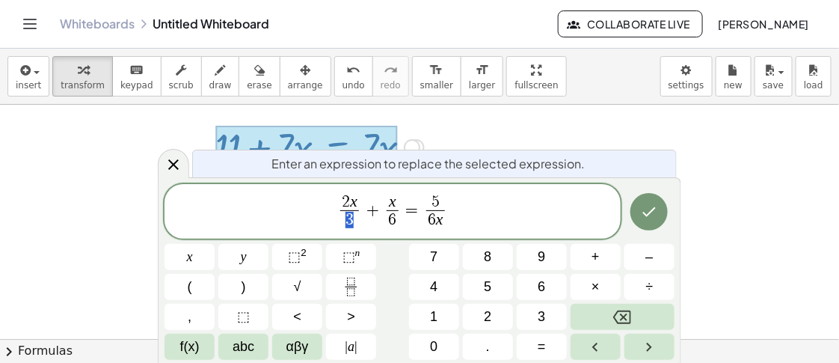
drag, startPoint x: 352, startPoint y: 222, endPoint x: 344, endPoint y: 225, distance: 8.8
click at [356, 211] on span "6 ​" at bounding box center [349, 220] width 19 height 20
click at [350, 203] on span "2 x" at bounding box center [349, 202] width 19 height 16
click at [391, 192] on var "x" at bounding box center [392, 201] width 7 height 18
click at [653, 218] on icon "Done" at bounding box center [649, 212] width 18 height 18
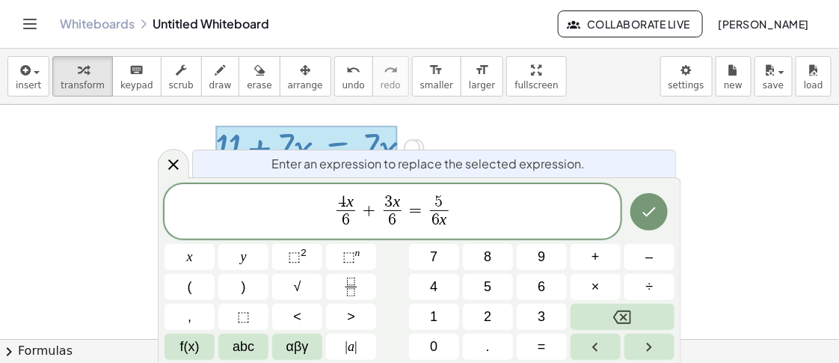
click at [662, 218] on button "Done" at bounding box center [649, 211] width 37 height 37
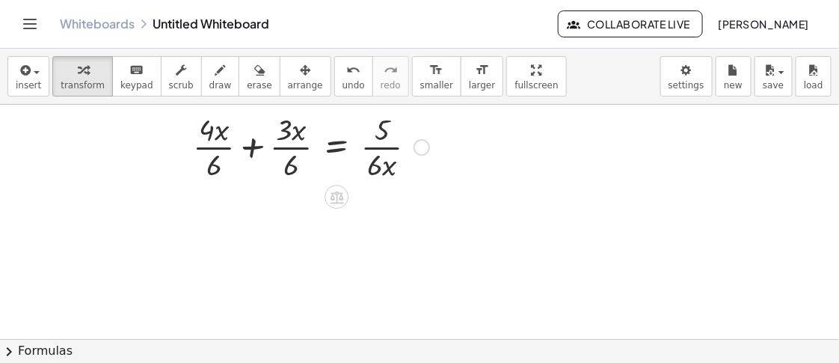
click at [248, 141] on div at bounding box center [310, 145] width 251 height 75
click at [269, 140] on div at bounding box center [321, 145] width 230 height 75
click at [258, 135] on div at bounding box center [321, 145] width 230 height 75
click at [413, 144] on div "Transform line Copy line as LaTeX Copy derivation as LaTeX Expand new lines: Off" at bounding box center [418, 147] width 16 height 16
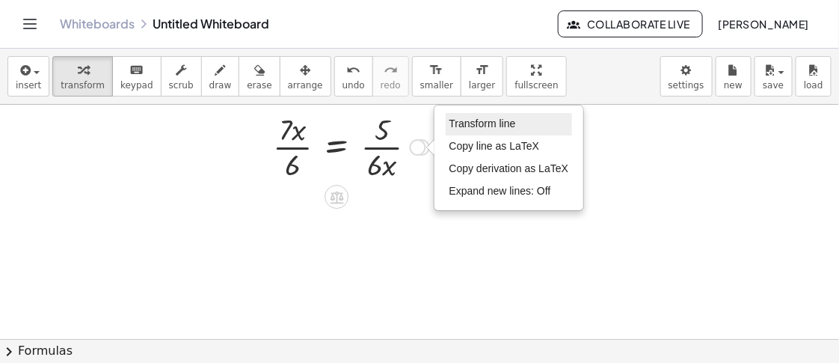
click at [491, 126] on span "Transform line" at bounding box center [483, 123] width 67 height 12
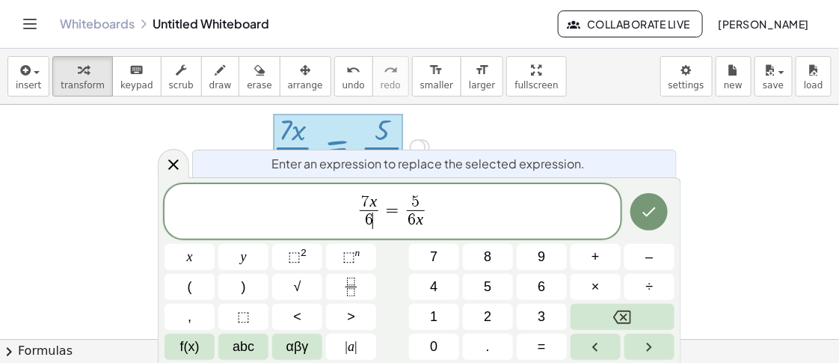
click at [380, 204] on span "7 x 6 ​ ​" at bounding box center [369, 212] width 25 height 37
click at [379, 200] on span "7 x 6 ​ ​" at bounding box center [369, 212] width 25 height 37
click at [375, 200] on span "7 x" at bounding box center [369, 202] width 19 height 16
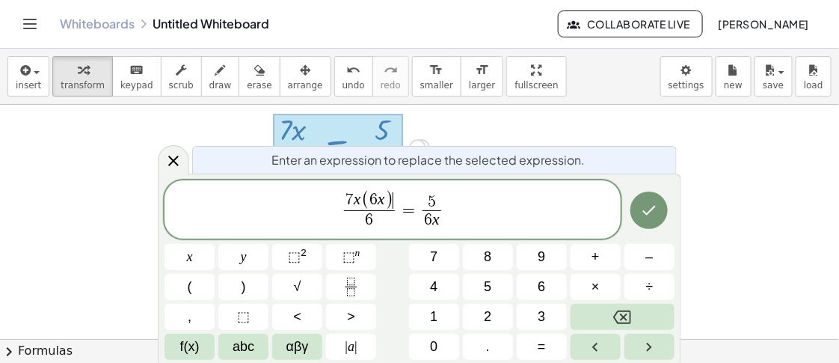
click at [457, 196] on span "7 x ( 6 x ) ​ 6 ​ = 5 6 x ​" at bounding box center [393, 210] width 456 height 43
click at [441, 196] on span "5" at bounding box center [432, 202] width 19 height 16
click at [443, 218] on span "6 x" at bounding box center [432, 220] width 37 height 20
click at [375, 212] on span "6 ​" at bounding box center [363, 220] width 51 height 20
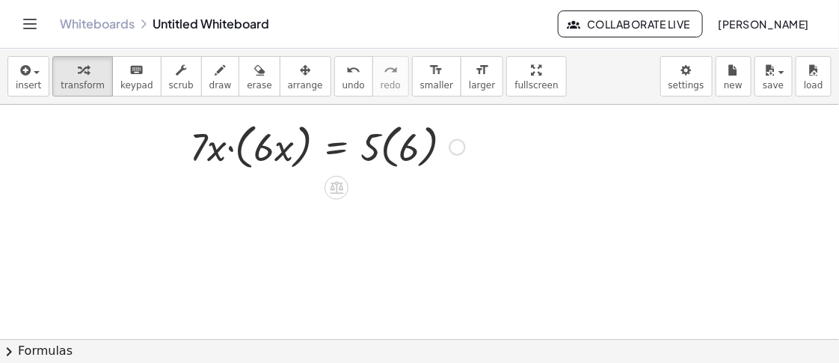
click at [237, 150] on div at bounding box center [328, 145] width 290 height 57
click at [269, 154] on div at bounding box center [350, 146] width 244 height 55
drag, startPoint x: 308, startPoint y: 159, endPoint x: 269, endPoint y: 159, distance: 38.9
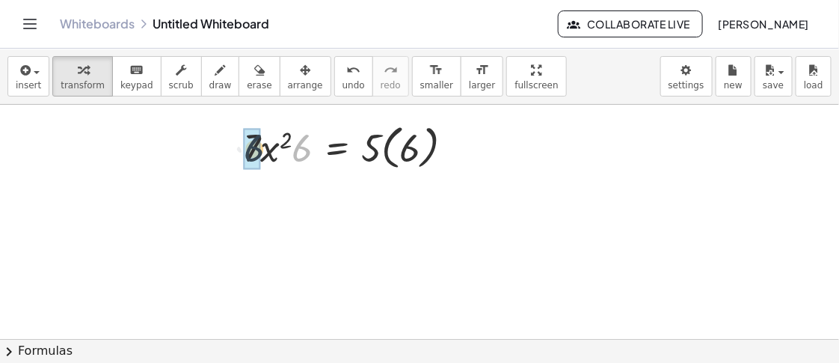
drag, startPoint x: 304, startPoint y: 155, endPoint x: 256, endPoint y: 155, distance: 48.6
click at [376, 150] on div at bounding box center [352, 146] width 240 height 55
click at [386, 150] on div at bounding box center [352, 146] width 240 height 55
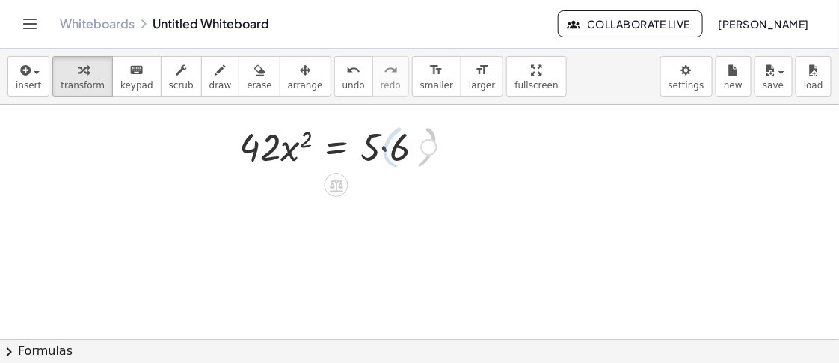
click at [386, 150] on div at bounding box center [338, 145] width 212 height 51
drag, startPoint x: 257, startPoint y: 153, endPoint x: 264, endPoint y: 161, distance: 10.6
click at [258, 163] on div at bounding box center [333, 145] width 203 height 51
drag, startPoint x: 307, startPoint y: 139, endPoint x: 420, endPoint y: 150, distance: 112.8
click at [417, 150] on div at bounding box center [333, 145] width 203 height 51
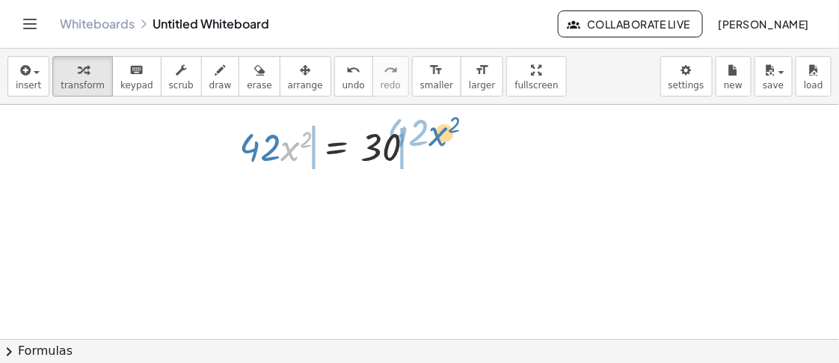
drag, startPoint x: 290, startPoint y: 153, endPoint x: 440, endPoint y: 138, distance: 150.3
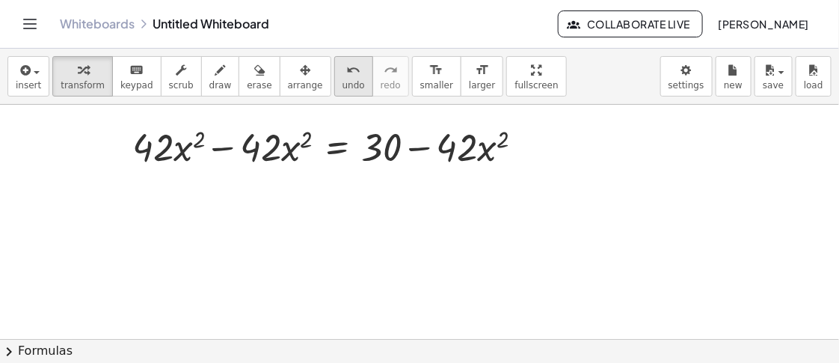
click at [345, 72] on button "undo undo" at bounding box center [353, 76] width 39 height 40
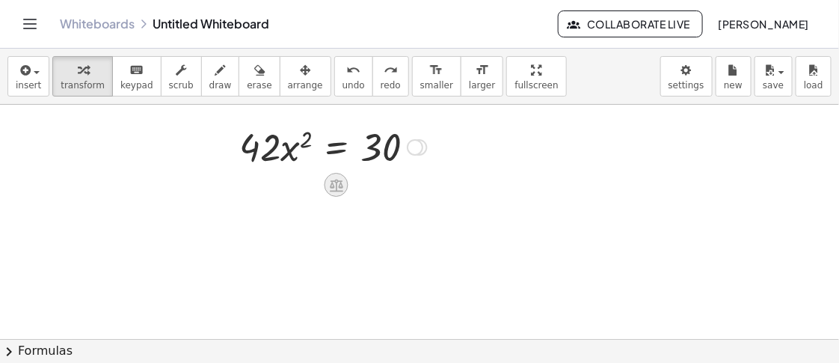
click at [333, 174] on div at bounding box center [337, 185] width 24 height 24
click at [390, 185] on icon at bounding box center [396, 184] width 13 height 13
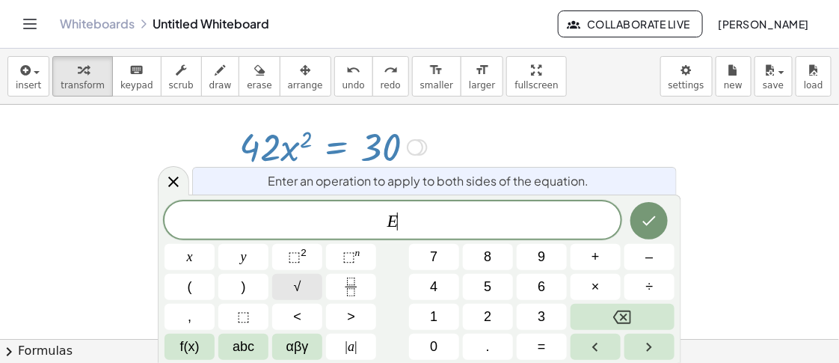
click at [309, 292] on button "√" at bounding box center [297, 287] width 50 height 26
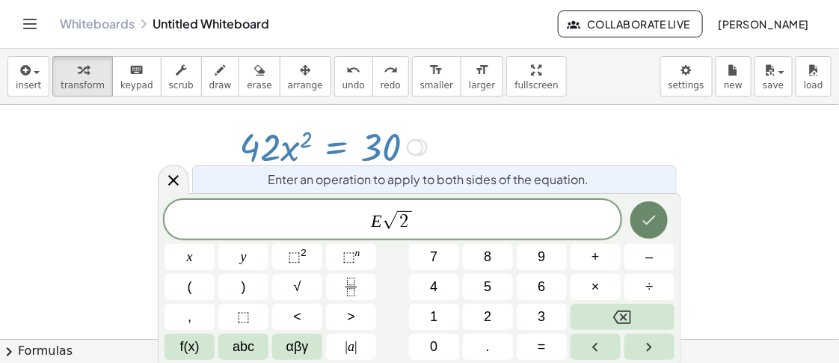
click at [655, 223] on icon "Done" at bounding box center [649, 220] width 18 height 18
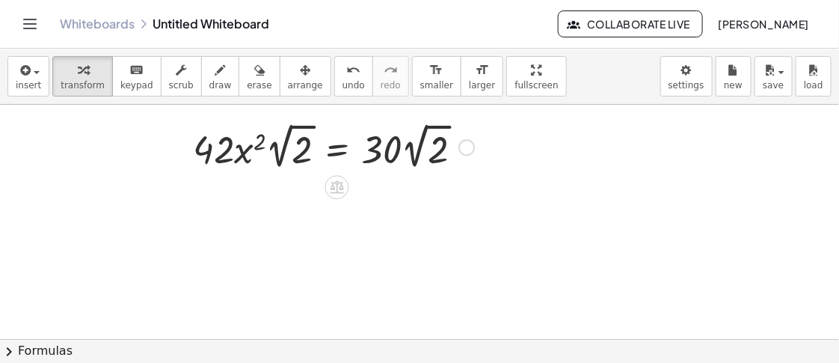
click at [285, 155] on div at bounding box center [333, 146] width 296 height 55
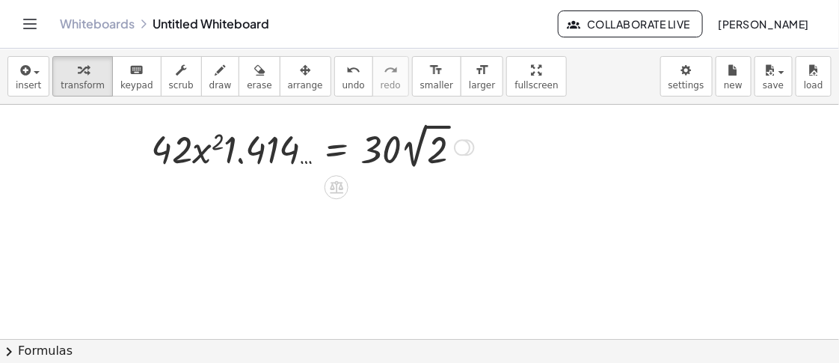
click at [217, 151] on div at bounding box center [313, 146] width 338 height 55
click at [208, 151] on div at bounding box center [313, 146] width 338 height 55
click at [221, 140] on div at bounding box center [313, 146] width 338 height 55
click at [465, 143] on div at bounding box center [462, 148] width 16 height 16
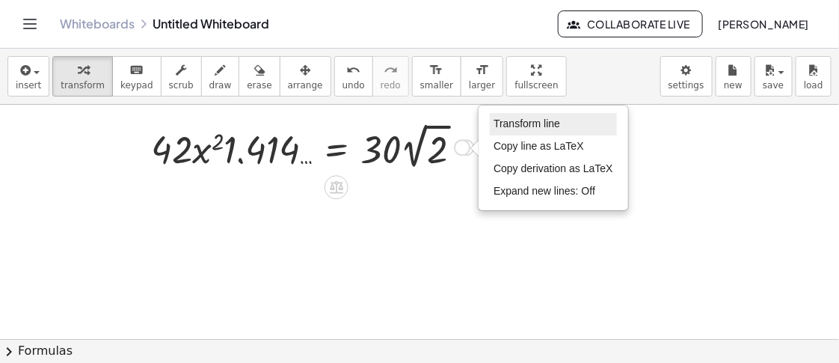
click at [554, 125] on span "Transform line" at bounding box center [527, 123] width 67 height 12
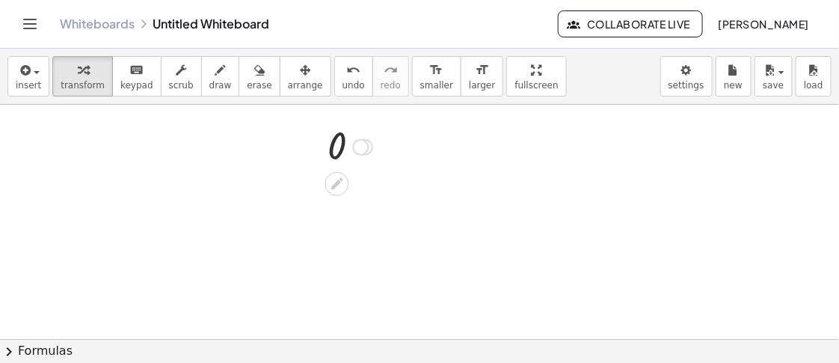
click at [361, 137] on div at bounding box center [350, 145] width 60 height 49
click at [369, 141] on div at bounding box center [365, 147] width 16 height 16
click at [367, 148] on div "Transform line Copy line as LaTeX Copy derivation as LaTeX Expand new lines: Off" at bounding box center [361, 147] width 16 height 16
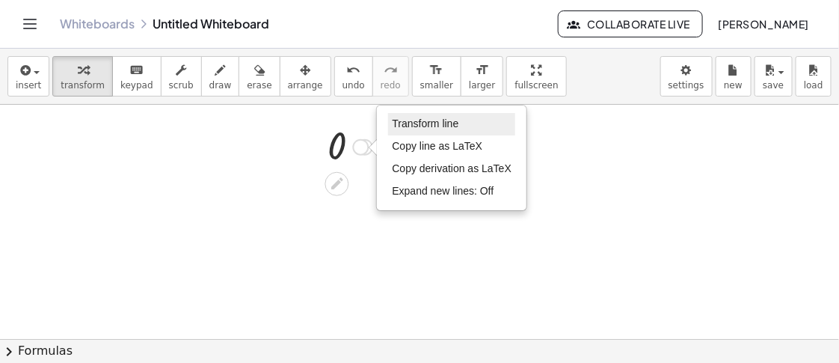
click at [409, 129] on span "Transform line" at bounding box center [425, 123] width 67 height 12
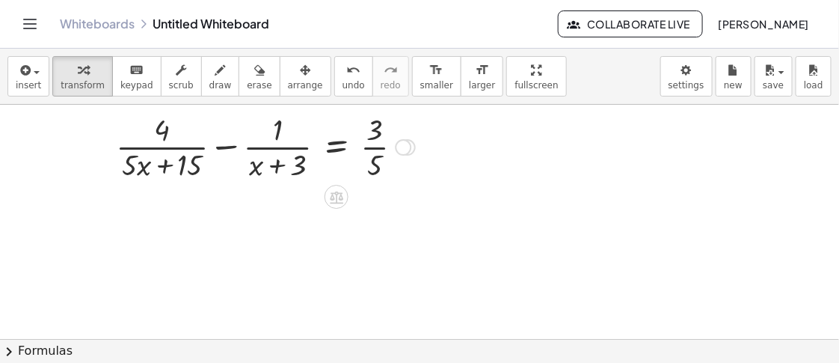
click at [402, 154] on div "Transform line Copy line as LaTeX Copy derivation as LaTeX Expand new lines: Off" at bounding box center [403, 147] width 16 height 16
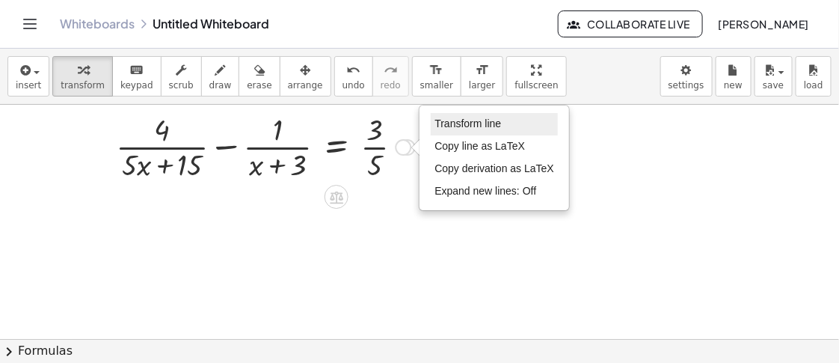
click at [468, 120] on span "Transform line" at bounding box center [468, 123] width 67 height 12
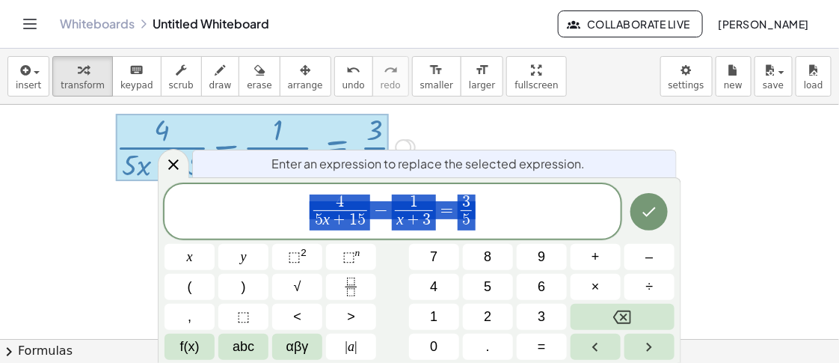
click at [671, 150] on div at bounding box center [419, 339] width 839 height 468
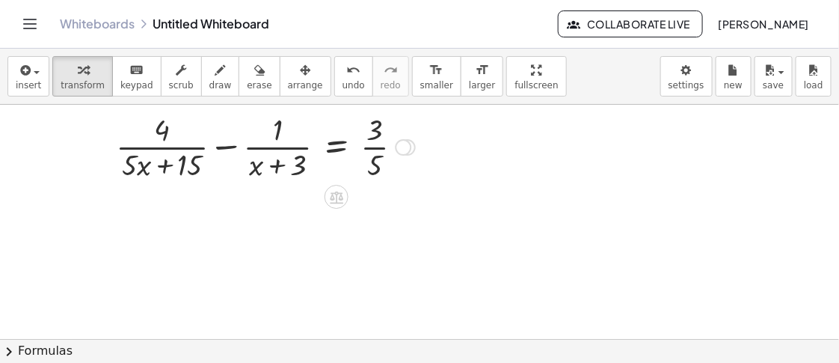
click at [338, 202] on icon at bounding box center [336, 197] width 16 height 16
click at [333, 198] on span "×" at bounding box center [336, 198] width 9 height 22
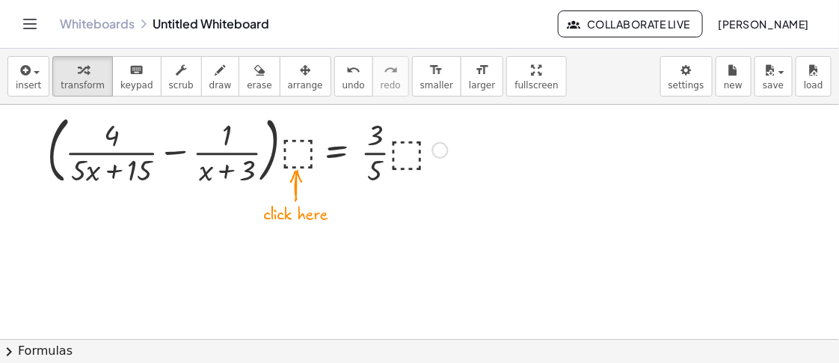
click at [305, 153] on div at bounding box center [248, 148] width 416 height 81
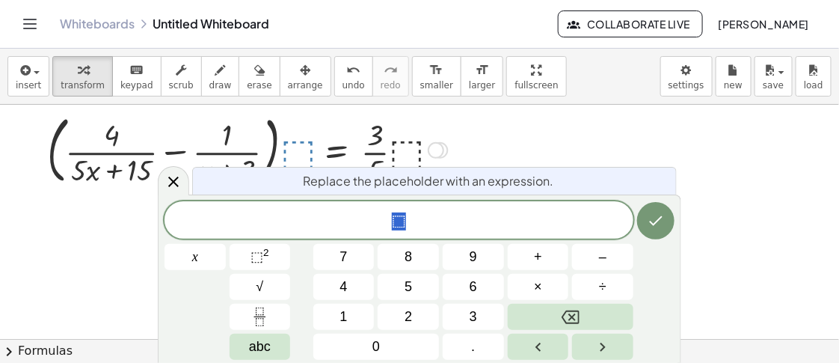
click at [669, 137] on div at bounding box center [419, 339] width 839 height 468
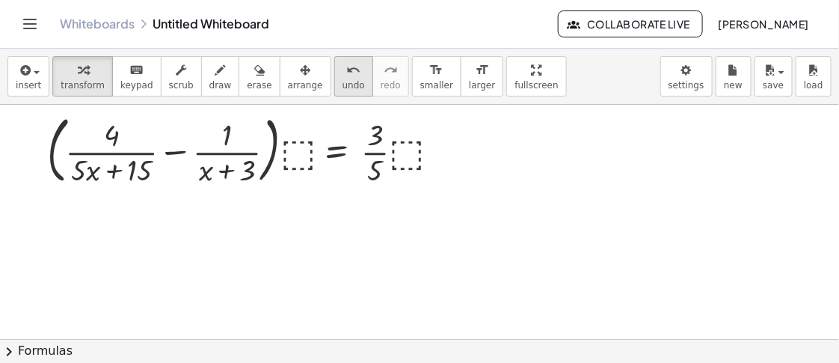
click at [334, 79] on button "undo undo" at bounding box center [353, 76] width 39 height 40
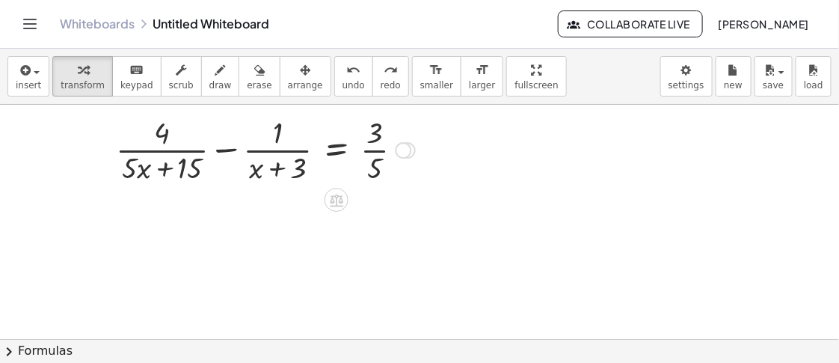
click at [402, 150] on div at bounding box center [403, 150] width 16 height 16
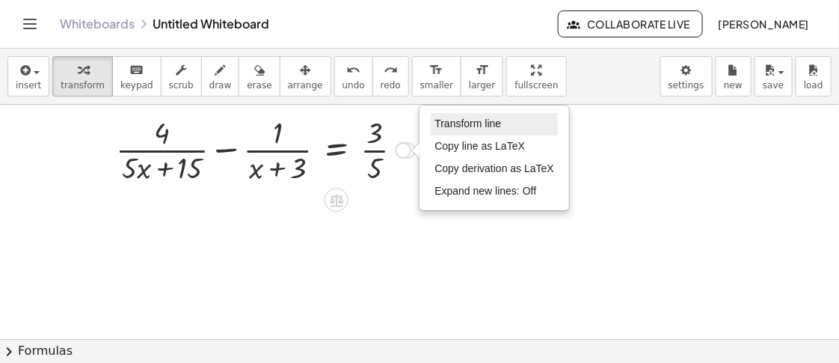
click at [462, 120] on span "Transform line" at bounding box center [468, 123] width 67 height 12
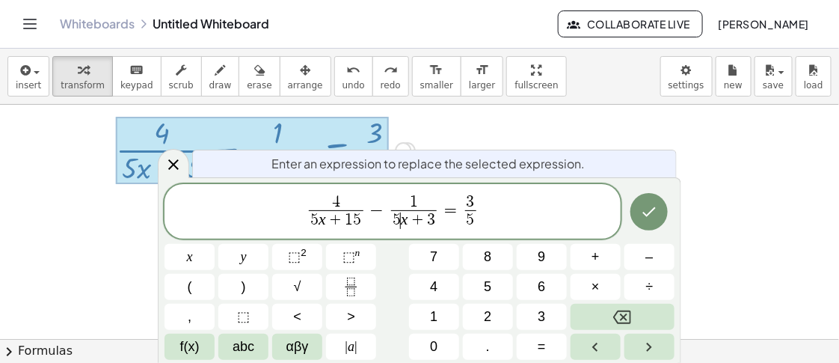
click at [435, 219] on span "5 ​ x + 3" at bounding box center [414, 220] width 46 height 20
click at [420, 195] on span "1" at bounding box center [414, 202] width 55 height 16
click at [655, 212] on icon "Done" at bounding box center [649, 212] width 18 height 18
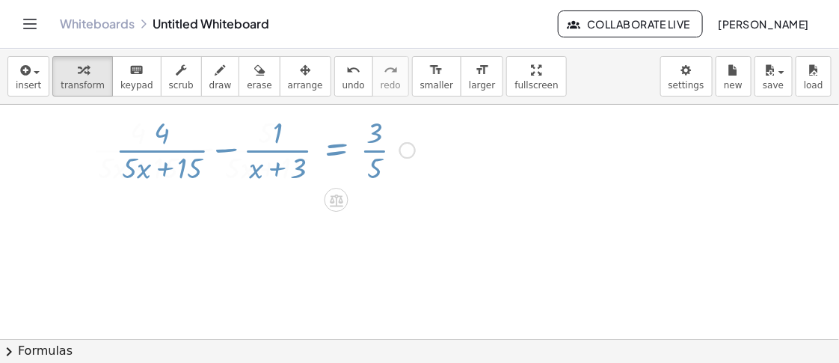
click at [656, 213] on div at bounding box center [419, 339] width 839 height 468
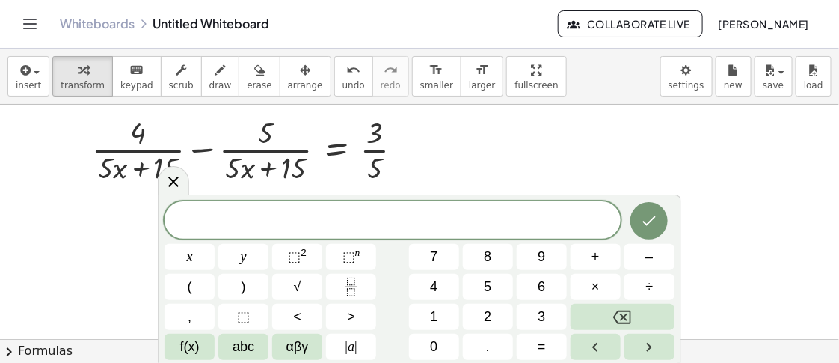
click at [662, 169] on div at bounding box center [419, 339] width 839 height 468
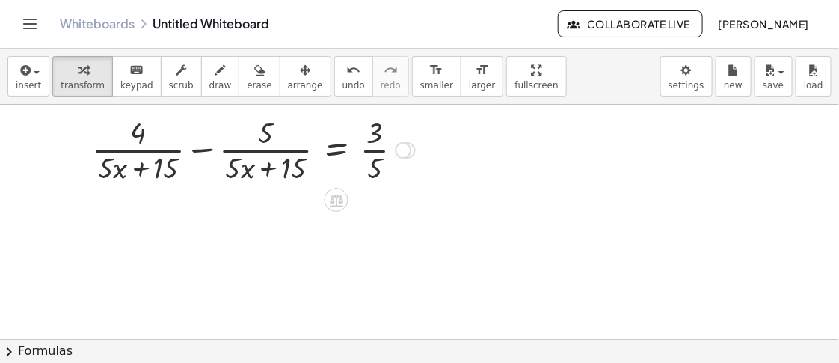
click at [188, 159] on div at bounding box center [254, 148] width 338 height 75
click at [402, 147] on div "Transform line Copy line as LaTeX Copy derivation as LaTeX Expand new lines: Off" at bounding box center [404, 150] width 16 height 16
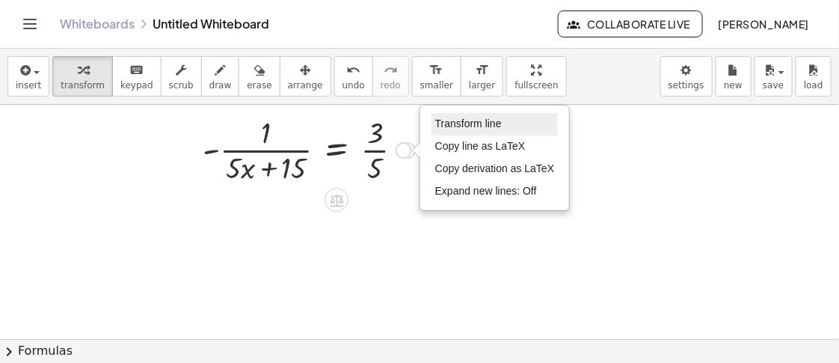
click at [458, 125] on span "Transform line" at bounding box center [468, 123] width 67 height 12
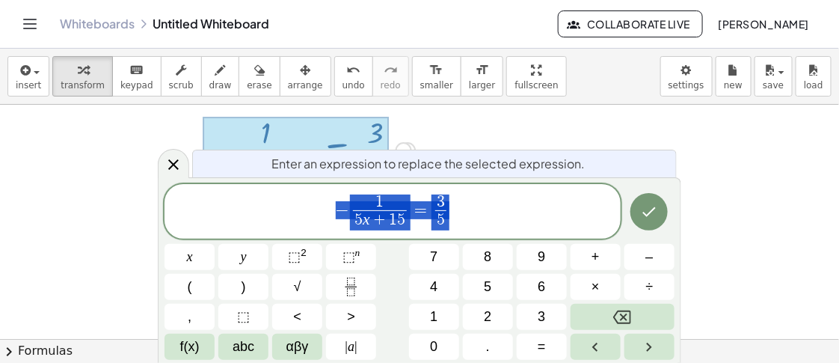
click at [450, 200] on span "− 1 5 x + 1 5 ​ = 3 5 ​" at bounding box center [393, 213] width 456 height 40
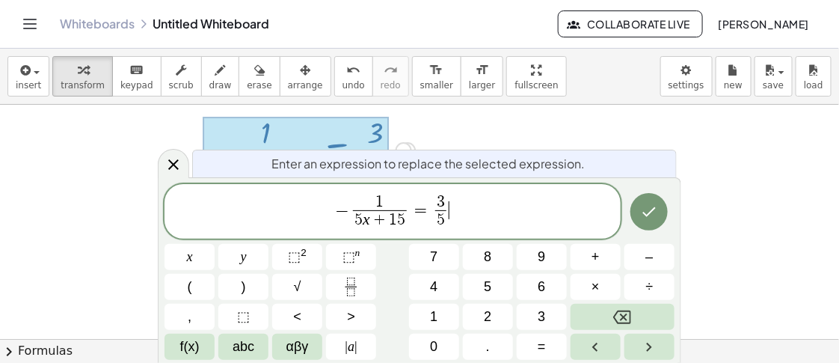
click at [447, 197] on span "3 5 ​" at bounding box center [441, 212] width 18 height 37
click at [446, 191] on div "− 1 5 x + 1 5 ​ = 3 5 ​ ​" at bounding box center [393, 211] width 456 height 55
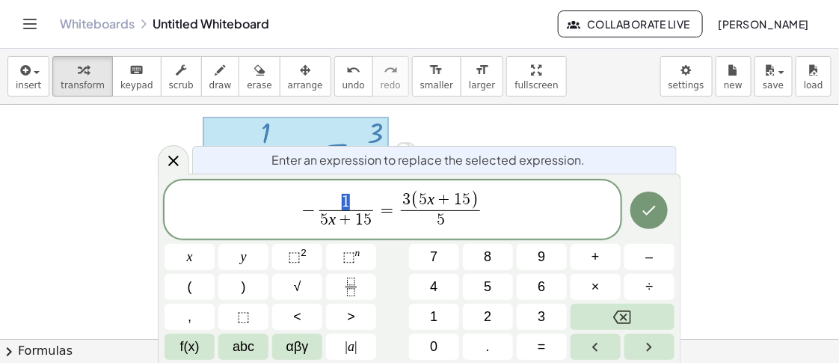
click at [361, 203] on span "1" at bounding box center [346, 202] width 55 height 16
click at [466, 222] on span "5" at bounding box center [440, 220] width 79 height 20
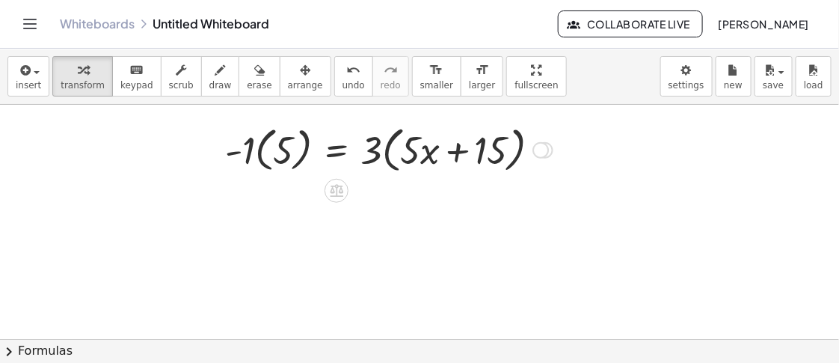
click at [254, 147] on div at bounding box center [389, 148] width 343 height 57
click at [259, 159] on div at bounding box center [395, 148] width 330 height 57
click at [397, 162] on div at bounding box center [414, 148] width 292 height 57
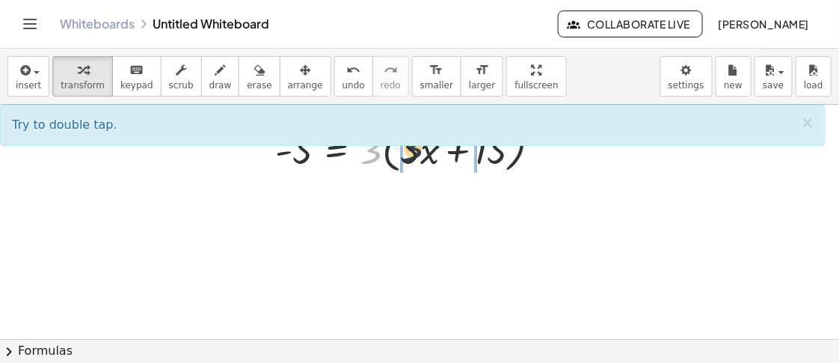
drag, startPoint x: 371, startPoint y: 147, endPoint x: 413, endPoint y: 144, distance: 42.0
click at [413, 144] on div "+ · 5 · x · 2 · ( + x + 3 ) + · ( + x − 3 ) · ( + · 2 · x + 6 ) + · 5 · x · ( +…" at bounding box center [419, 339] width 839 height 468
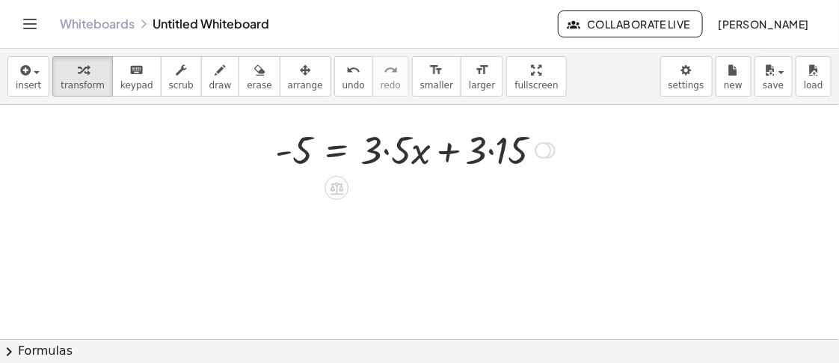
click at [402, 157] on div at bounding box center [415, 148] width 295 height 51
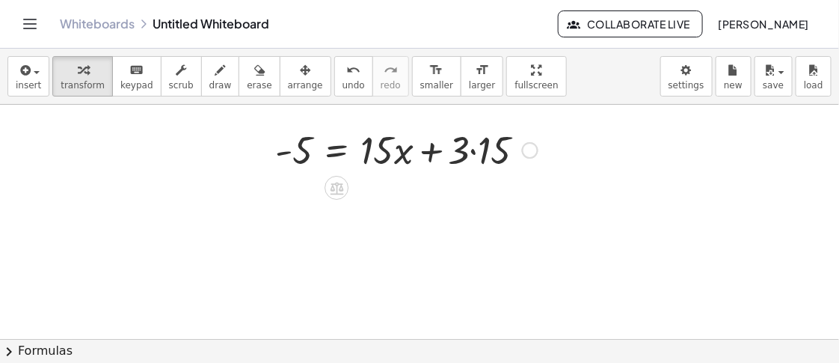
click at [477, 166] on div at bounding box center [406, 148] width 277 height 51
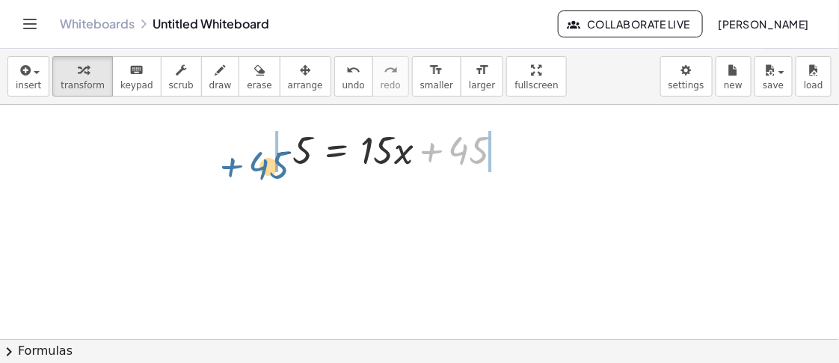
drag, startPoint x: 473, startPoint y: 141, endPoint x: 269, endPoint y: 152, distance: 204.5
click at [269, 152] on div "+ · 5 · x · 2 · ( + x + 3 ) + · ( + x − 3 ) · ( + · 2 · x + 6 ) + · 5 · x · ( +…" at bounding box center [390, 149] width 274 height 58
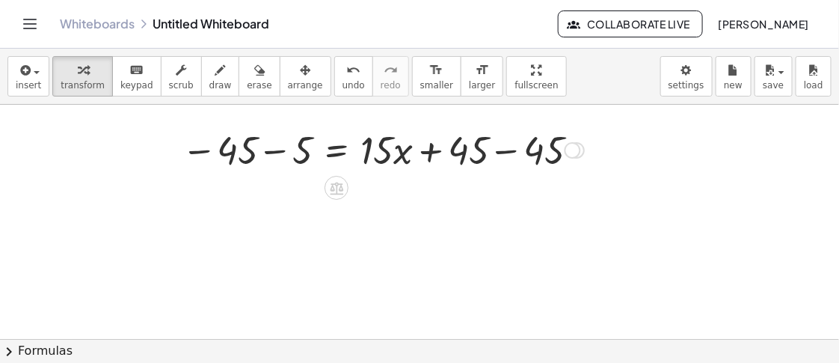
click at [282, 152] on div at bounding box center [382, 148] width 417 height 51
click at [521, 146] on div at bounding box center [423, 148] width 349 height 51
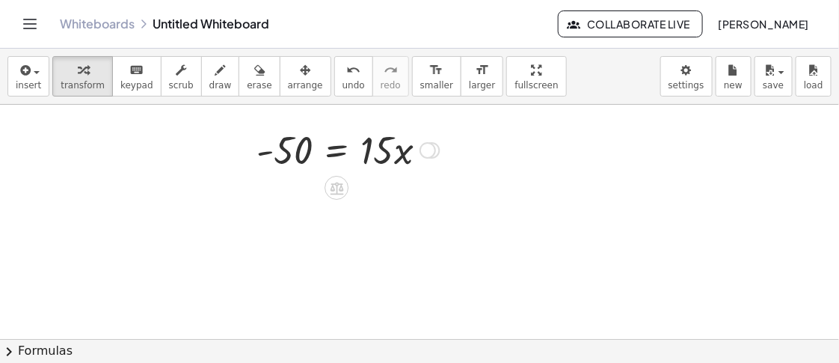
drag, startPoint x: 517, startPoint y: 243, endPoint x: 197, endPoint y: 258, distance: 320.5
click at [513, 243] on div at bounding box center [419, 339] width 839 height 468
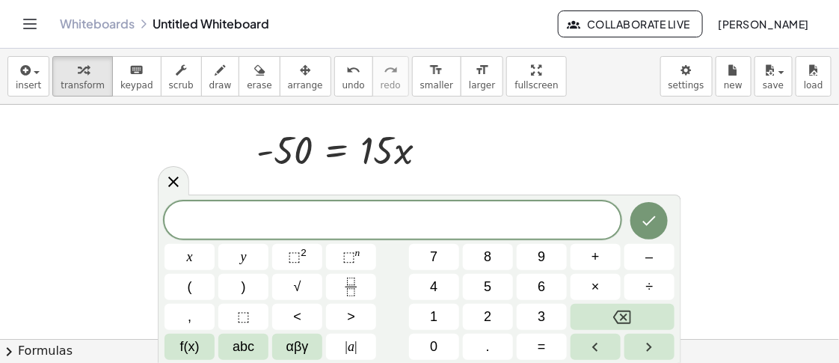
click at [568, 197] on div "​ x y ⬚ 2 ⬚ n 7 8 9 + – ( ) √ 4 5 6 × ÷ , ⬚ < > 1 2 3 f(x) abc αβγ | a | 0 . =" at bounding box center [420, 278] width 524 height 168
click at [545, 162] on div at bounding box center [419, 339] width 839 height 468
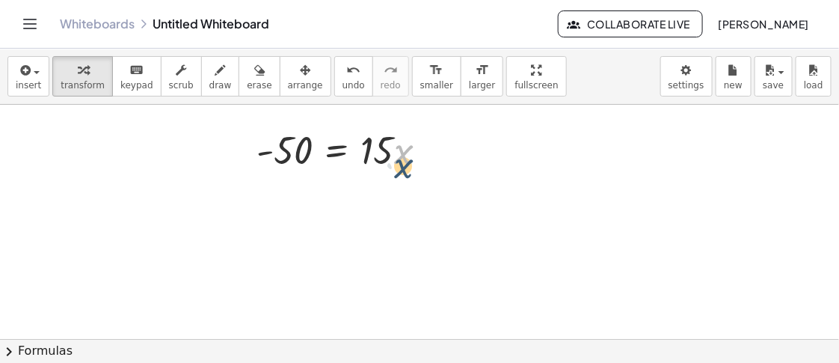
drag, startPoint x: 400, startPoint y: 158, endPoint x: 400, endPoint y: 172, distance: 14.2
click at [400, 172] on div at bounding box center [348, 148] width 198 height 51
drag, startPoint x: 375, startPoint y: 157, endPoint x: 297, endPoint y: 189, distance: 84.2
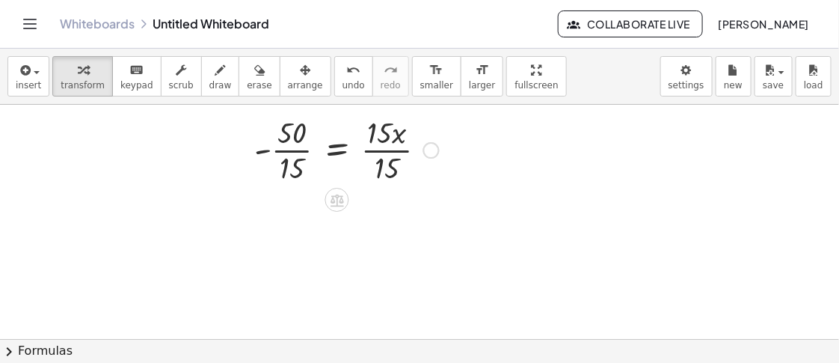
click at [284, 150] on div at bounding box center [347, 148] width 200 height 75
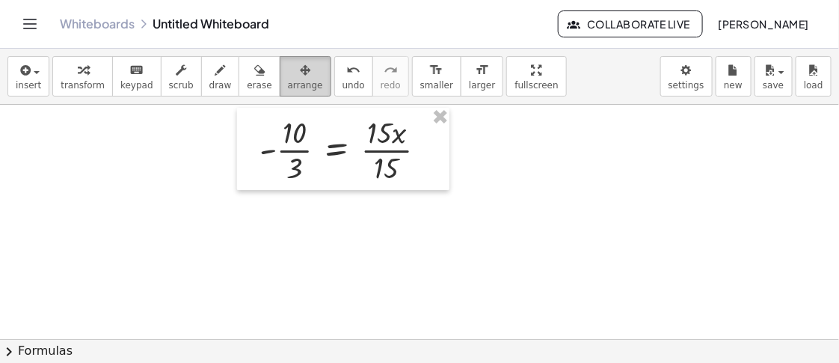
drag, startPoint x: 295, startPoint y: 73, endPoint x: 325, endPoint y: 85, distance: 32.2
click at [295, 73] on div "button" at bounding box center [305, 70] width 35 height 18
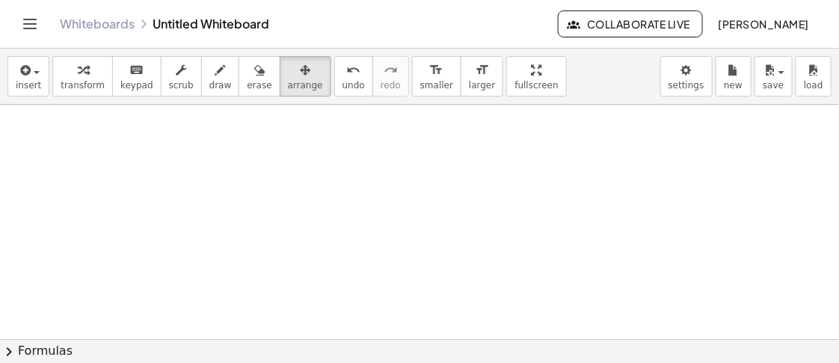
click at [185, 171] on div at bounding box center [419, 339] width 839 height 468
click at [183, 167] on div at bounding box center [419, 339] width 839 height 468
click at [494, 181] on div at bounding box center [419, 339] width 839 height 468
click at [457, 168] on div at bounding box center [419, 339] width 839 height 468
click at [390, 144] on div at bounding box center [419, 339] width 839 height 468
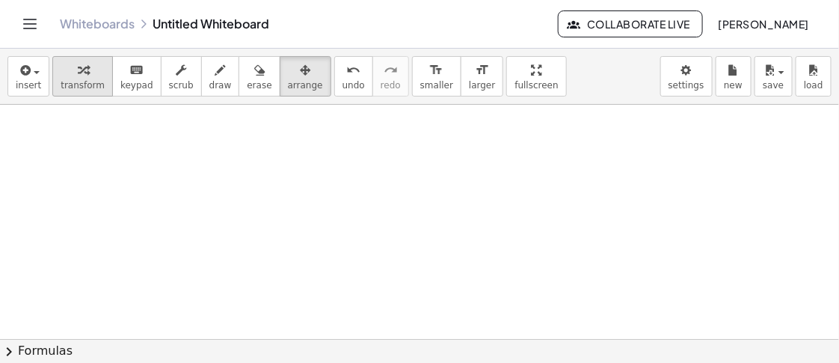
click at [76, 81] on span "transform" at bounding box center [83, 85] width 44 height 10
click at [264, 161] on div at bounding box center [419, 339] width 839 height 468
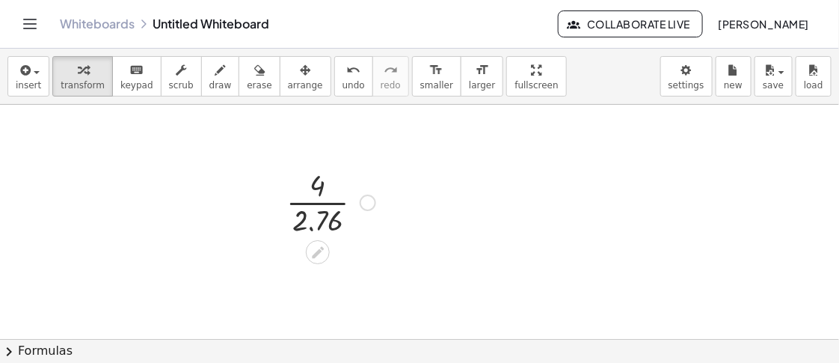
click at [333, 210] on div at bounding box center [331, 201] width 104 height 75
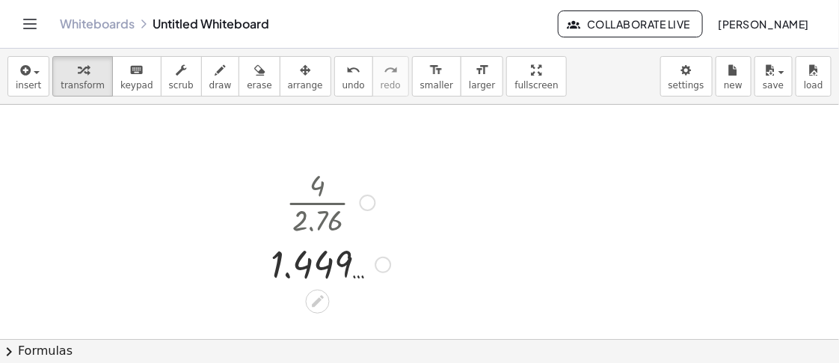
click at [383, 263] on div at bounding box center [383, 265] width 16 height 16
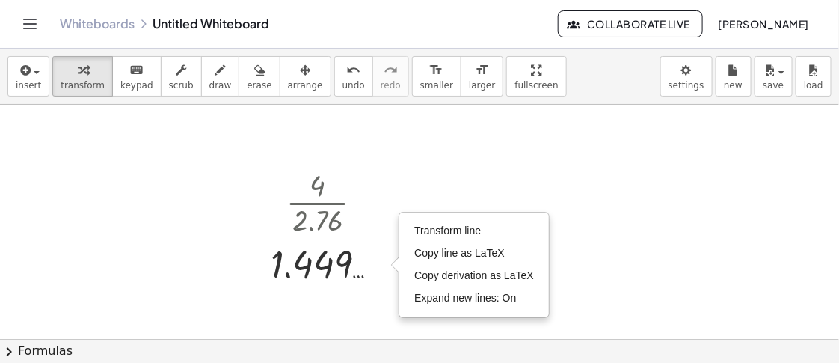
click at [577, 170] on div at bounding box center [419, 339] width 839 height 468
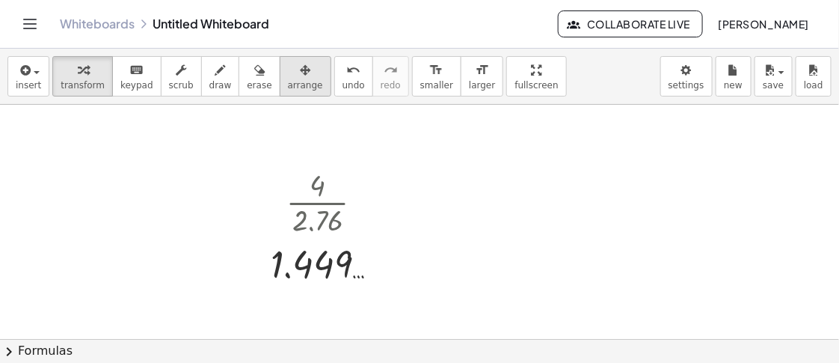
click at [288, 82] on span "arrange" at bounding box center [305, 85] width 35 height 10
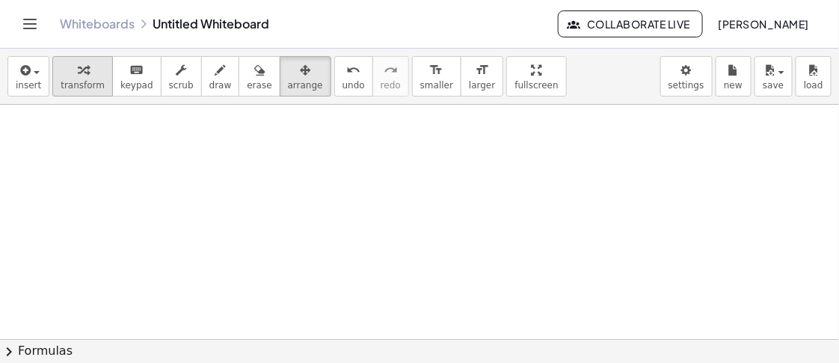
click at [62, 65] on div "button" at bounding box center [83, 70] width 44 height 18
